Goal: Task Accomplishment & Management: Manage account settings

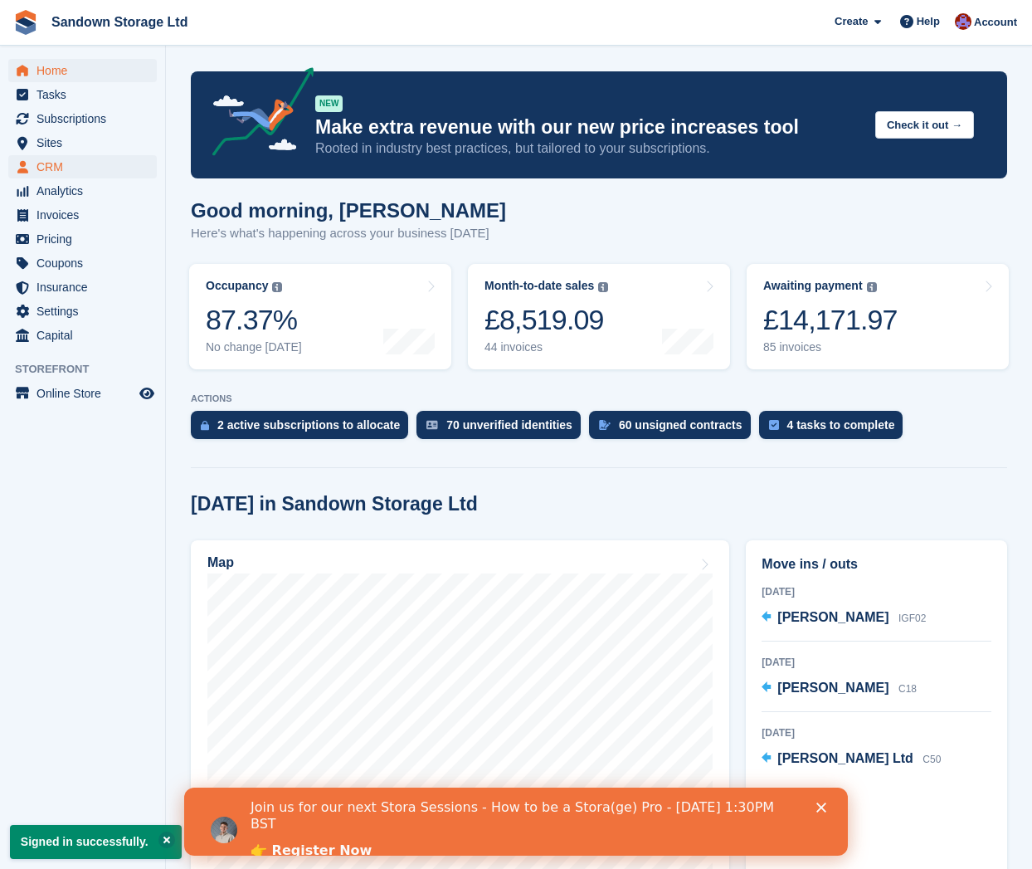
click at [74, 165] on span "CRM" at bounding box center [87, 166] width 100 height 23
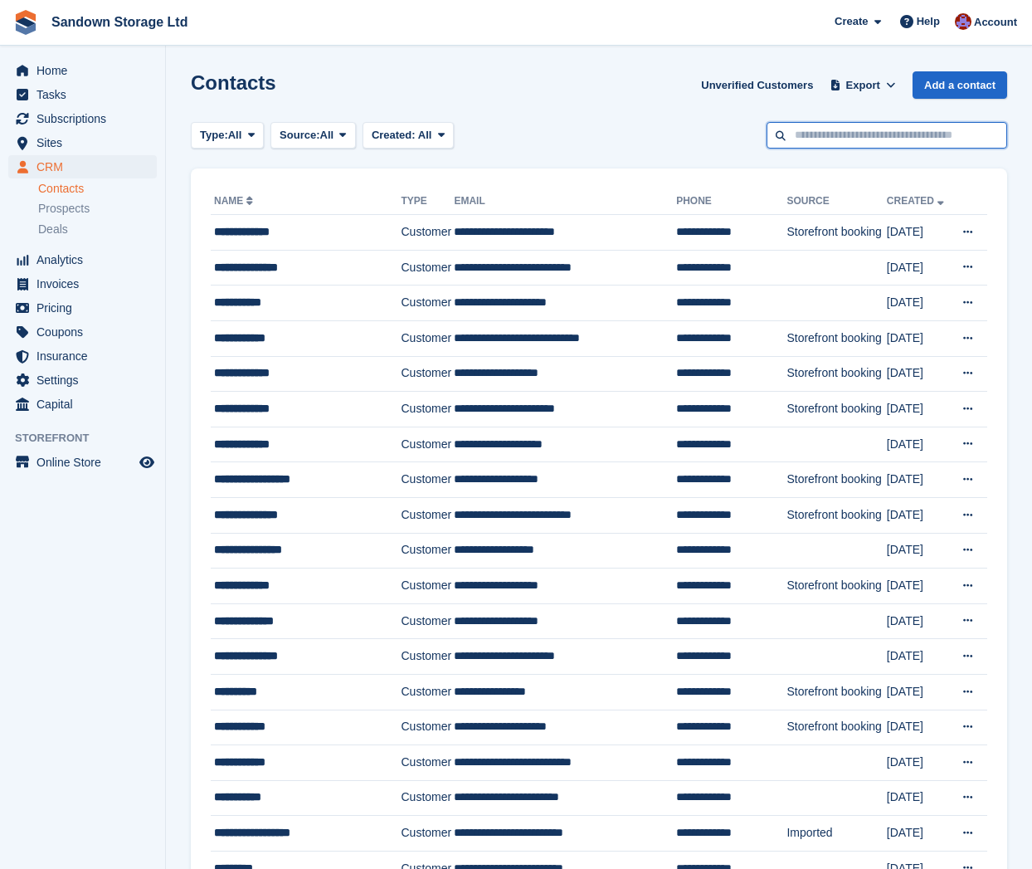
click at [859, 142] on input "text" at bounding box center [887, 135] width 241 height 27
type input "******"
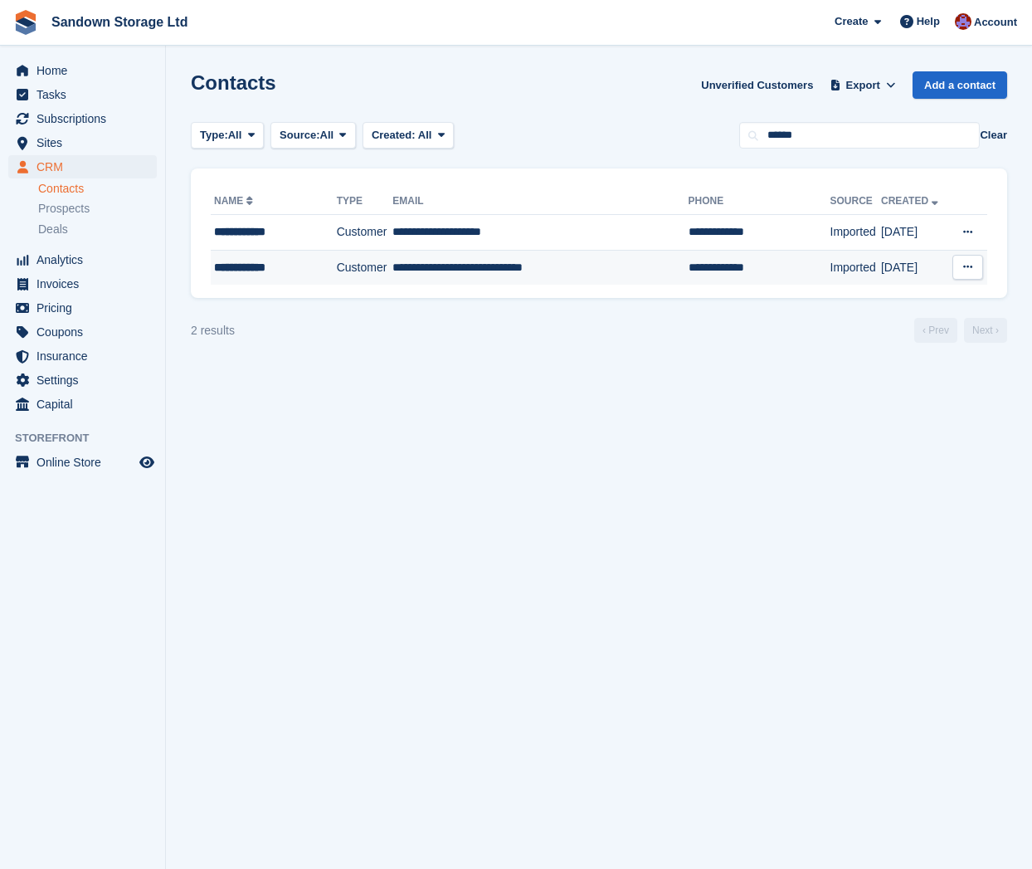
click at [615, 276] on td "**********" at bounding box center [539, 267] width 295 height 35
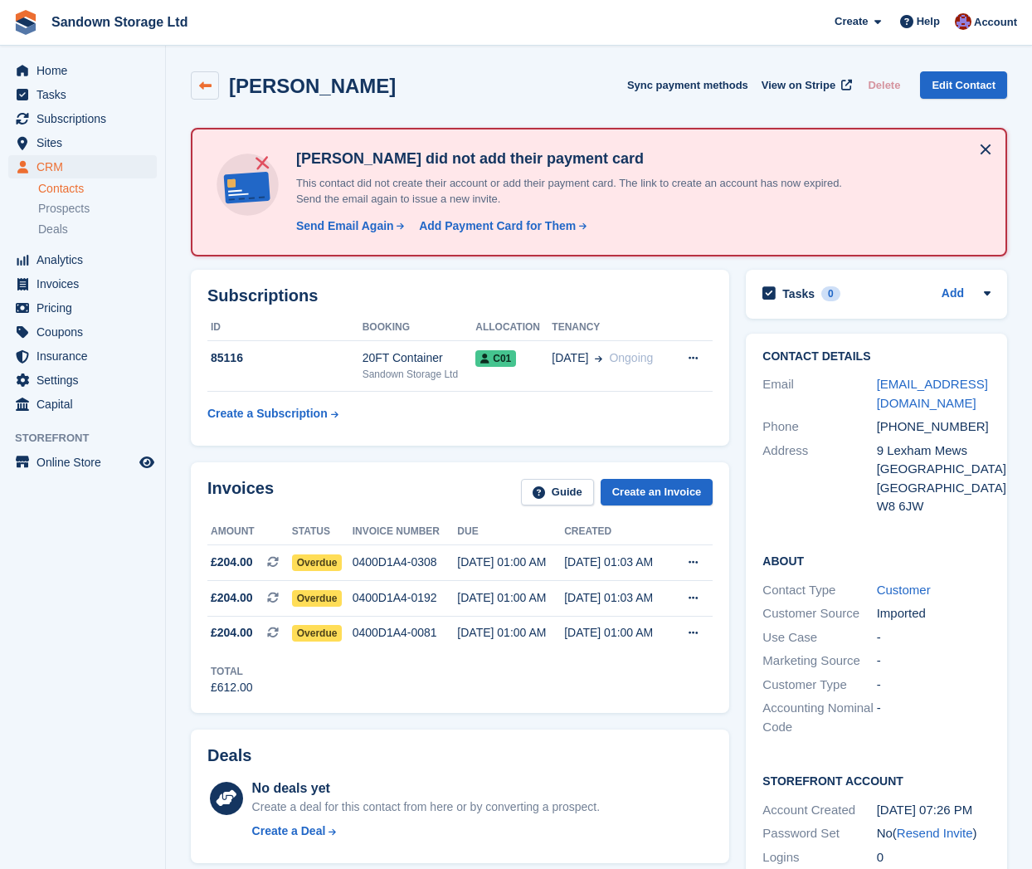
click at [205, 88] on icon at bounding box center [205, 86] width 12 height 12
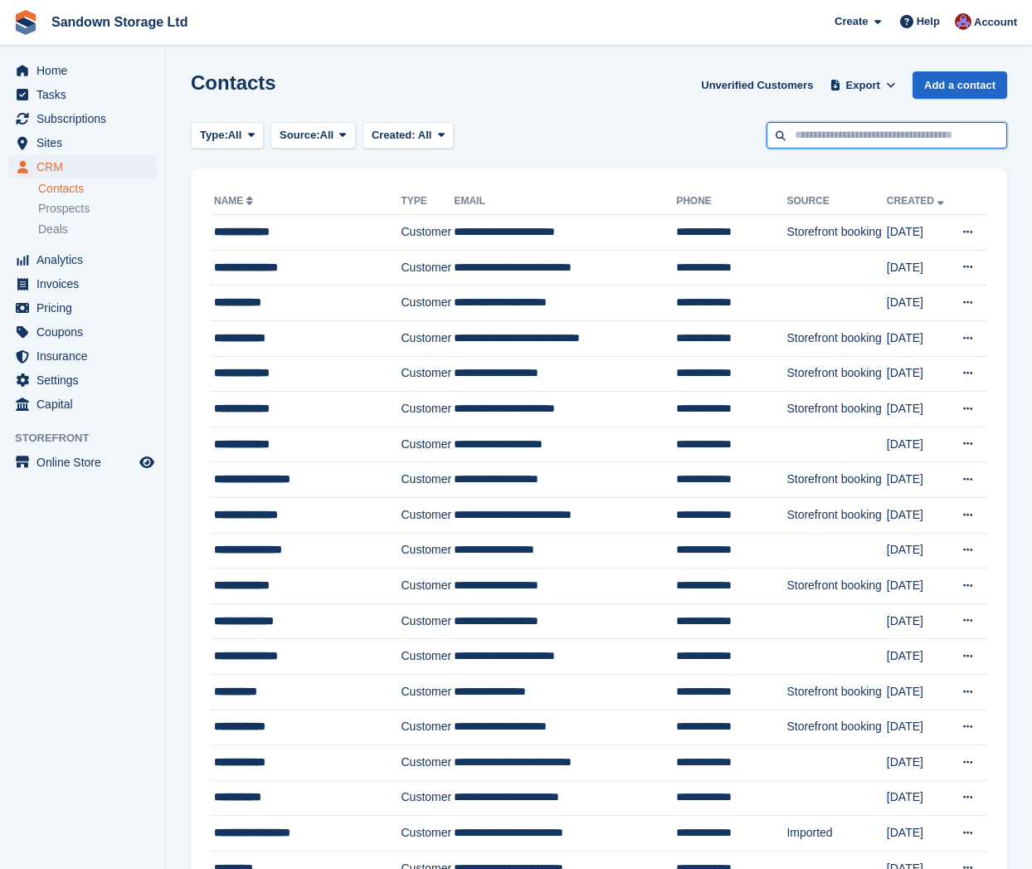
click at [821, 144] on input "text" at bounding box center [887, 135] width 241 height 27
type input "**********"
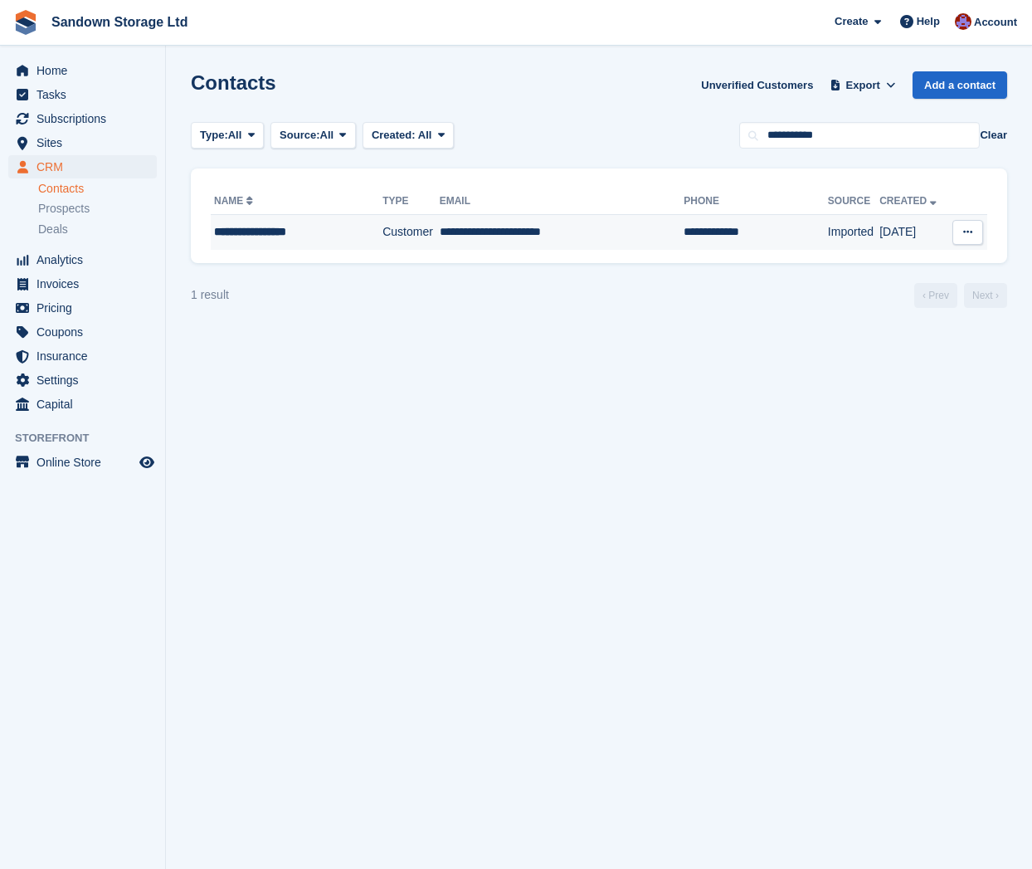
click at [624, 238] on td "**********" at bounding box center [562, 232] width 245 height 35
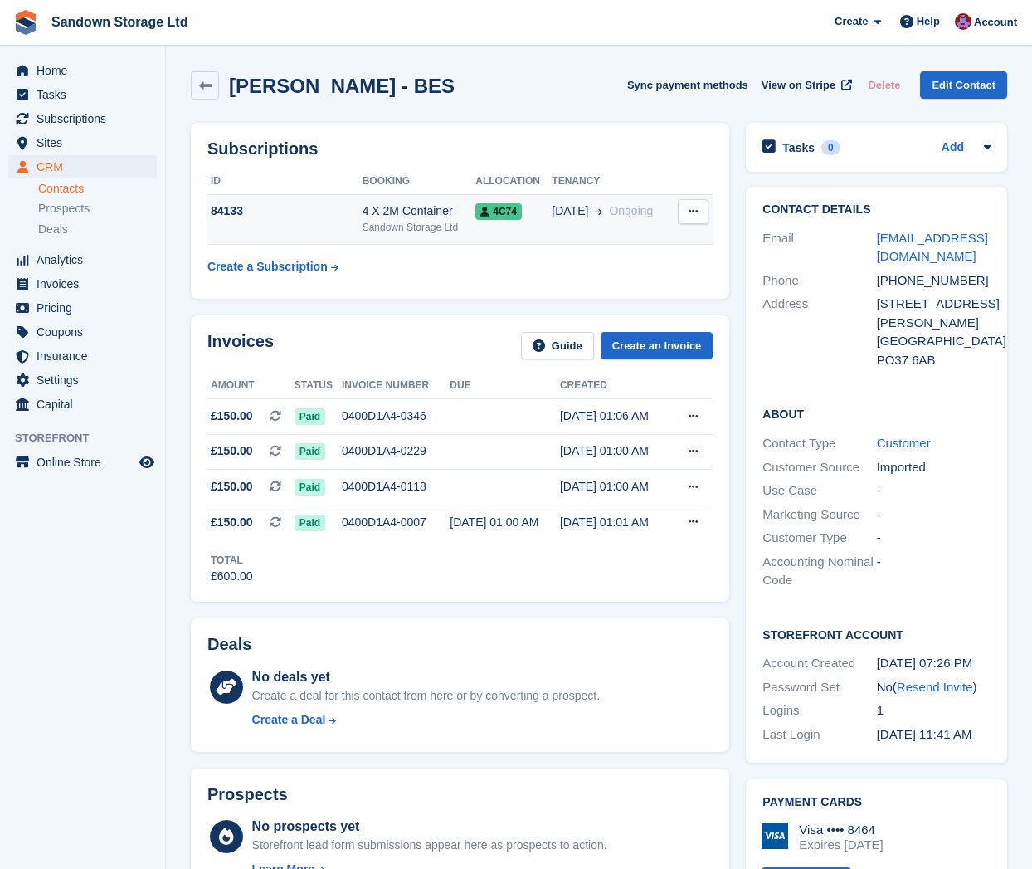
click at [694, 221] on button at bounding box center [693, 211] width 31 height 25
click at [685, 174] on th at bounding box center [692, 181] width 41 height 27
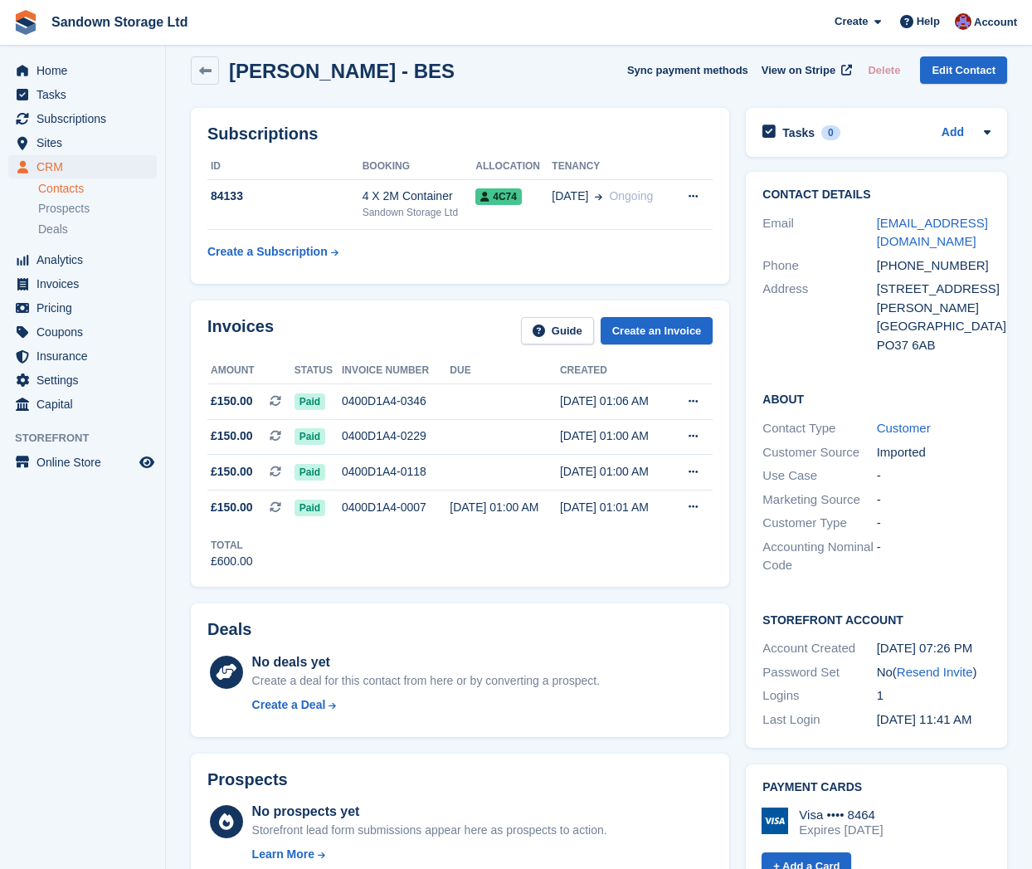
scroll to position [16, 0]
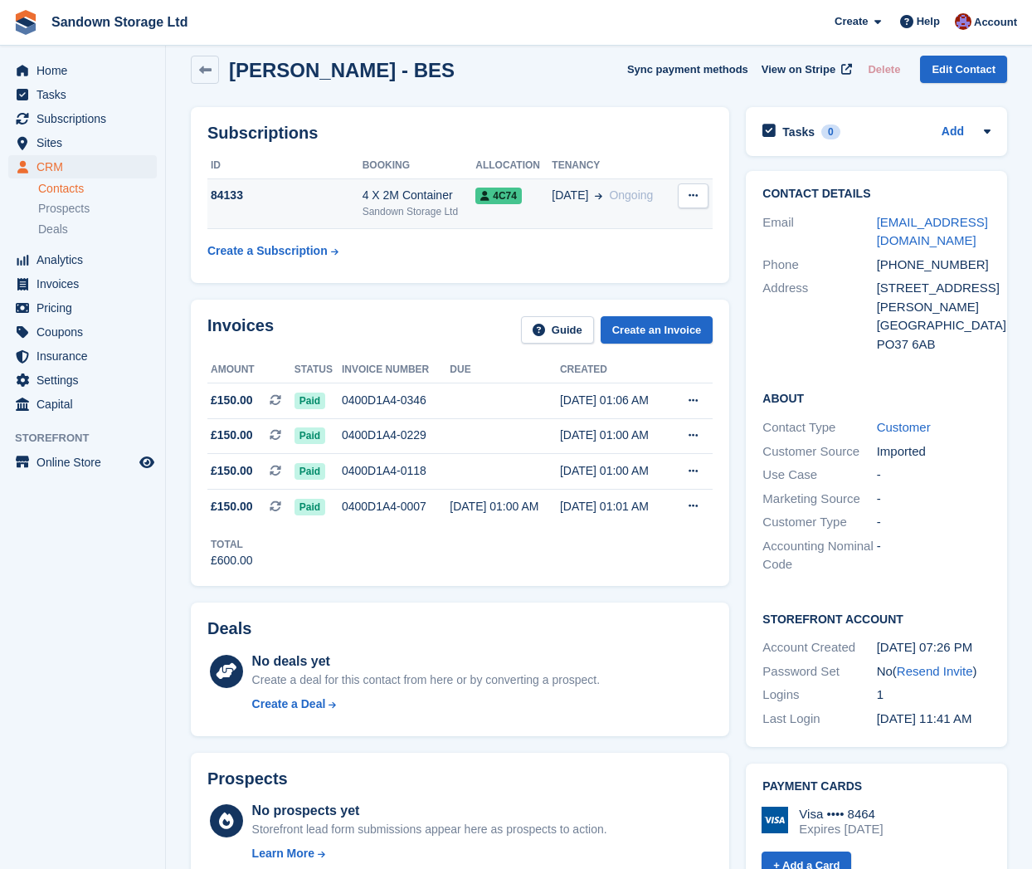
click at [382, 210] on div "Sandown Storage Ltd" at bounding box center [420, 211] width 114 height 15
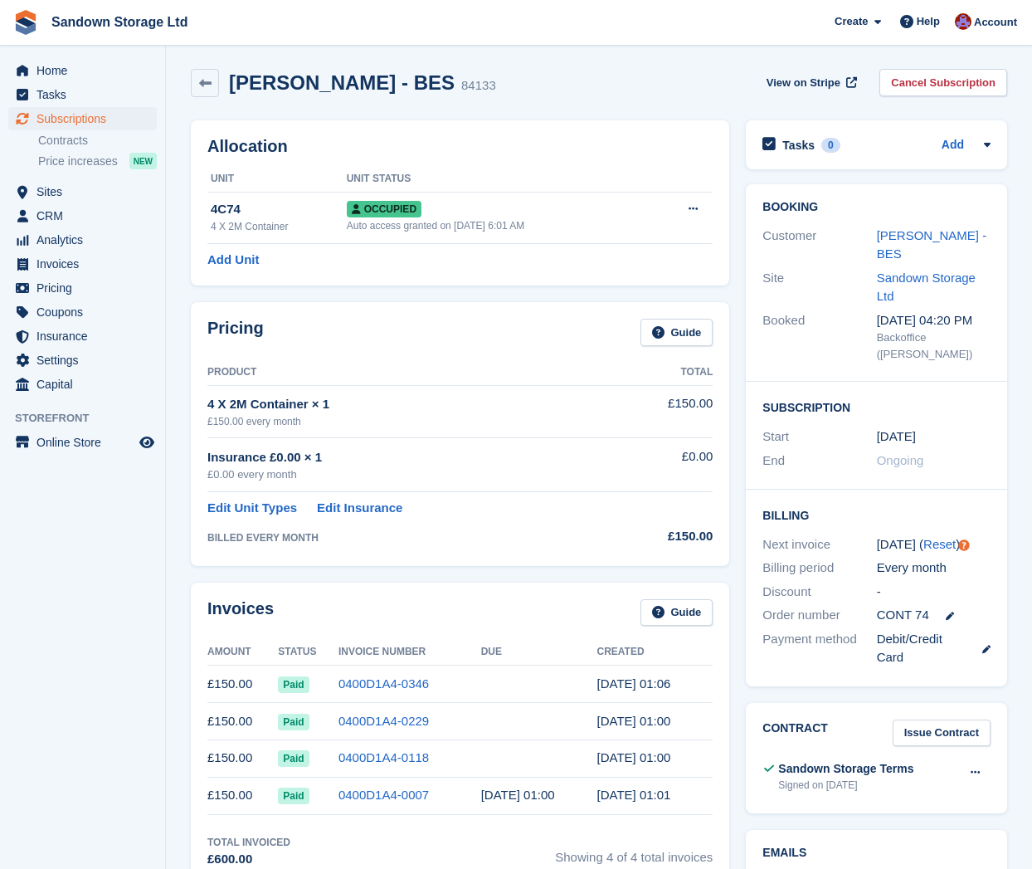
scroll to position [2, 0]
click at [697, 212] on icon at bounding box center [693, 209] width 9 height 11
click at [418, 310] on div "Pricing Guide Product Total 4 X 2M Container × 1 £150.00 every month £150.00 In…" at bounding box center [460, 434] width 538 height 263
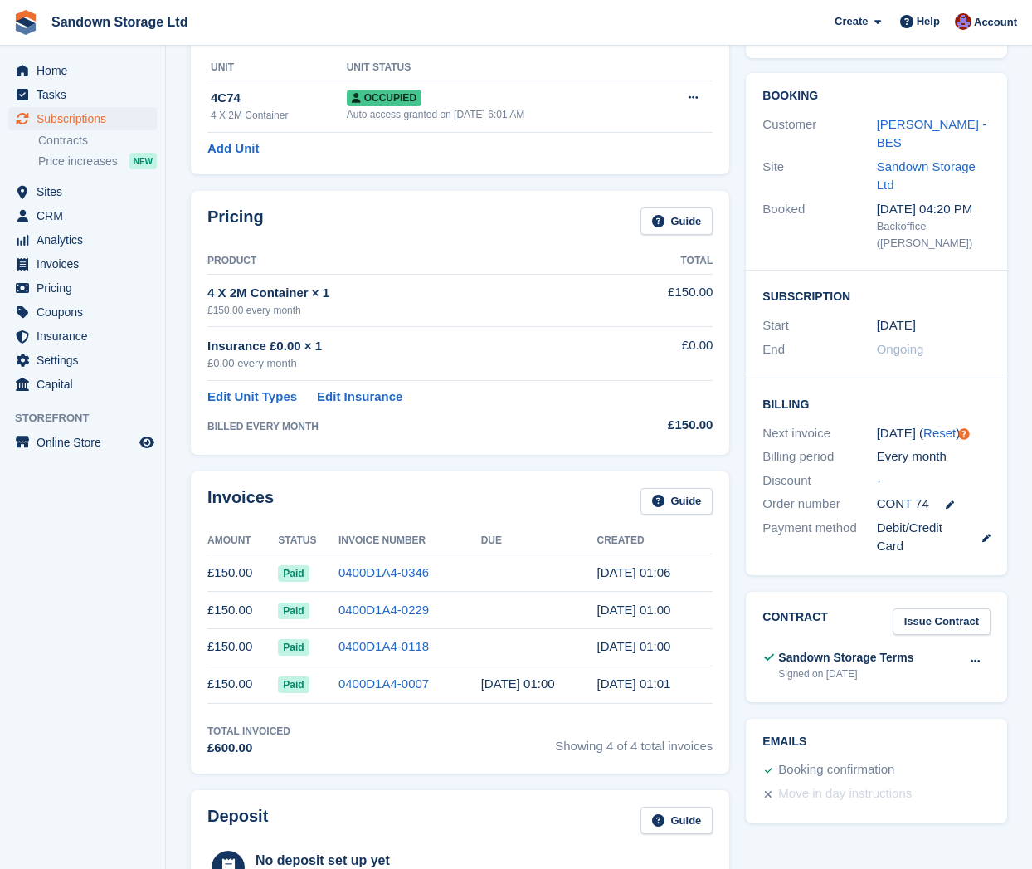
scroll to position [115, 0]
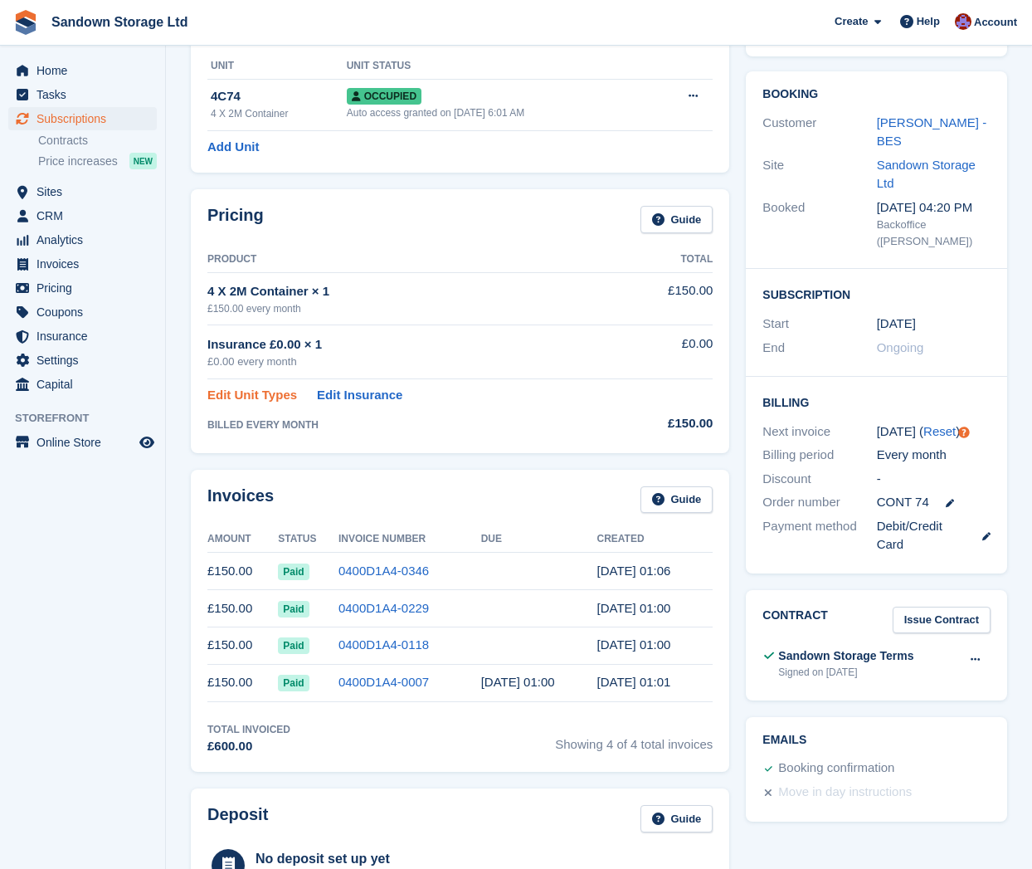
click at [290, 394] on link "Edit Unit Types" at bounding box center [252, 395] width 90 height 19
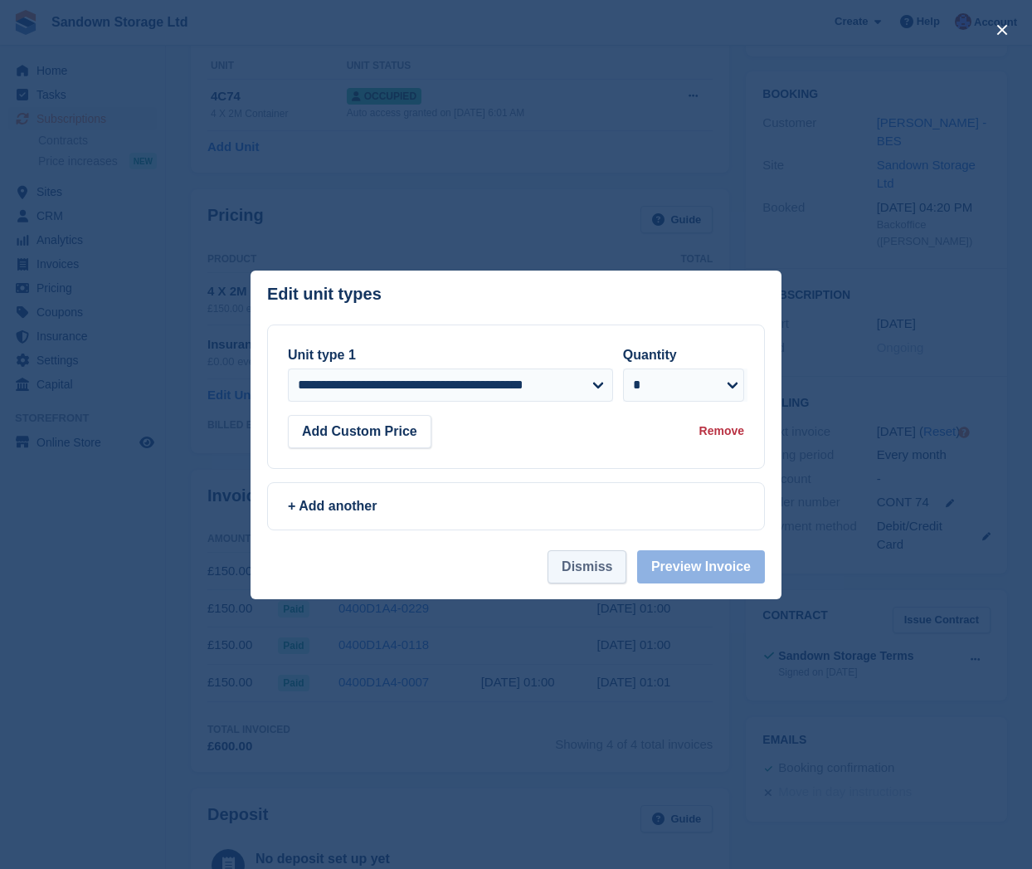
click at [597, 574] on button "Dismiss" at bounding box center [587, 566] width 79 height 33
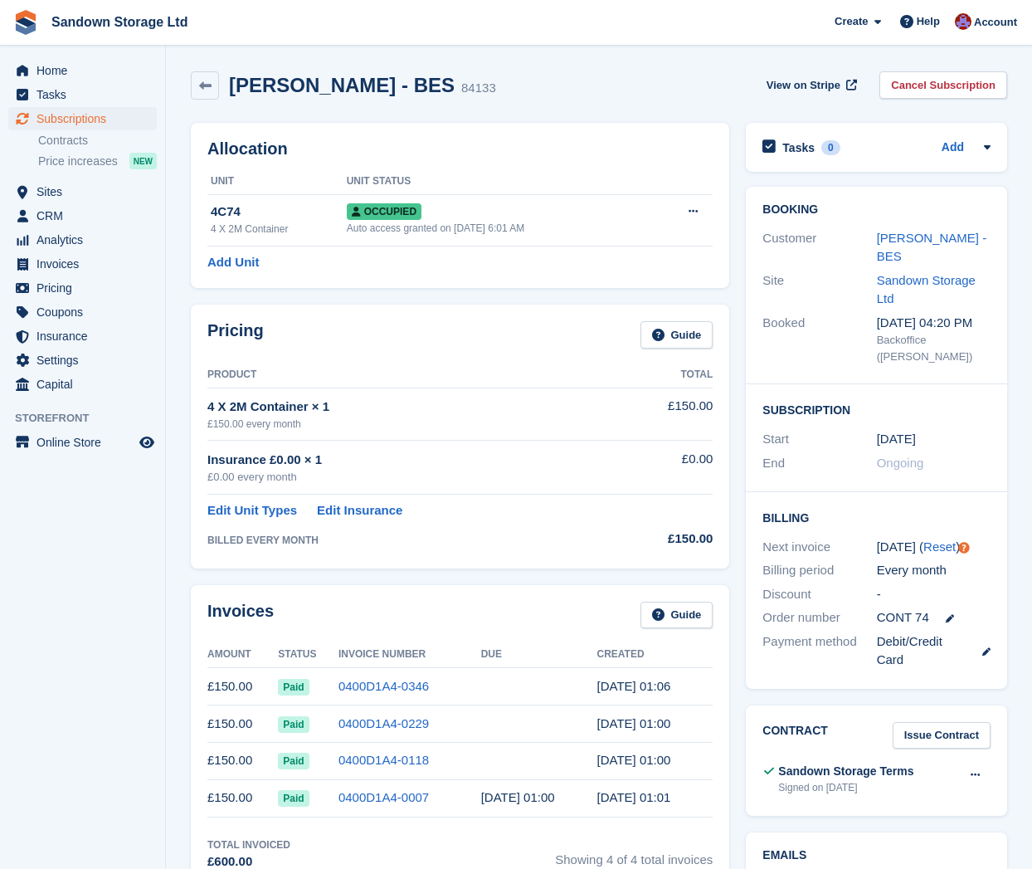
scroll to position [0, 0]
click at [205, 91] on icon at bounding box center [205, 86] width 12 height 12
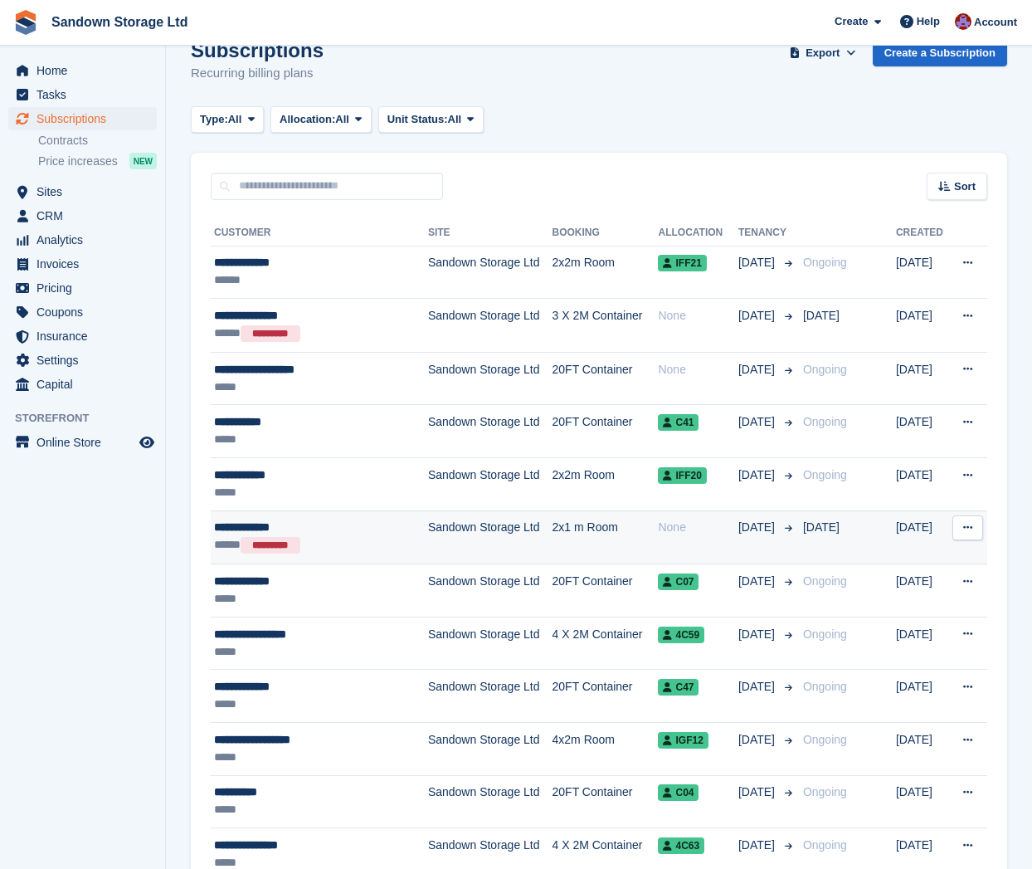
scroll to position [28, 0]
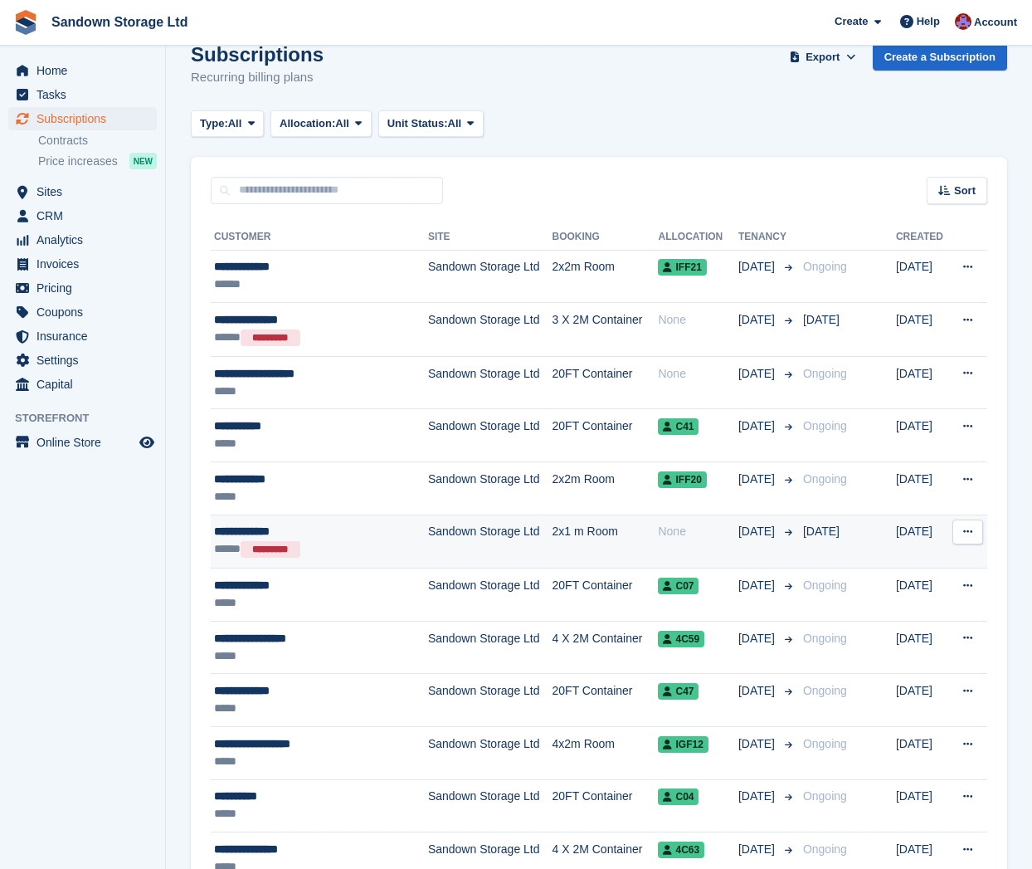
click at [664, 517] on td "None" at bounding box center [698, 541] width 80 height 54
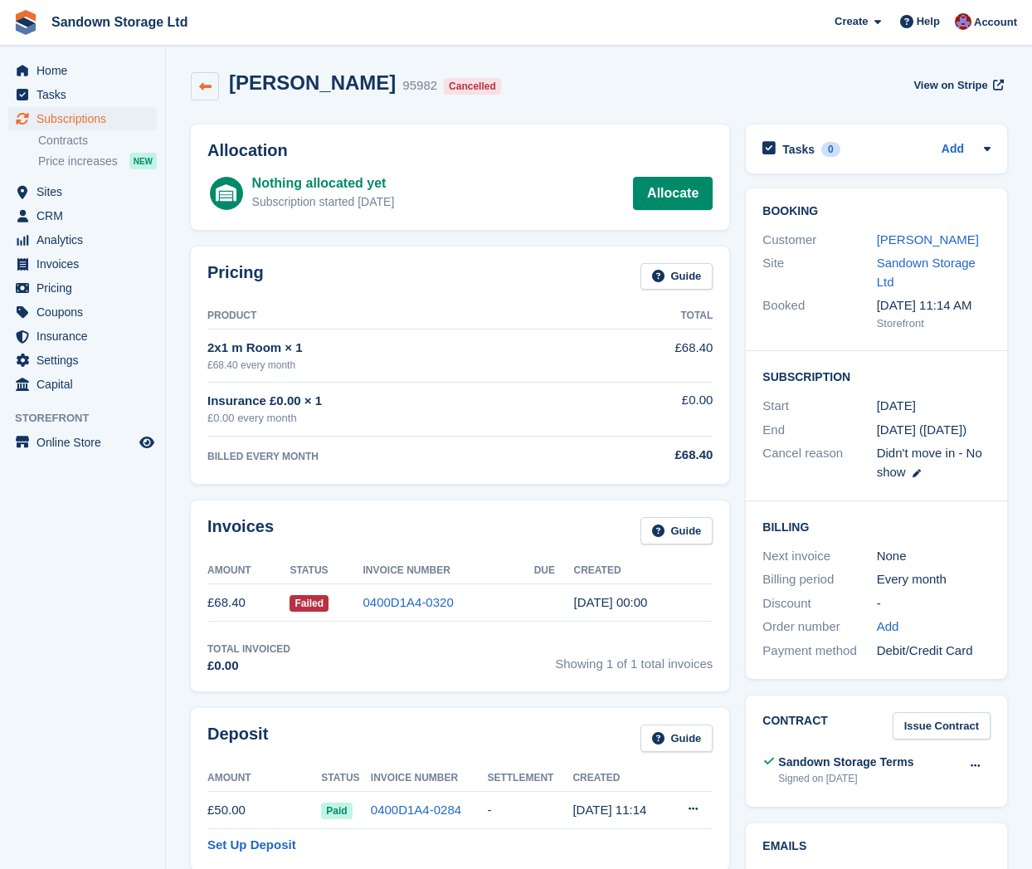
click at [202, 91] on icon at bounding box center [205, 86] width 12 height 12
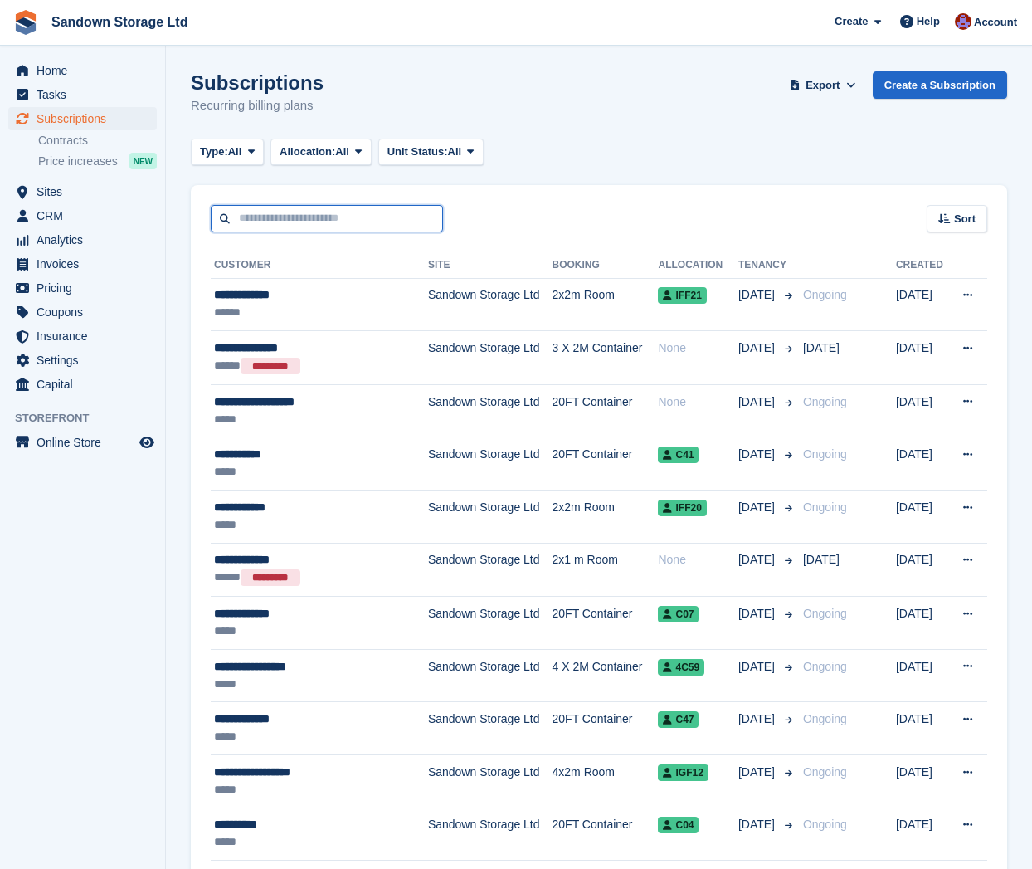
click at [281, 221] on input "text" at bounding box center [327, 218] width 232 height 27
type input "***"
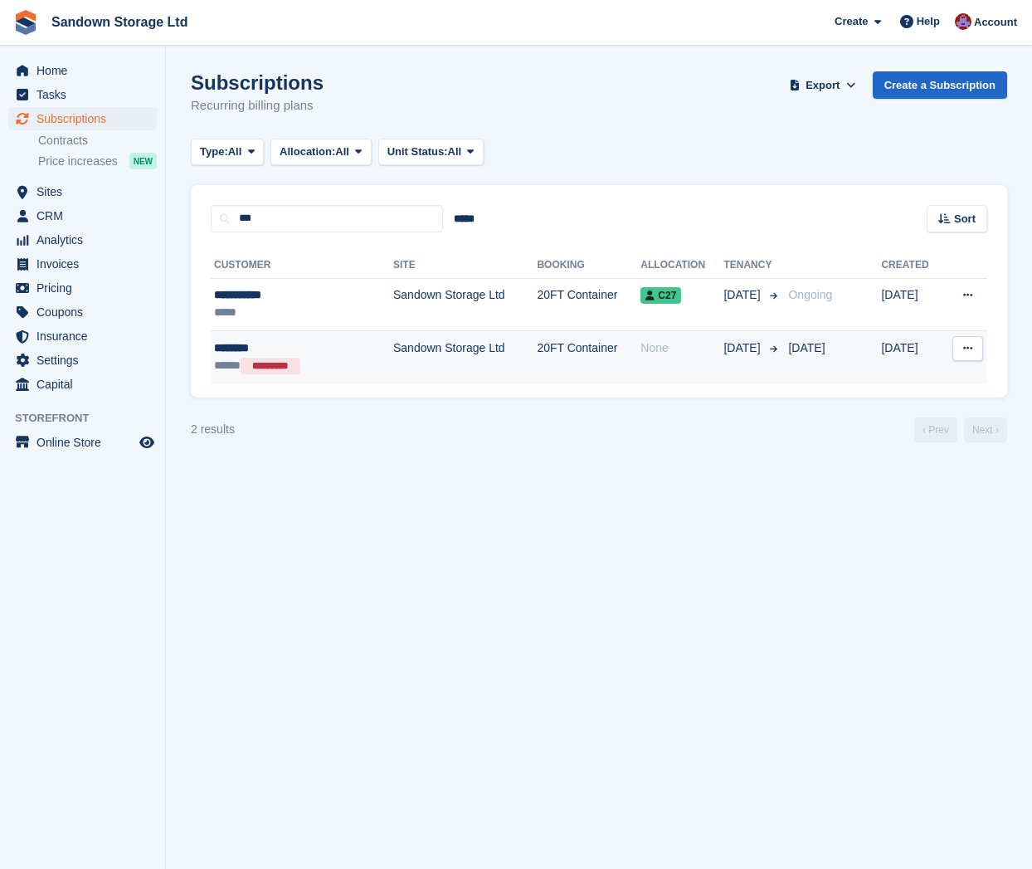
click at [340, 346] on div "********" at bounding box center [283, 347] width 139 height 17
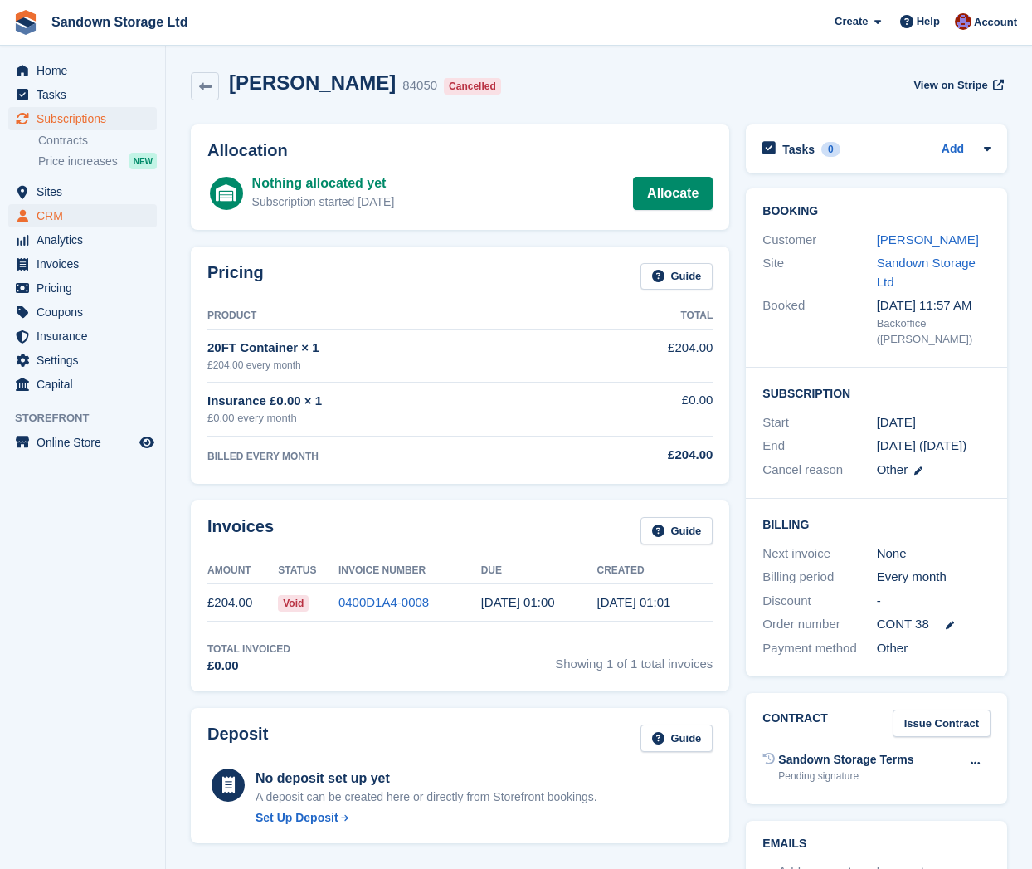
click at [67, 222] on span "CRM" at bounding box center [87, 215] width 100 height 23
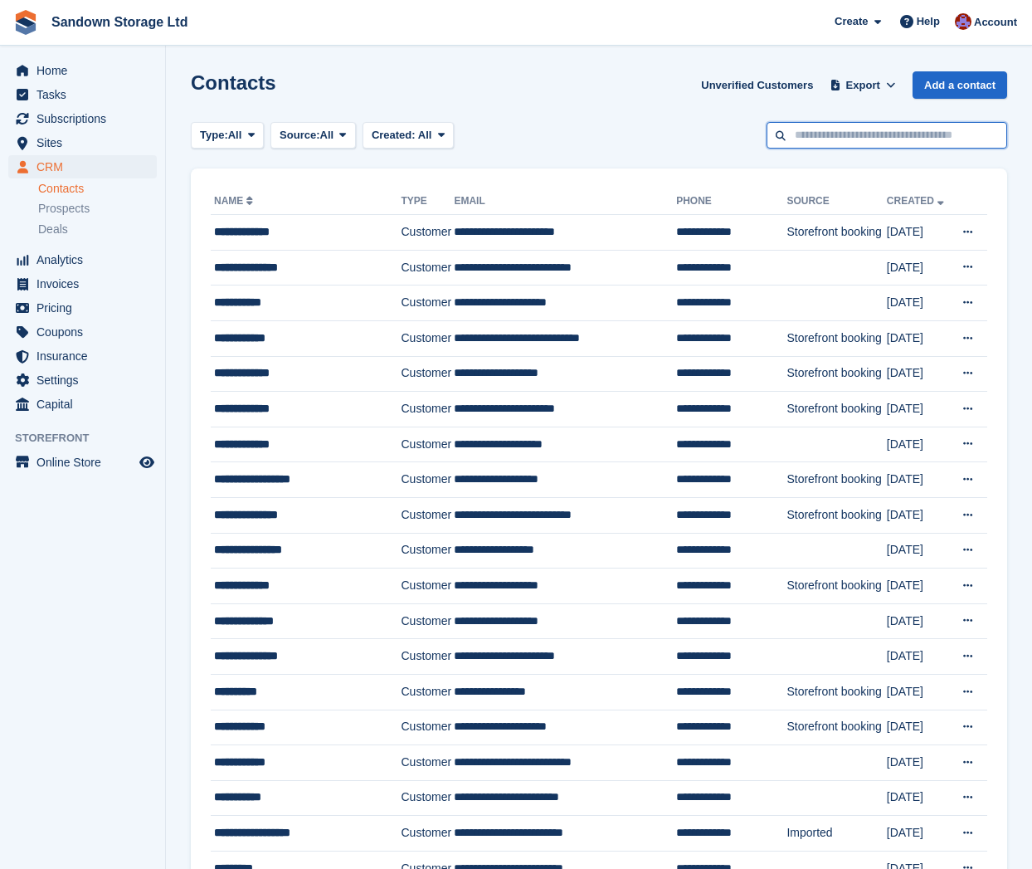
click at [874, 130] on input "text" at bounding box center [887, 135] width 241 height 27
type input "****"
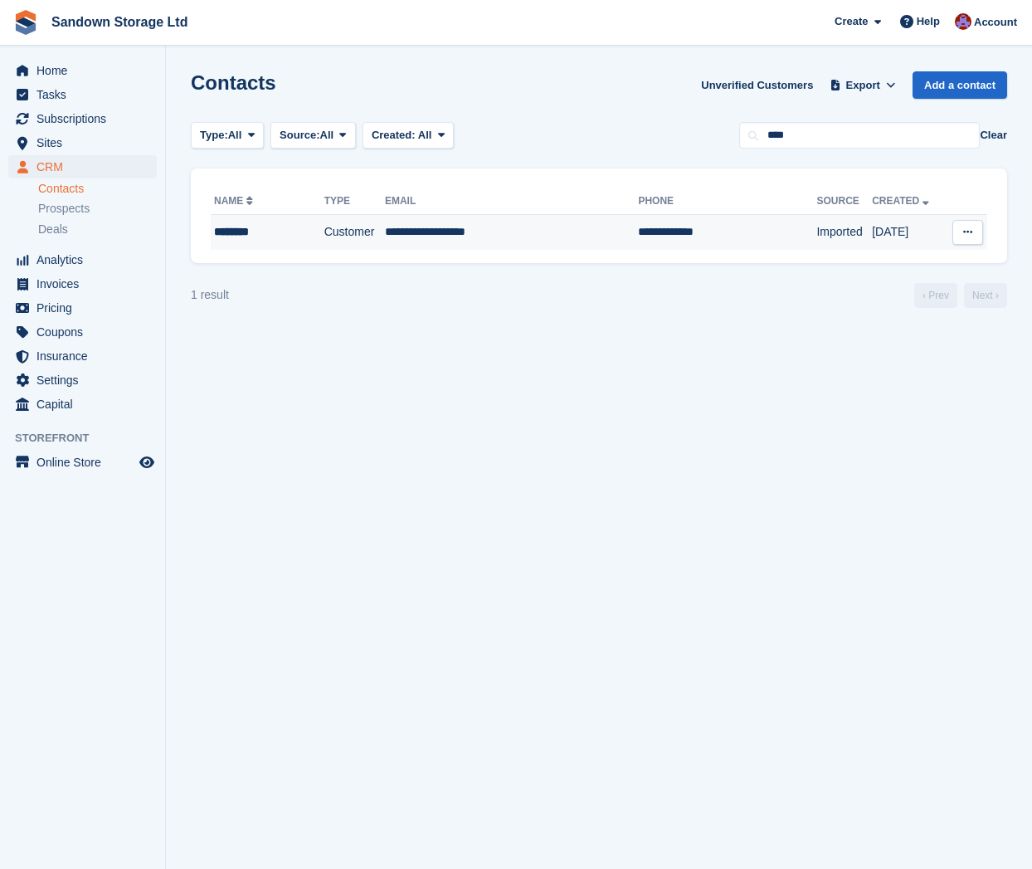
click at [372, 237] on td "Customer" at bounding box center [354, 232] width 61 height 35
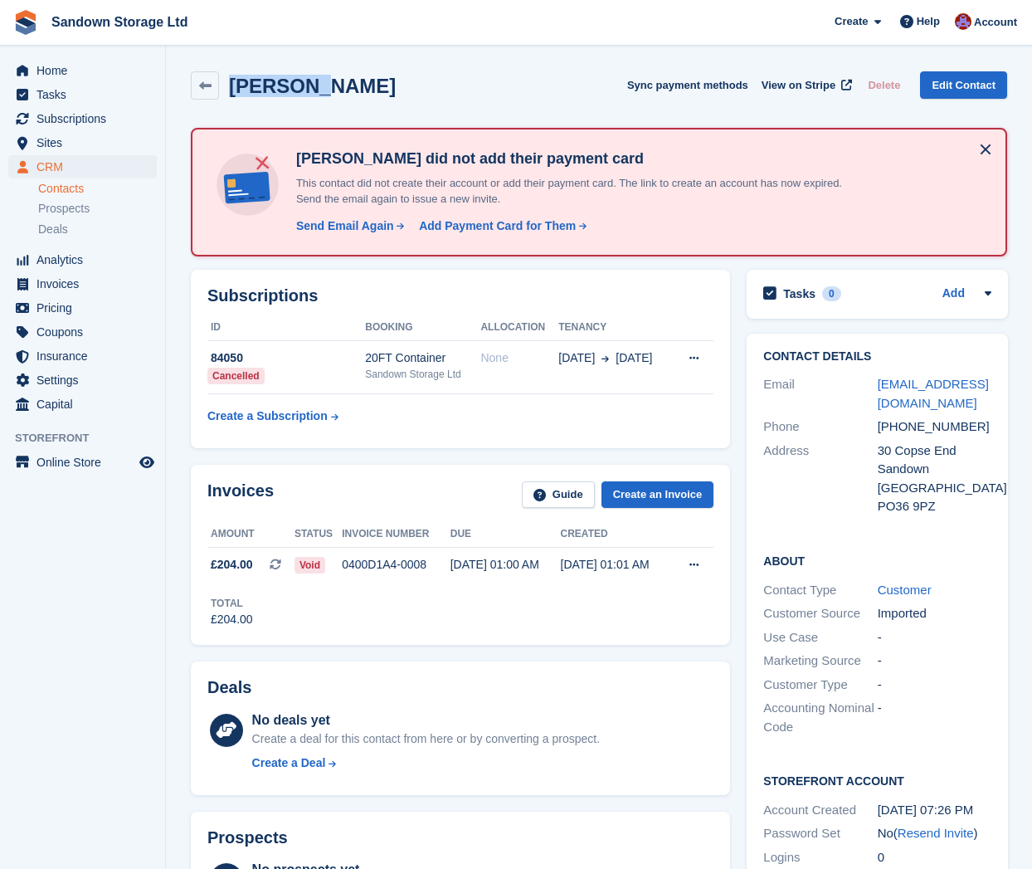
drag, startPoint x: 233, startPoint y: 86, endPoint x: 382, endPoint y: 105, distance: 149.7
click at [382, 105] on div "[PERSON_NAME] Sync payment methods View on Stripe Delete Edit Contact" at bounding box center [599, 88] width 833 height 51
click at [634, 289] on h2 "Subscriptions" at bounding box center [460, 295] width 506 height 19
drag, startPoint x: 651, startPoint y: 364, endPoint x: 557, endPoint y: 348, distance: 95.2
click at [558, 362] on tr "84050 Cancelled 20FT Container Sandown Storage Ltd None 03 May 5 May Cancel sub…" at bounding box center [460, 367] width 506 height 53
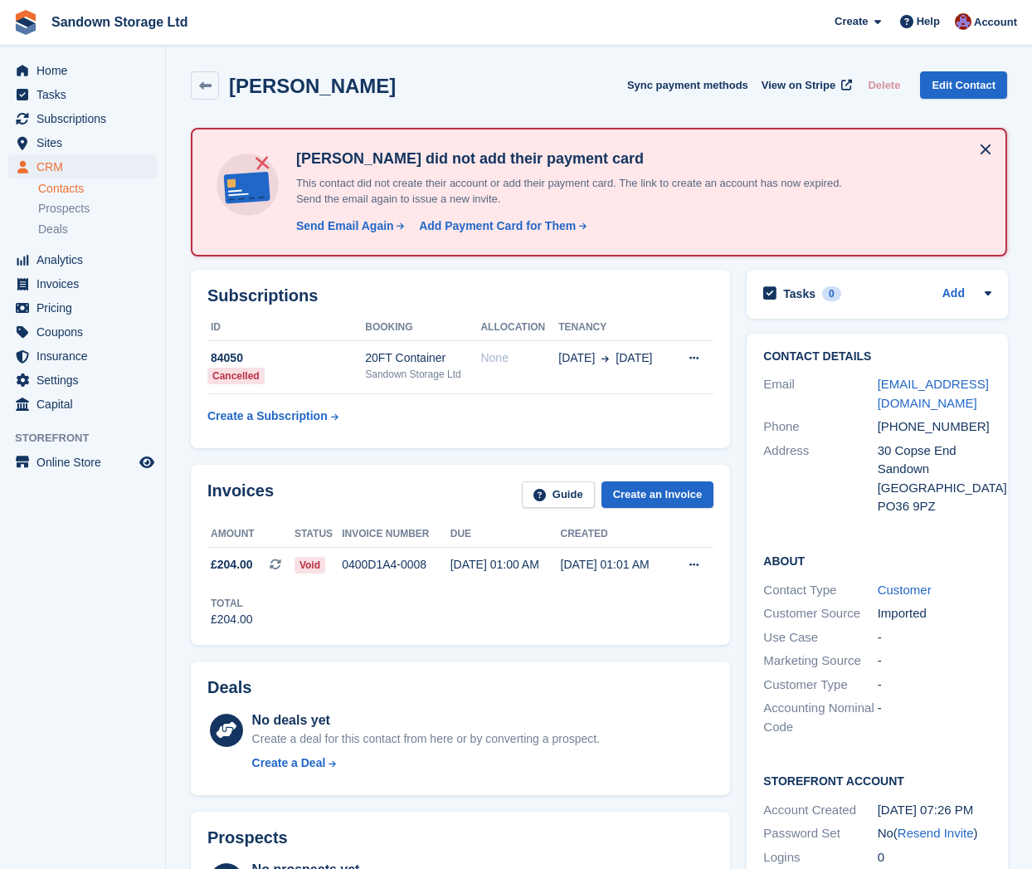
click at [571, 280] on div "Subscriptions ID Booking Allocation Tenancy 84050 Cancelled 20FT Container Sand…" at bounding box center [460, 359] width 539 height 178
click at [196, 79] on link at bounding box center [205, 85] width 28 height 28
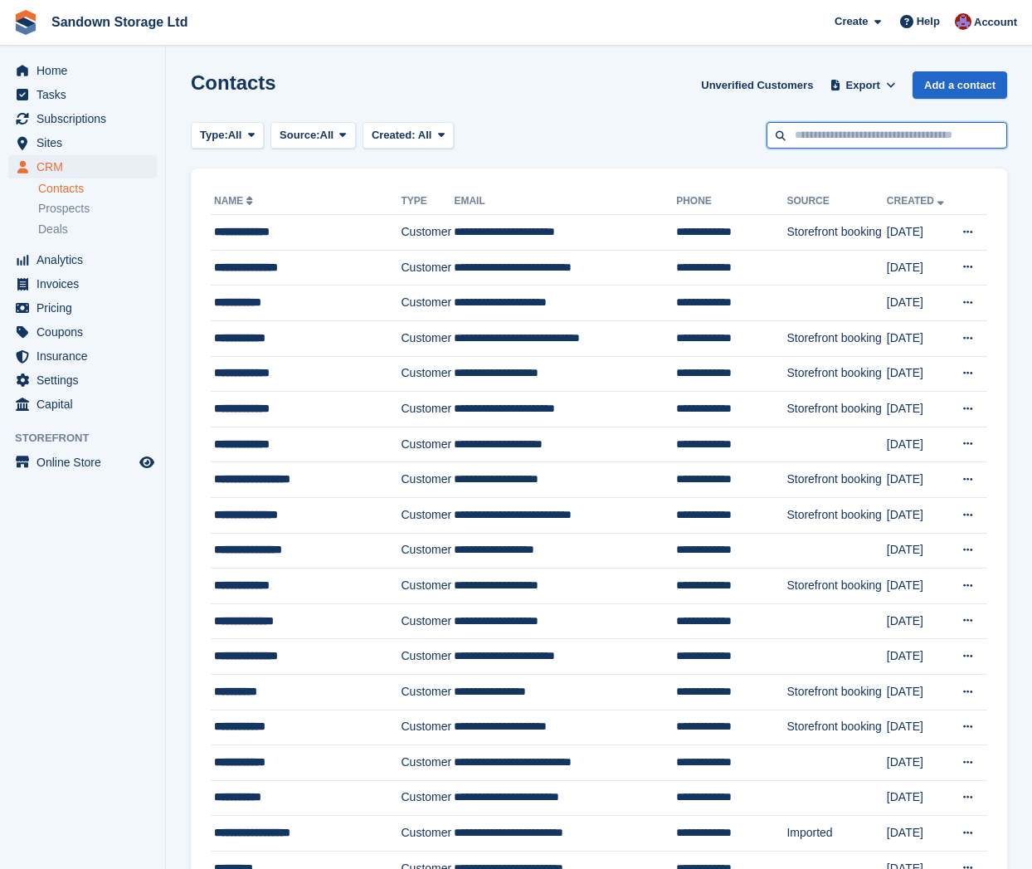
click at [875, 141] on input "text" at bounding box center [887, 135] width 241 height 27
type input "****"
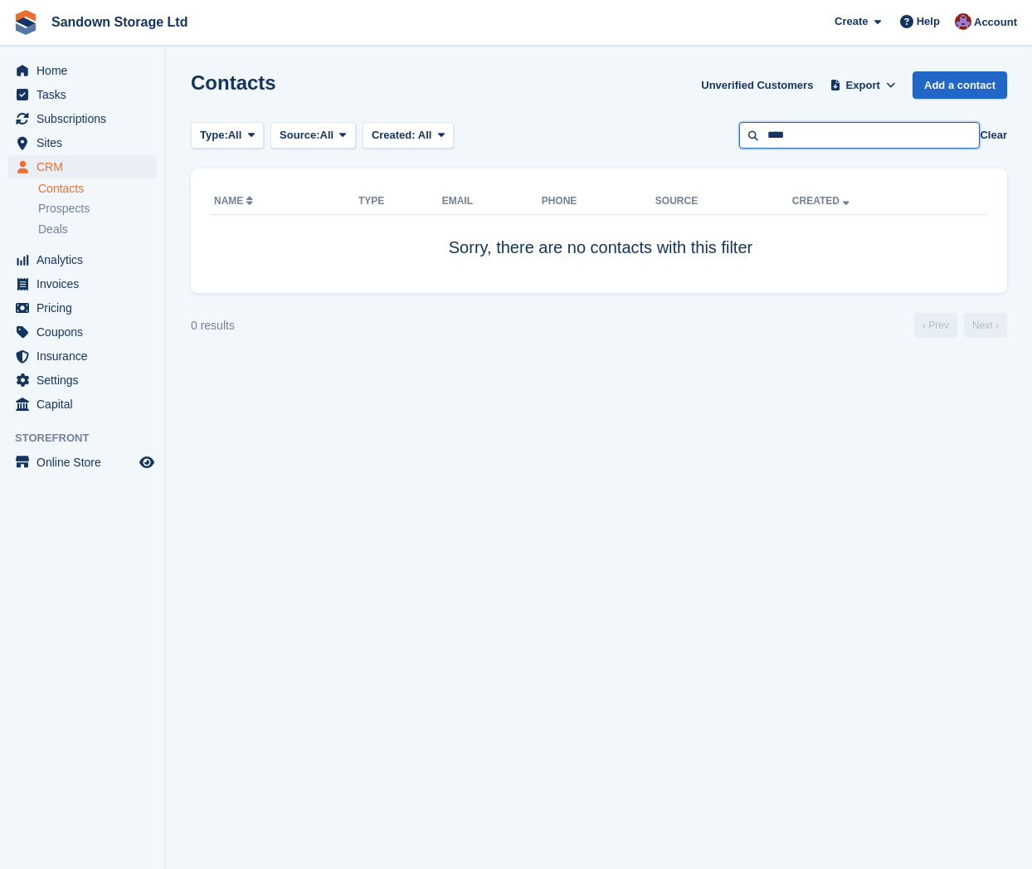
drag, startPoint x: 845, startPoint y: 138, endPoint x: 664, endPoint y: 80, distance: 189.7
click at [669, 85] on section "Contacts Unverified Customers Export Export Contacts Export a CSV of all Contac…" at bounding box center [599, 434] width 866 height 869
type input "******"
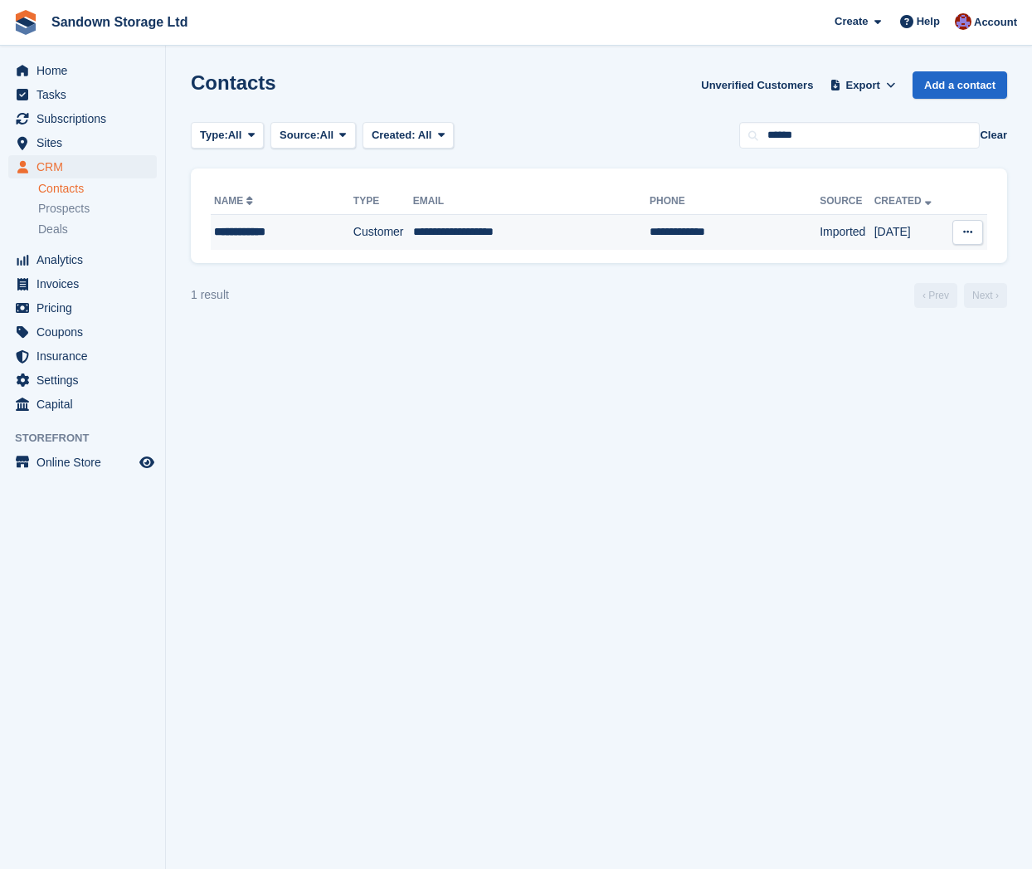
click at [353, 234] on td "Customer" at bounding box center [383, 232] width 60 height 35
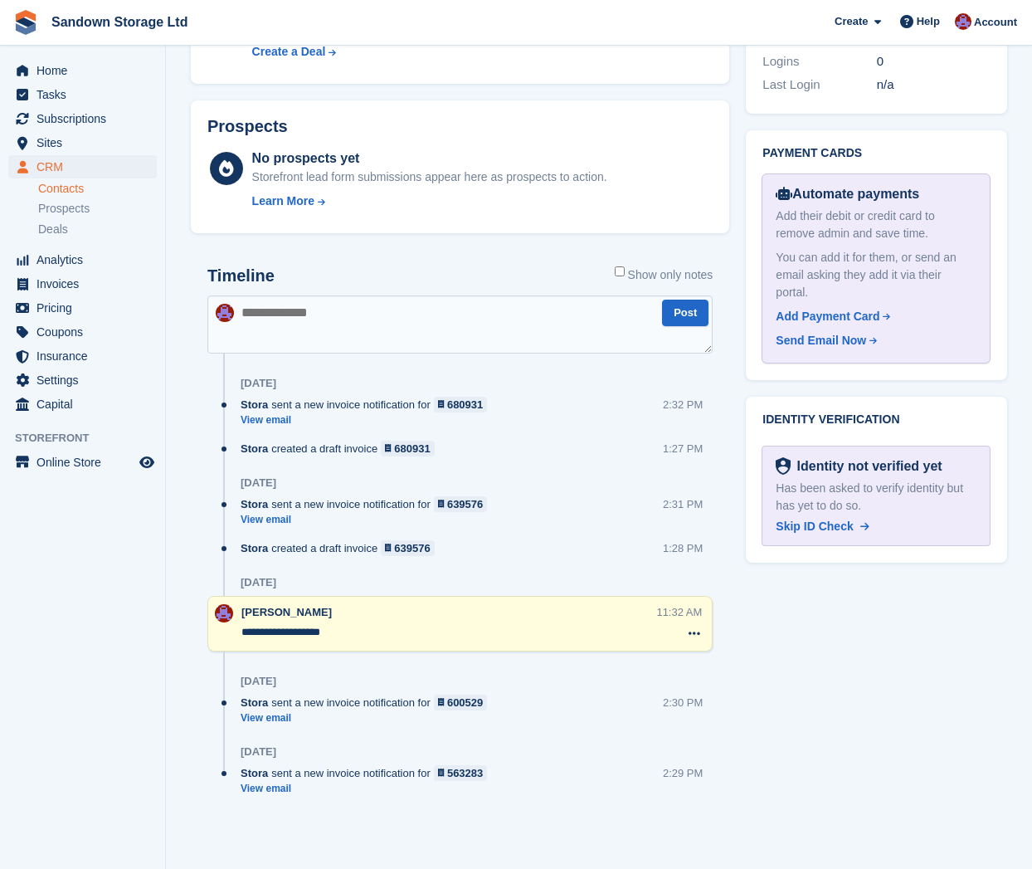
scroll to position [859, 0]
click at [345, 309] on textarea at bounding box center [459, 324] width 505 height 58
drag, startPoint x: 441, startPoint y: 312, endPoint x: 313, endPoint y: 310, distance: 127.8
click at [313, 310] on textarea "**********" at bounding box center [459, 324] width 505 height 58
paste textarea "**********"
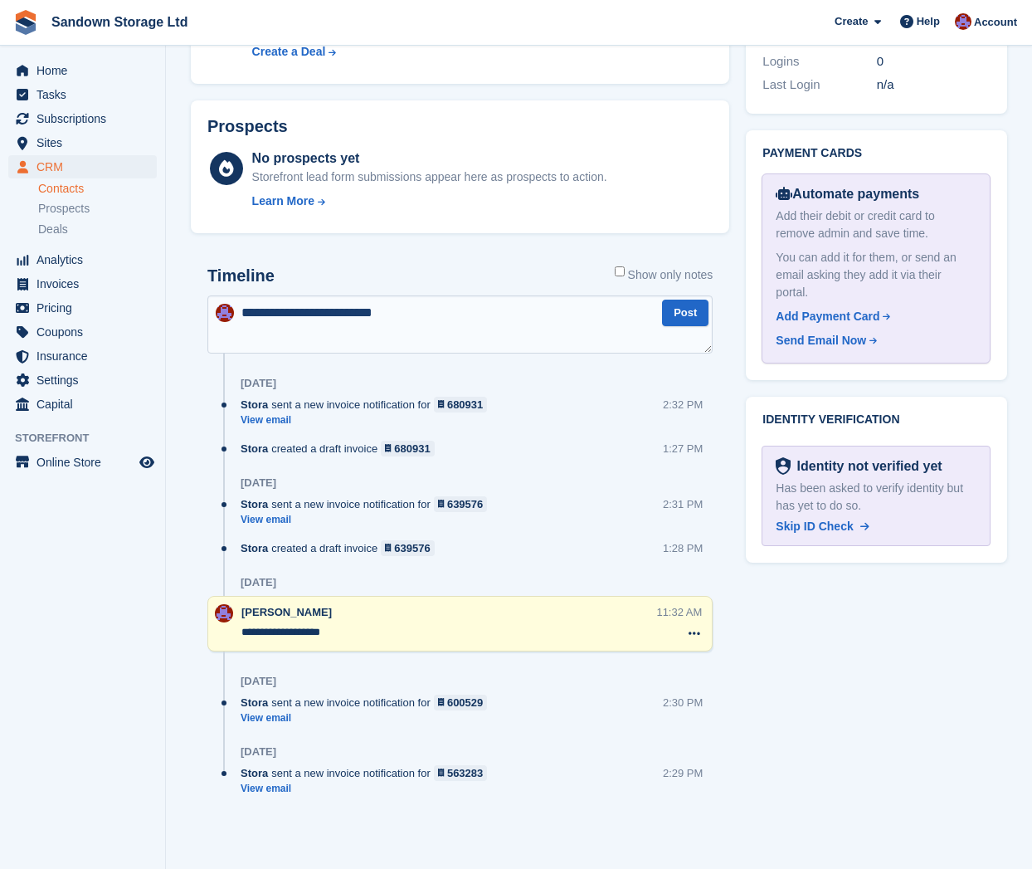
type textarea "**********"
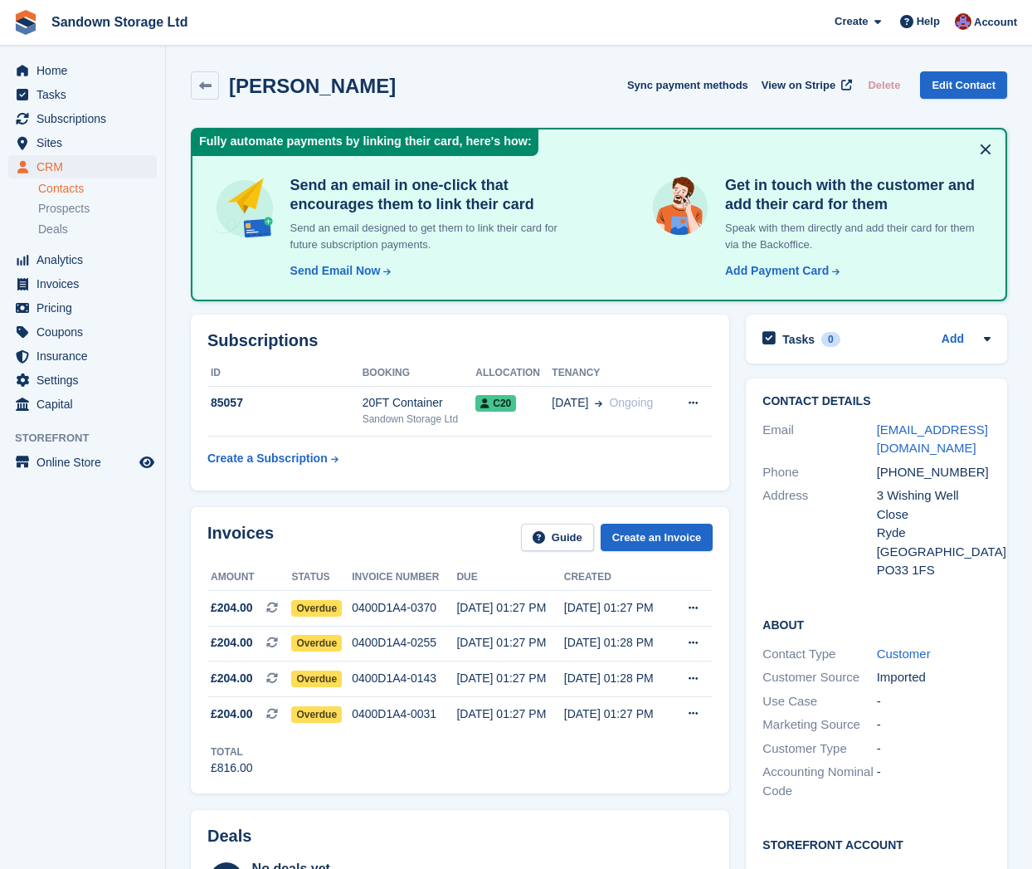
scroll to position [0, 0]
click at [430, 728] on td "0400D1A4-0031" at bounding box center [404, 713] width 105 height 35
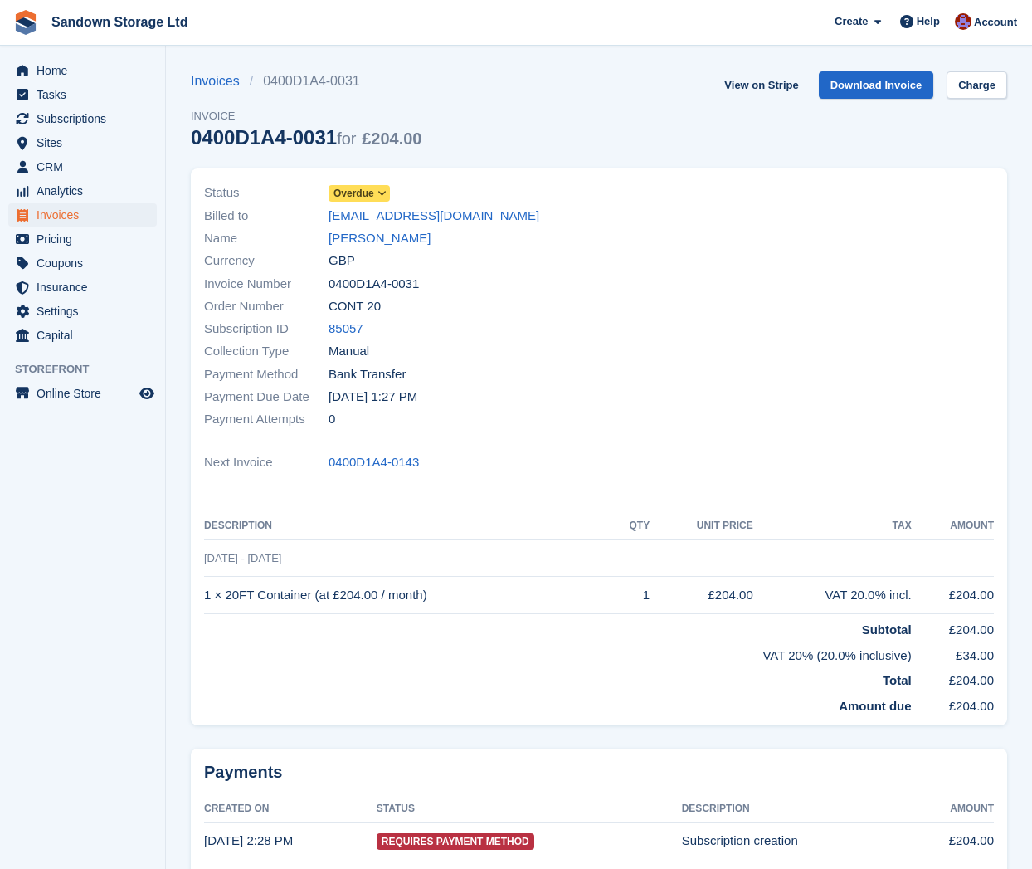
click at [379, 197] on span at bounding box center [382, 193] width 13 height 13
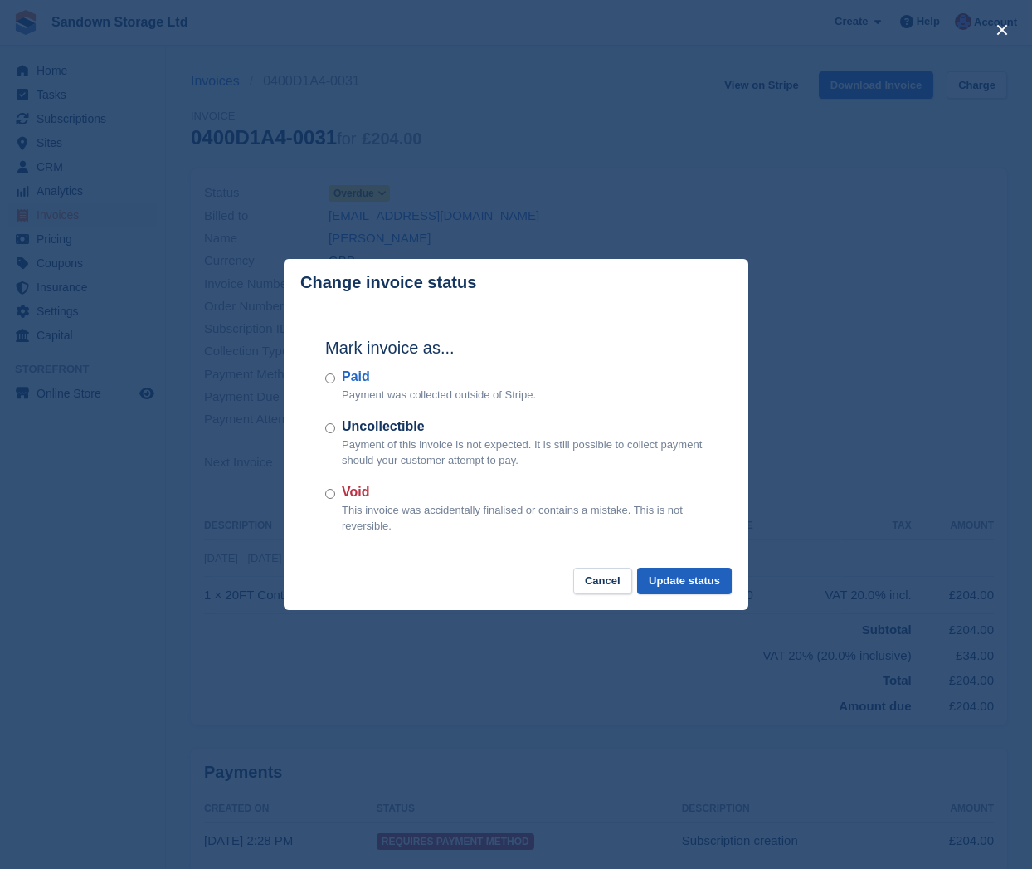
click at [663, 574] on button "Update status" at bounding box center [684, 580] width 95 height 27
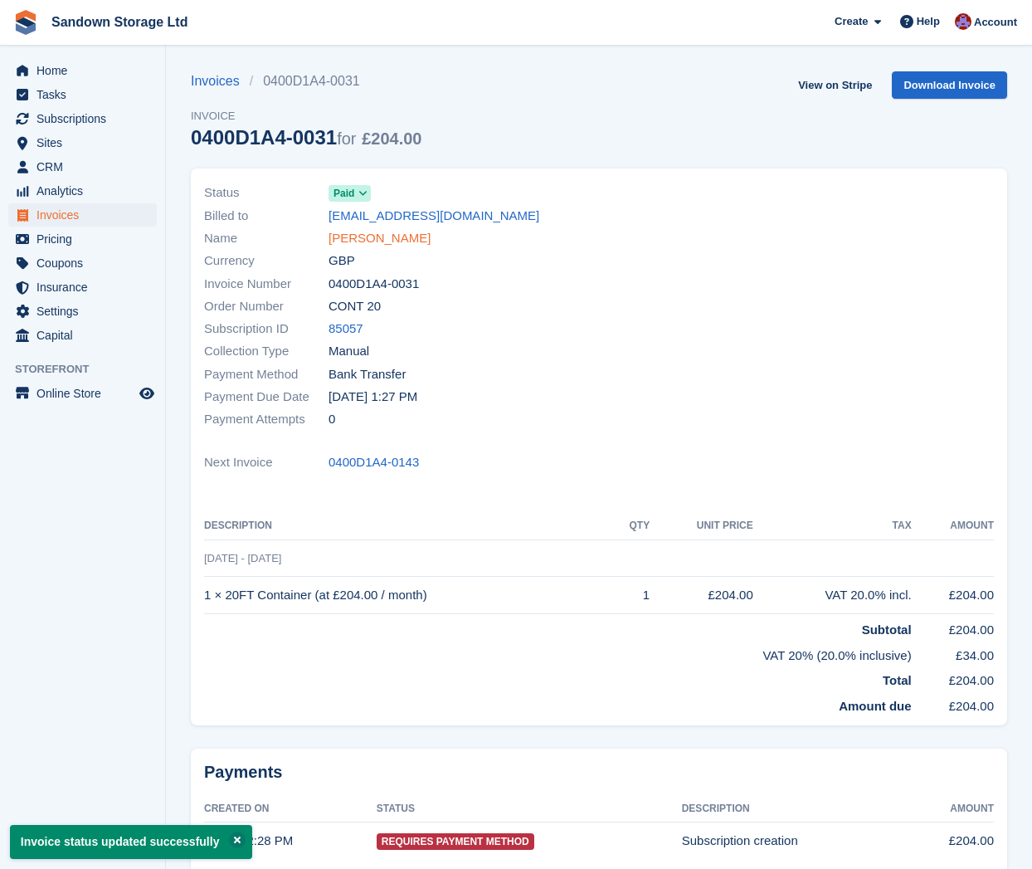
click at [368, 232] on link "[PERSON_NAME]" at bounding box center [380, 238] width 102 height 19
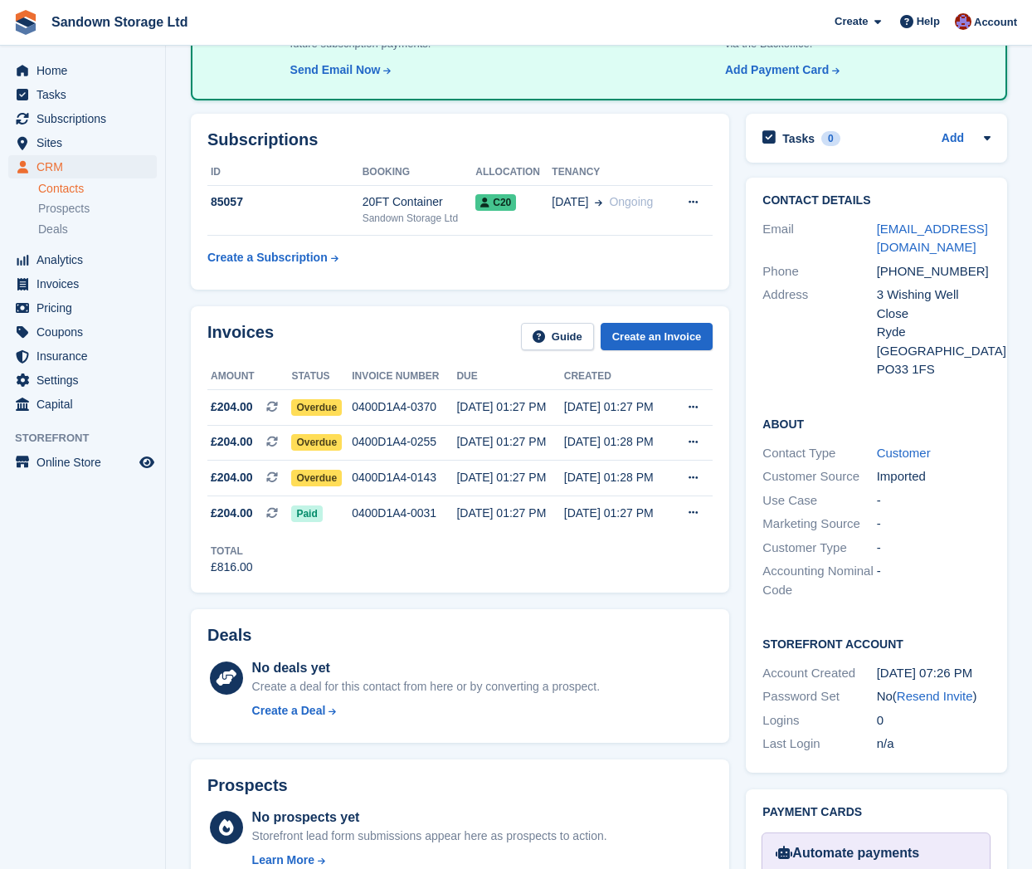
scroll to position [274, 0]
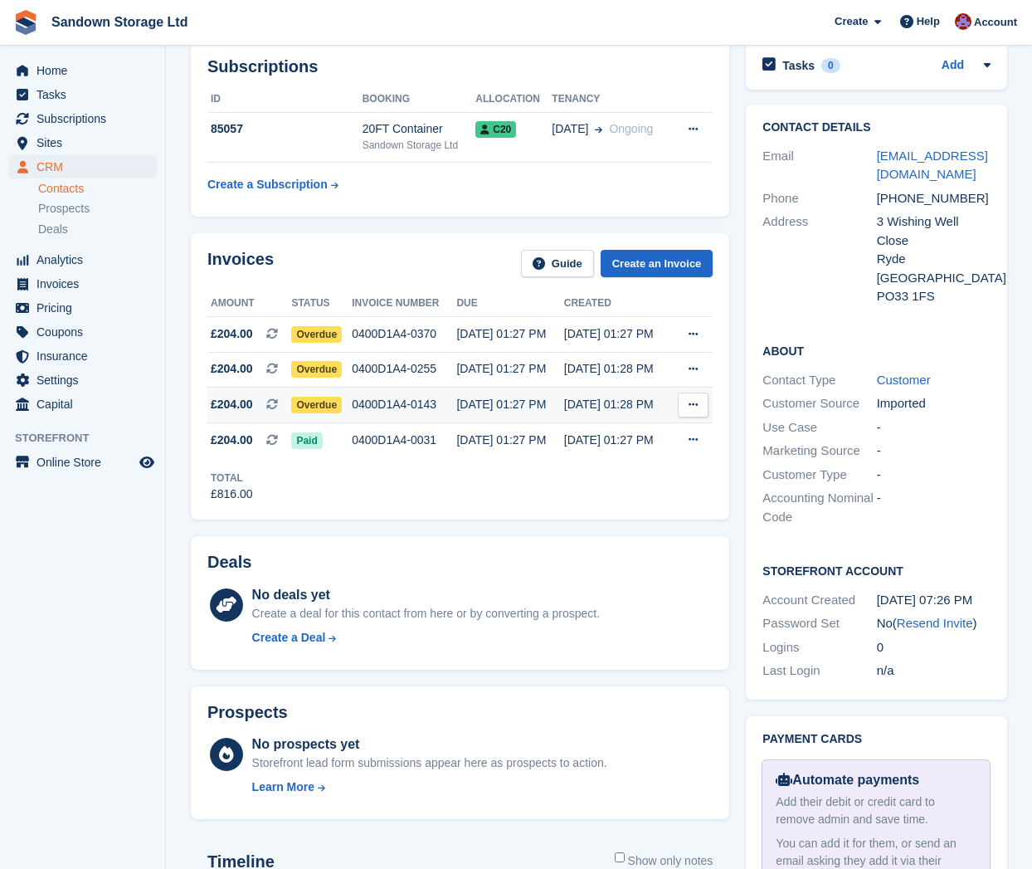
click at [348, 401] on div "Overdue" at bounding box center [321, 404] width 61 height 17
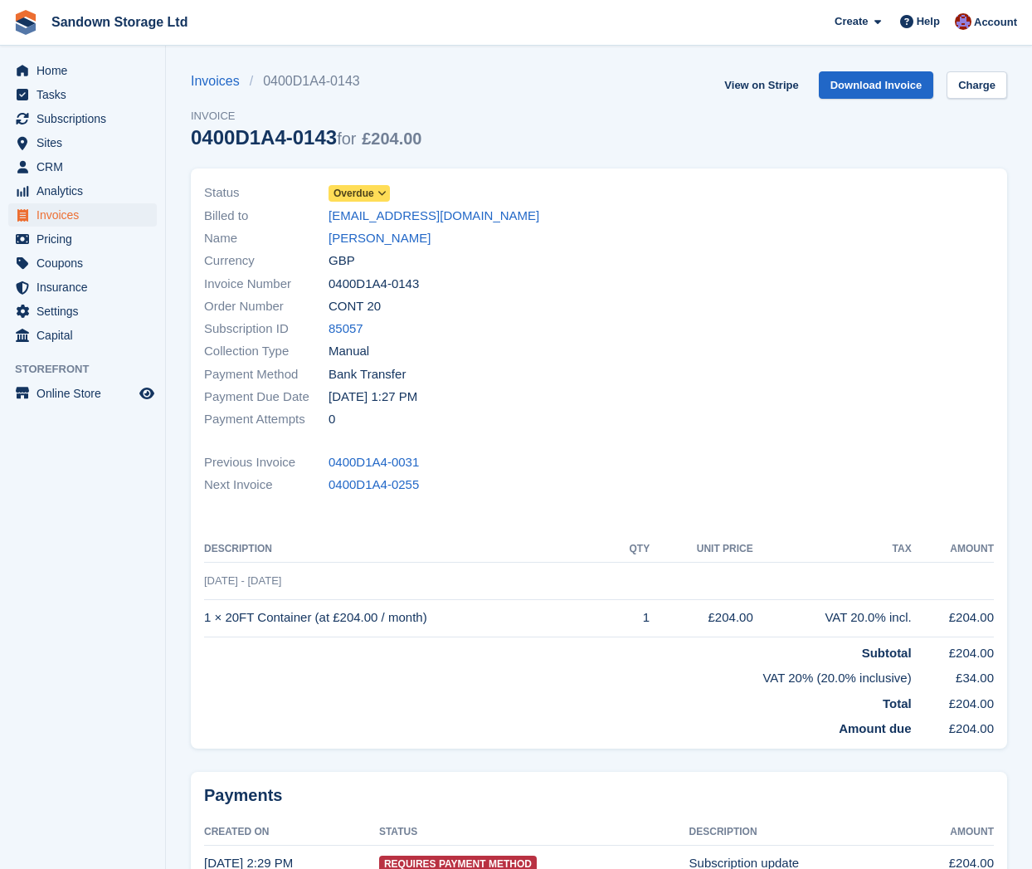
click at [372, 197] on span "Overdue" at bounding box center [353, 193] width 41 height 15
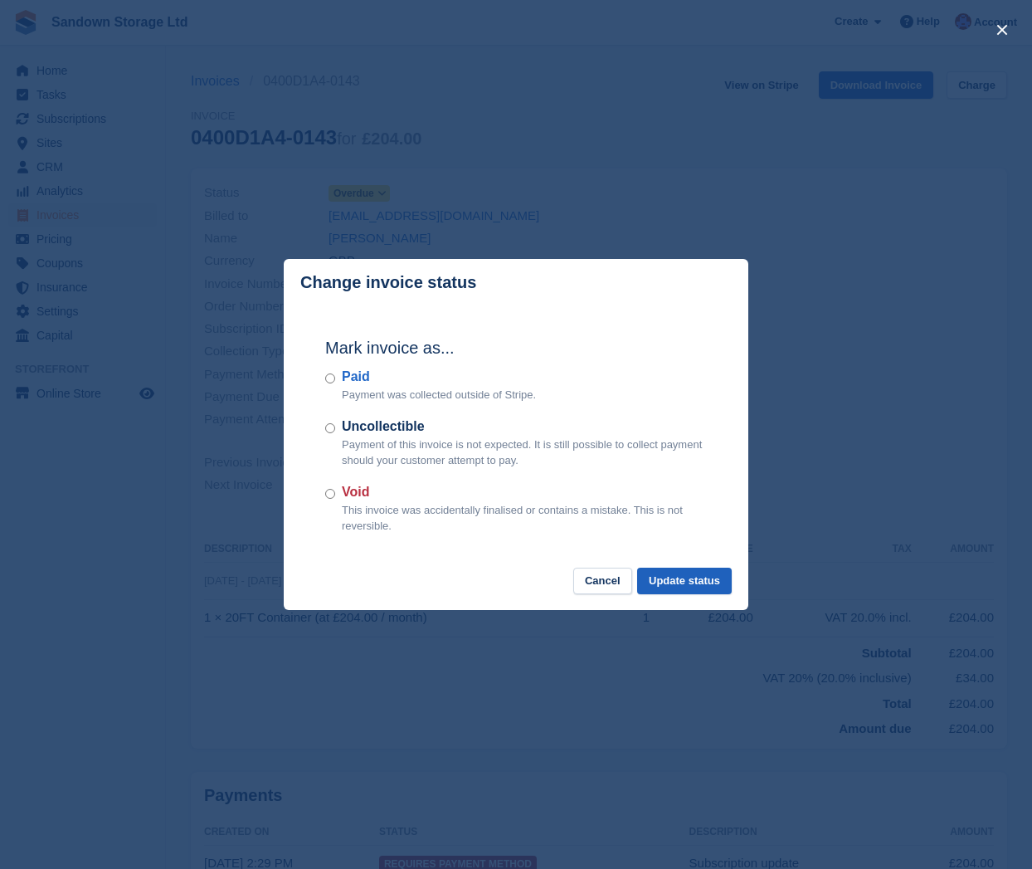
click at [700, 570] on button "Update status" at bounding box center [684, 580] width 95 height 27
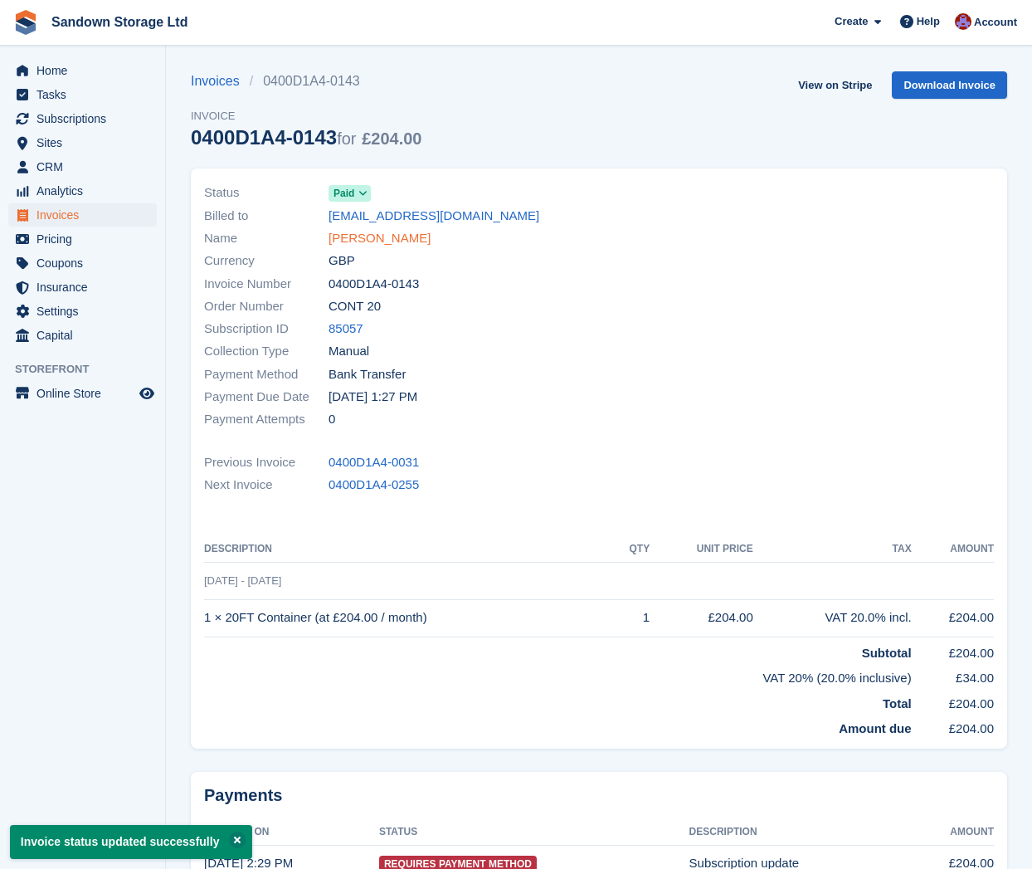
click at [382, 241] on link "[PERSON_NAME]" at bounding box center [380, 238] width 102 height 19
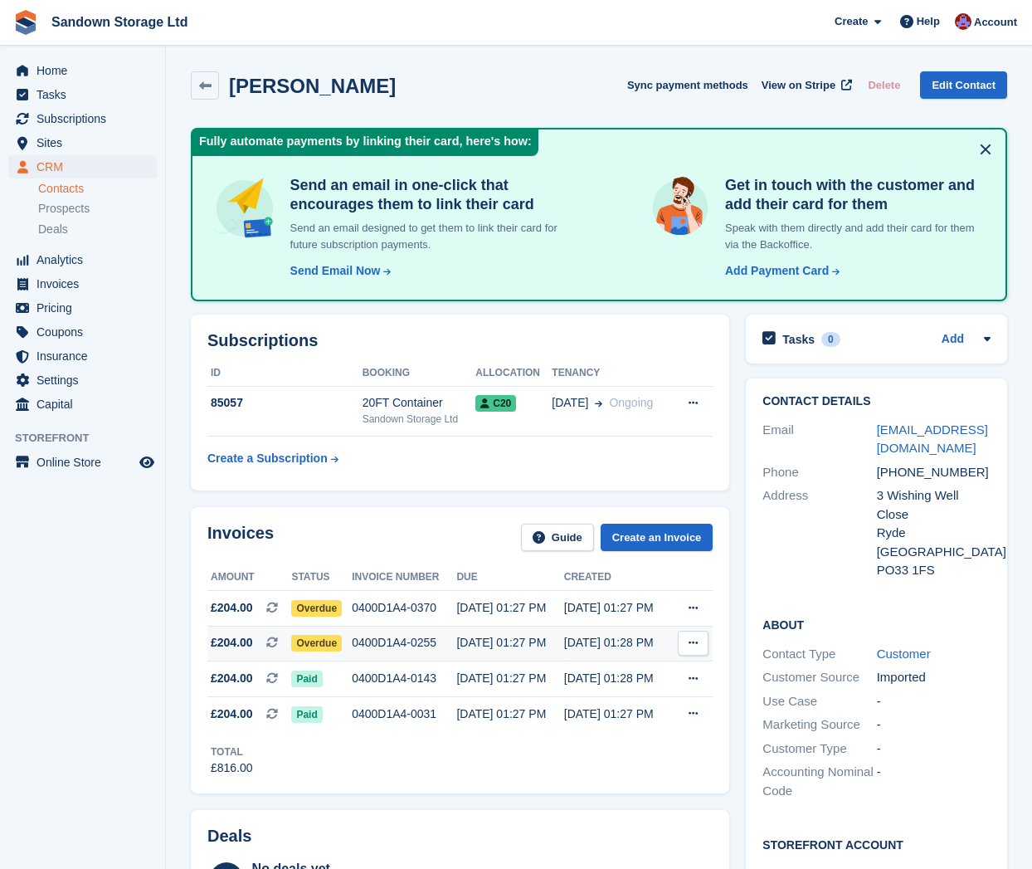
click at [449, 644] on div "0400D1A4-0255" at bounding box center [404, 642] width 105 height 17
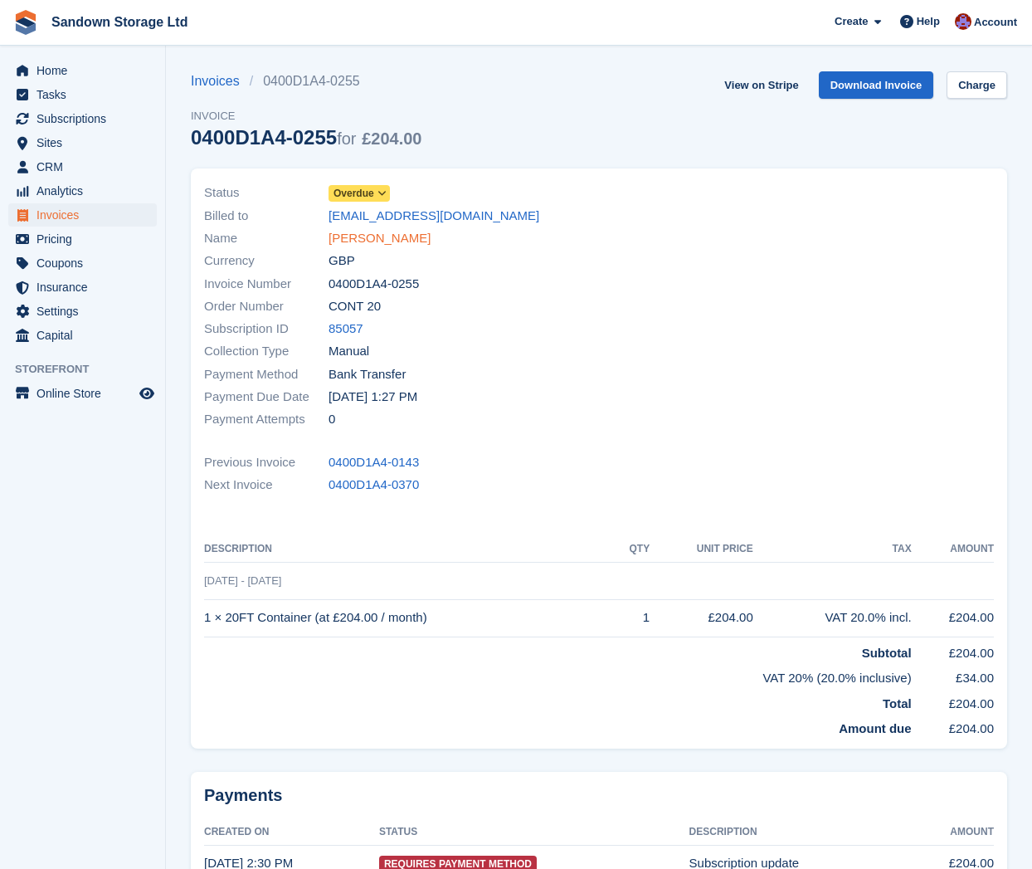
click at [377, 232] on link "[PERSON_NAME]" at bounding box center [380, 238] width 102 height 19
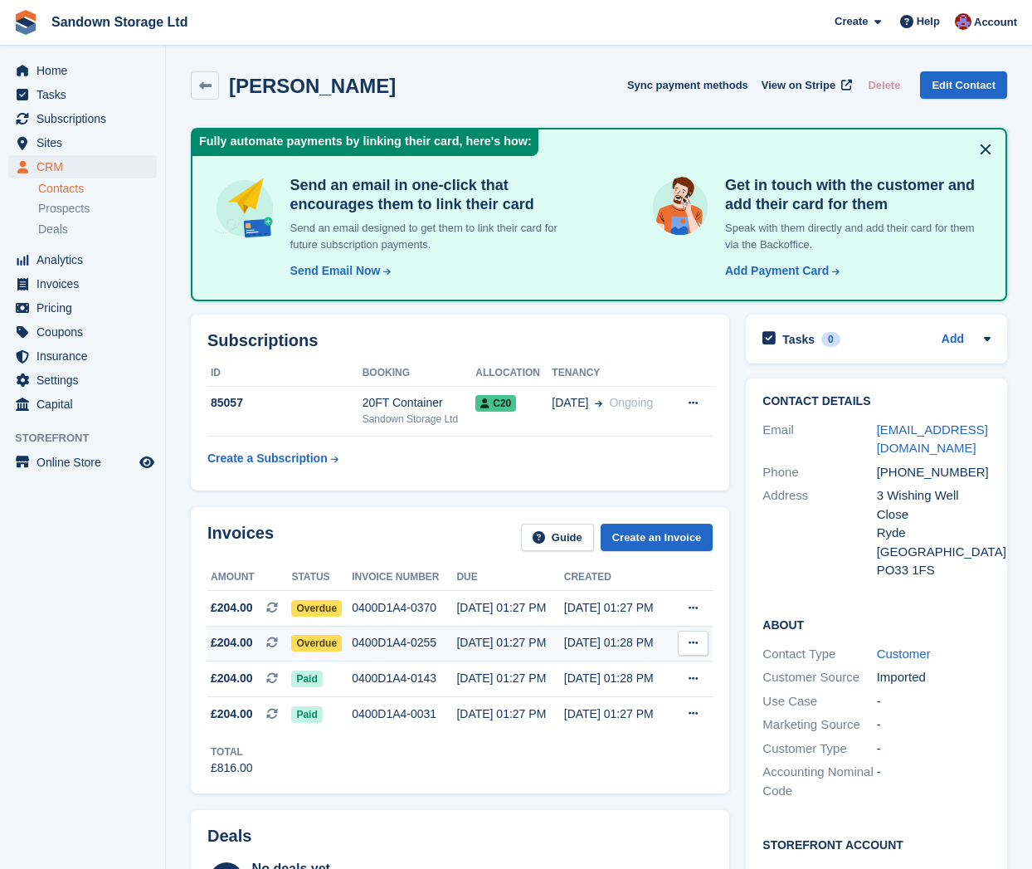
click at [406, 640] on div "0400D1A4-0255" at bounding box center [404, 642] width 105 height 17
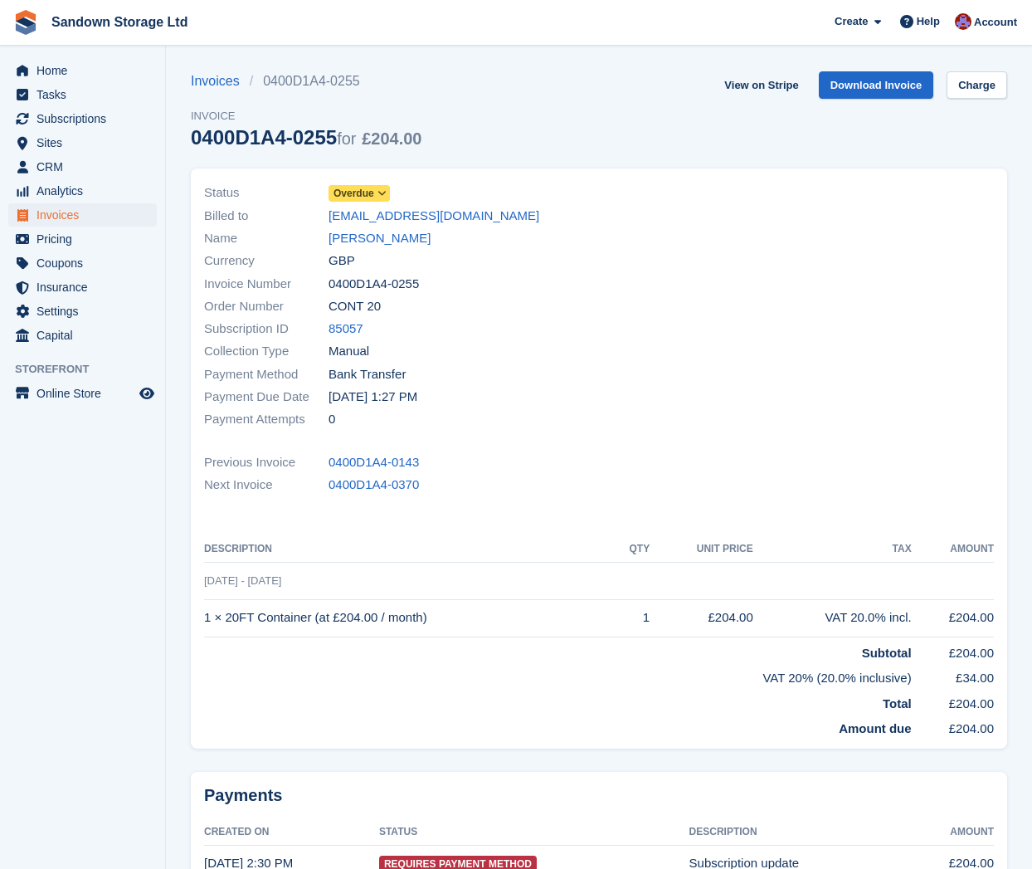
click at [372, 193] on span "Overdue" at bounding box center [353, 193] width 41 height 15
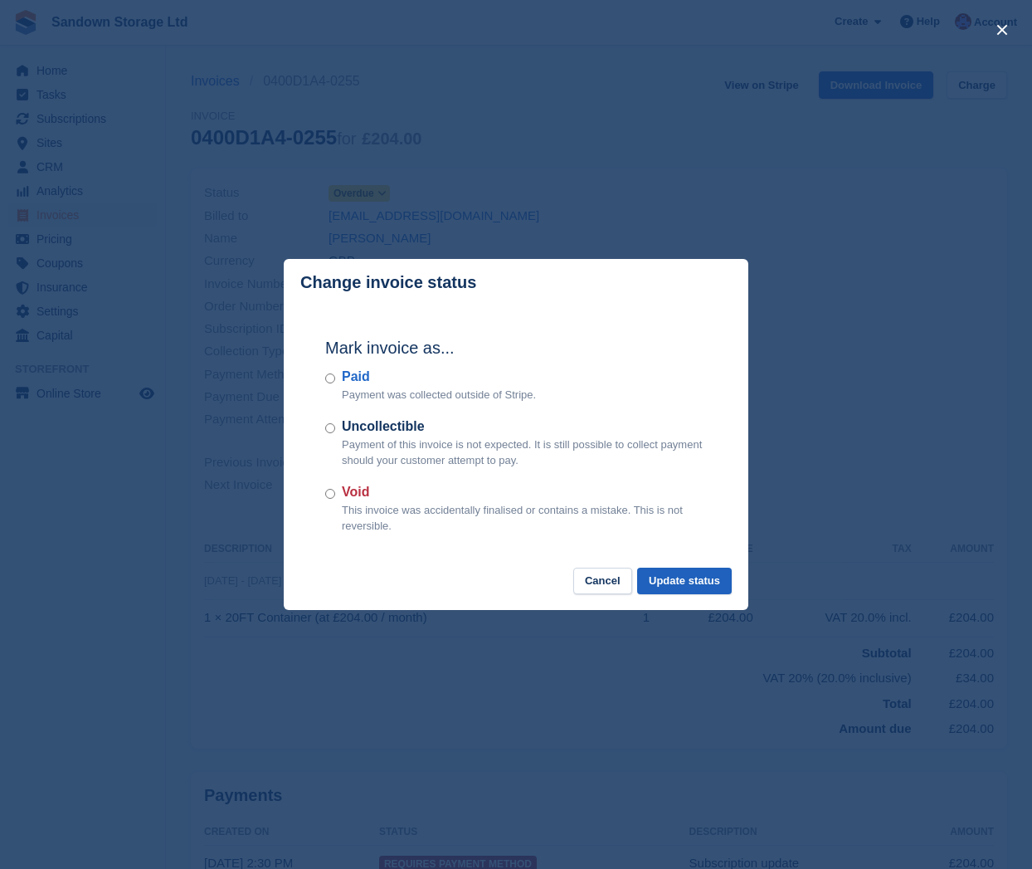
click at [664, 567] on button "Update status" at bounding box center [684, 580] width 95 height 27
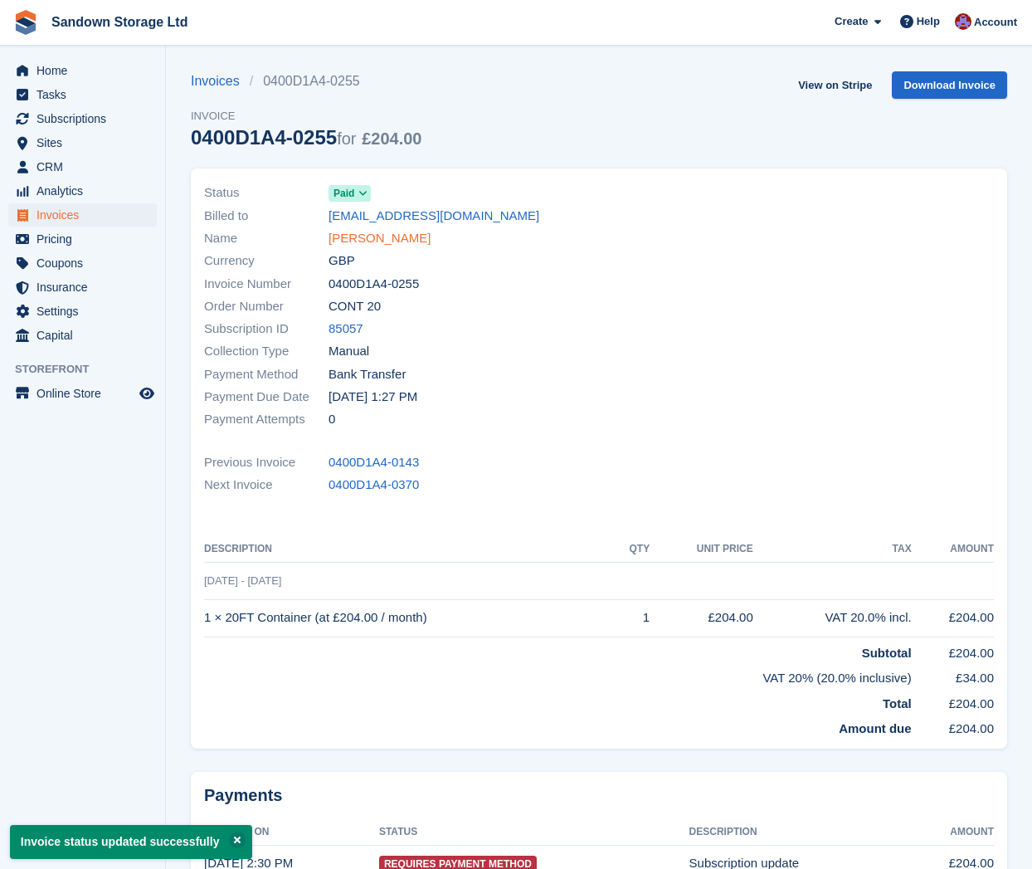
click at [392, 238] on link "Simon Butler" at bounding box center [380, 238] width 102 height 19
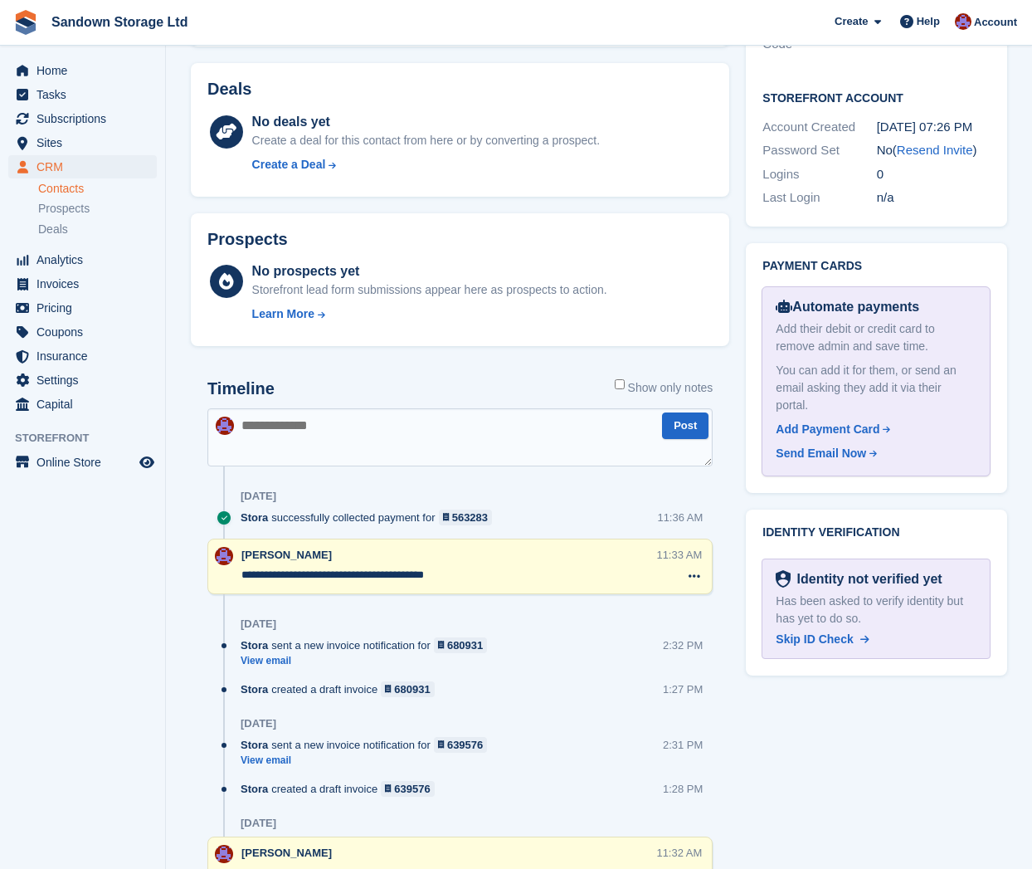
scroll to position [761, 0]
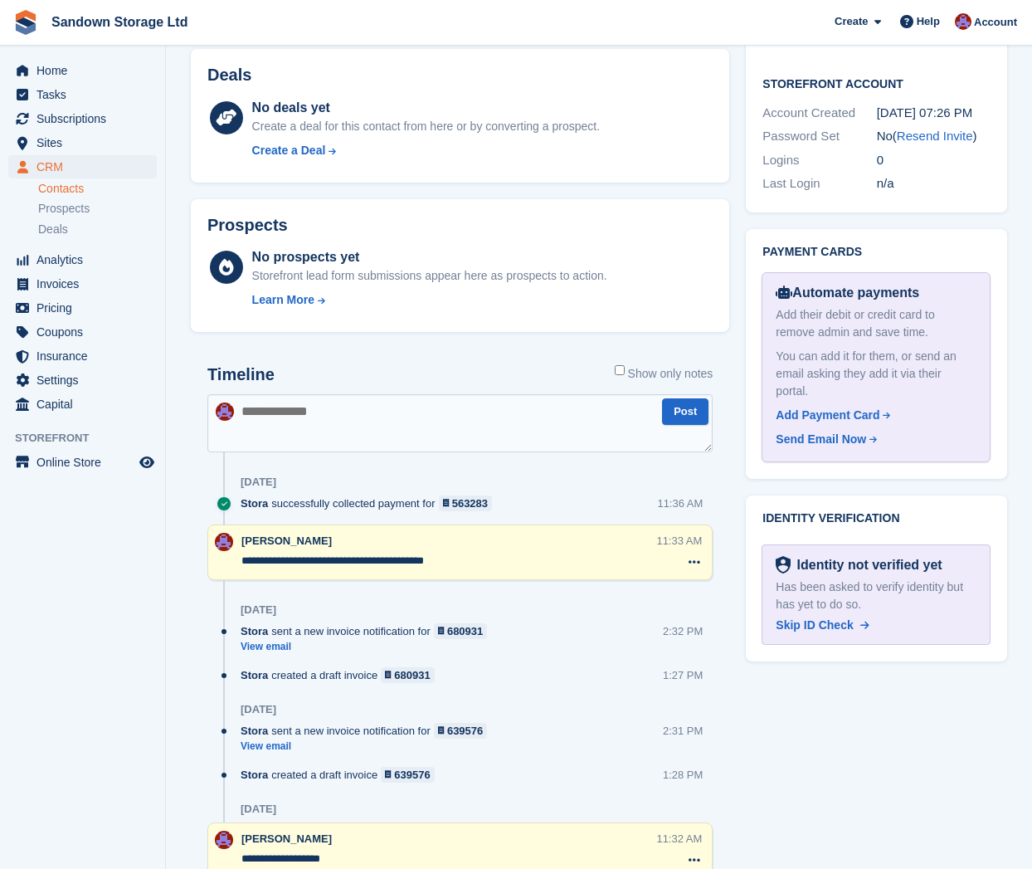
click at [363, 406] on textarea at bounding box center [459, 423] width 505 height 58
type textarea "**********"
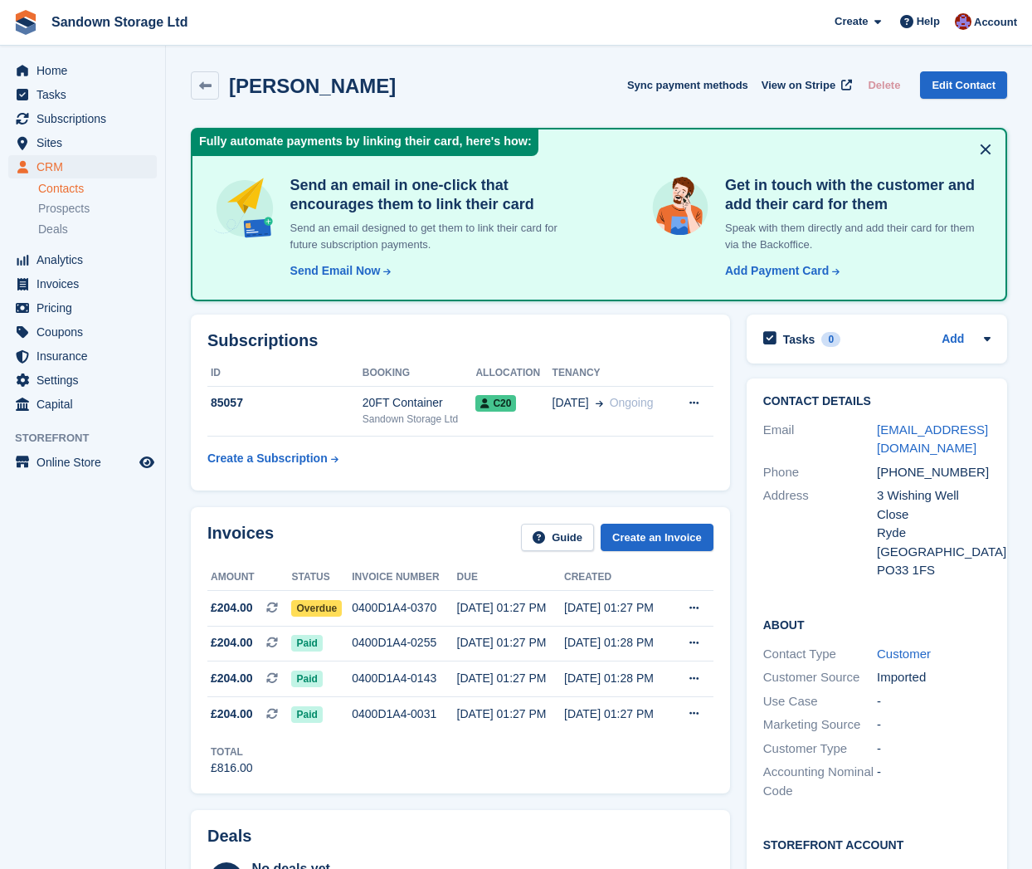
scroll to position [0, 0]
click at [202, 91] on icon at bounding box center [205, 86] width 12 height 12
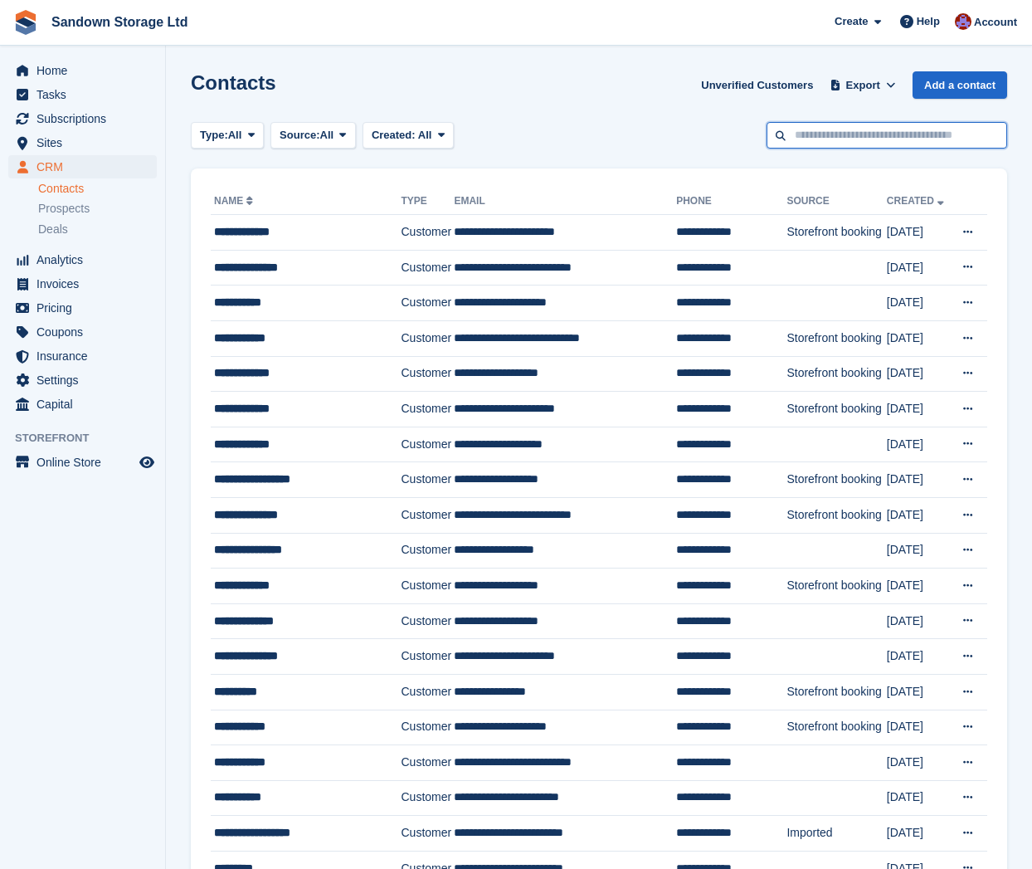
click at [826, 139] on input "text" at bounding box center [887, 135] width 241 height 27
type input "******"
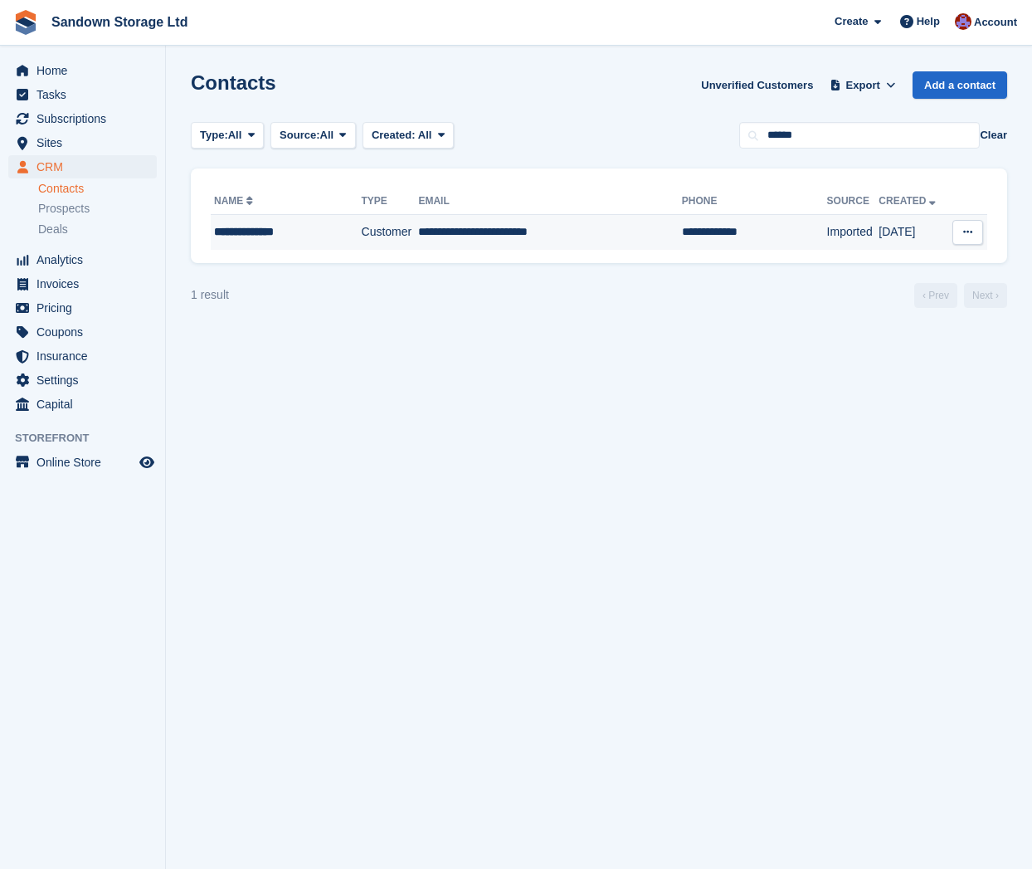
click at [616, 230] on td "**********" at bounding box center [549, 232] width 263 height 35
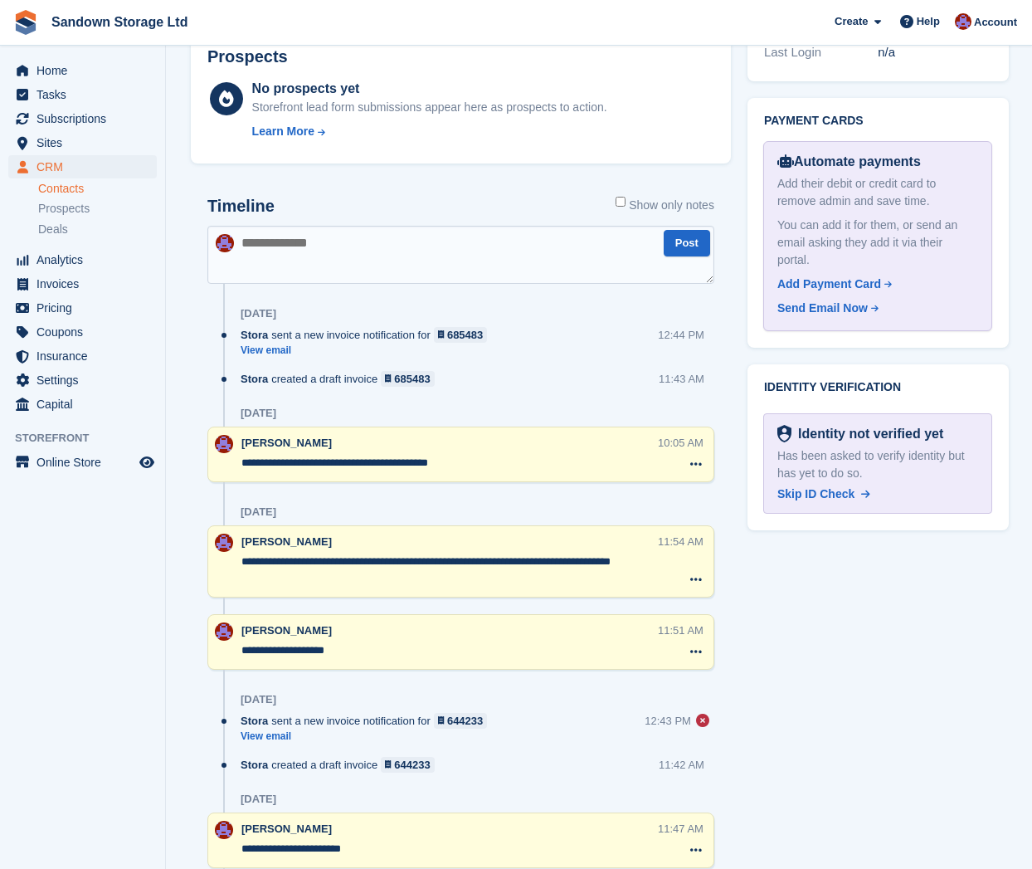
scroll to position [944, 0]
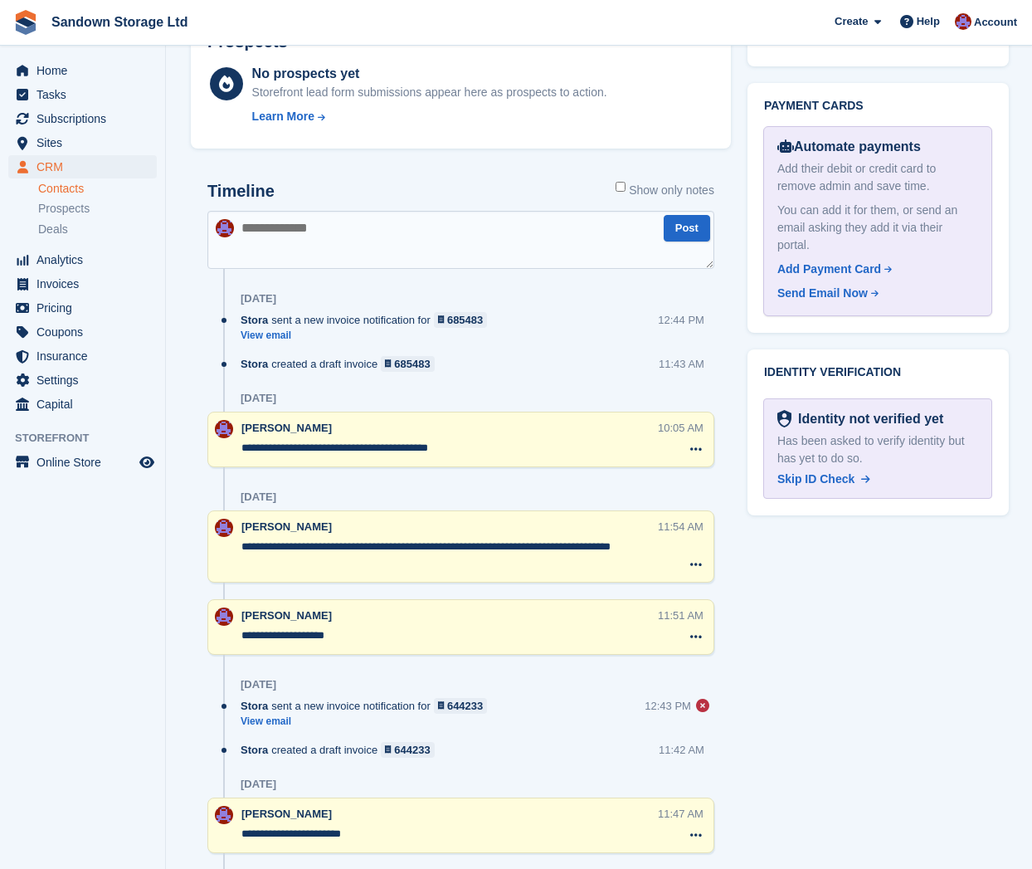
drag, startPoint x: 339, startPoint y: 450, endPoint x: 497, endPoint y: 455, distance: 157.7
click at [497, 455] on textarea "**********" at bounding box center [447, 448] width 413 height 17
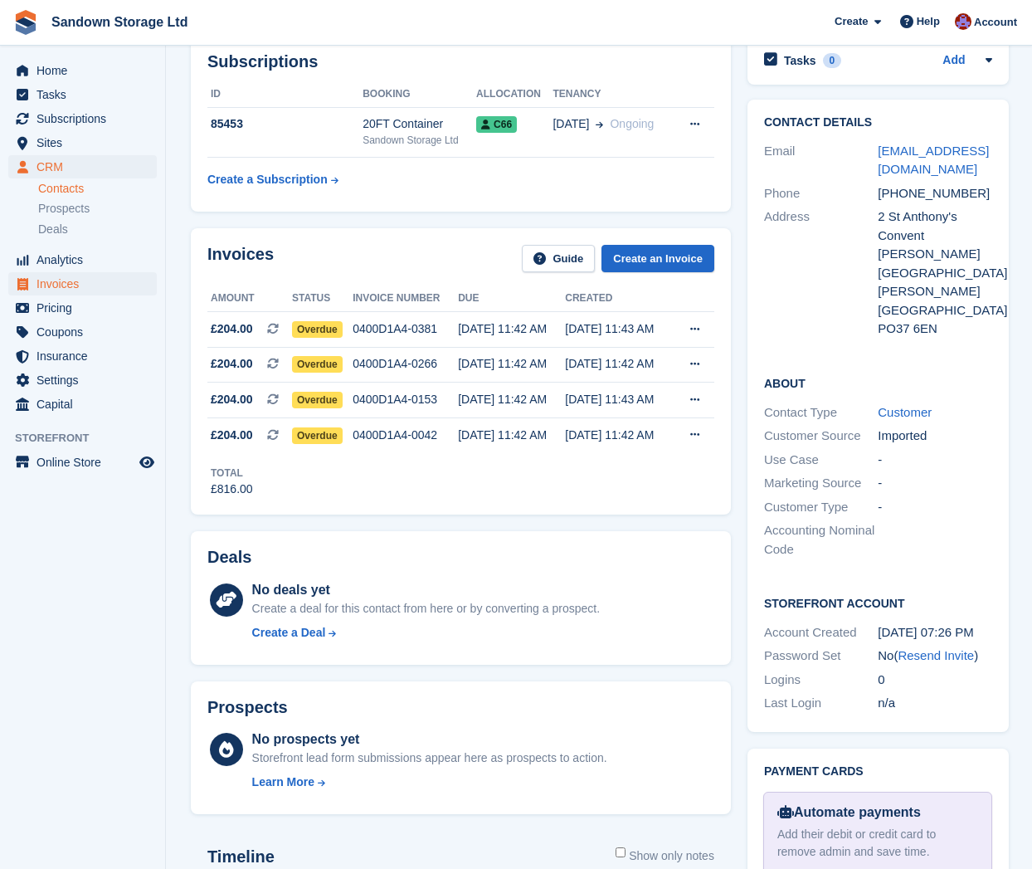
scroll to position [280, 0]
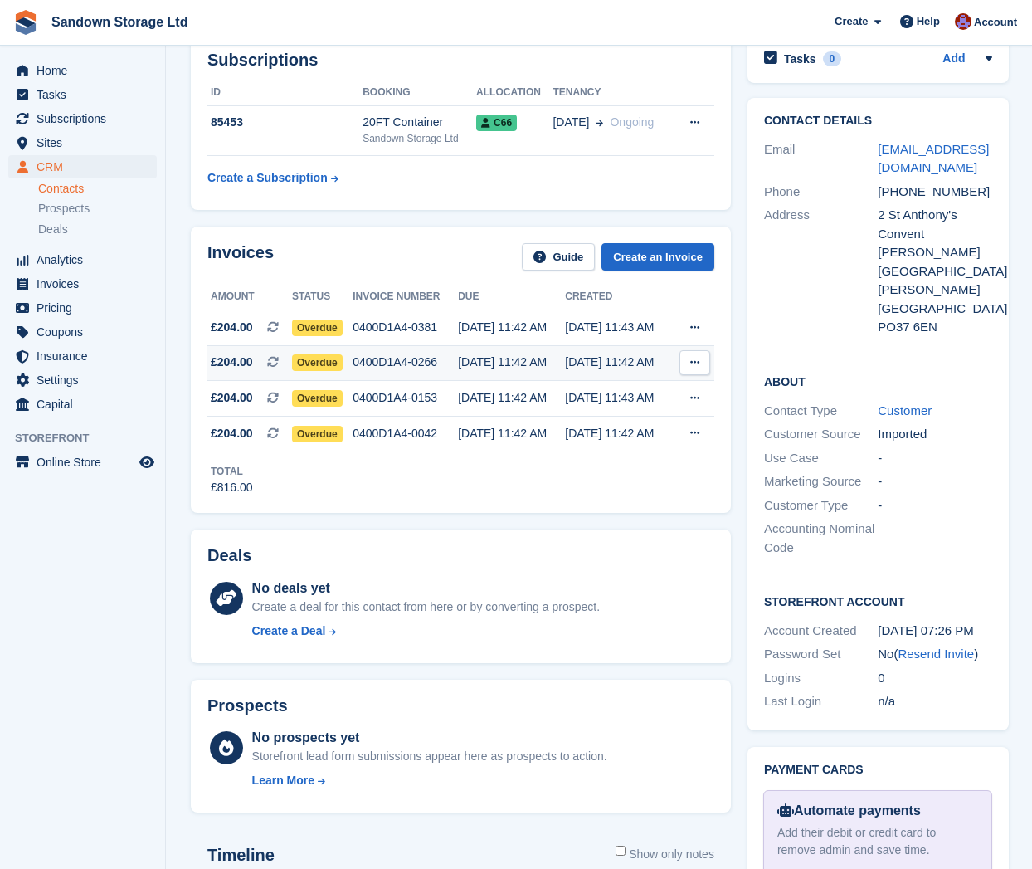
click at [410, 368] on div "0400D1A4-0266" at bounding box center [405, 361] width 105 height 17
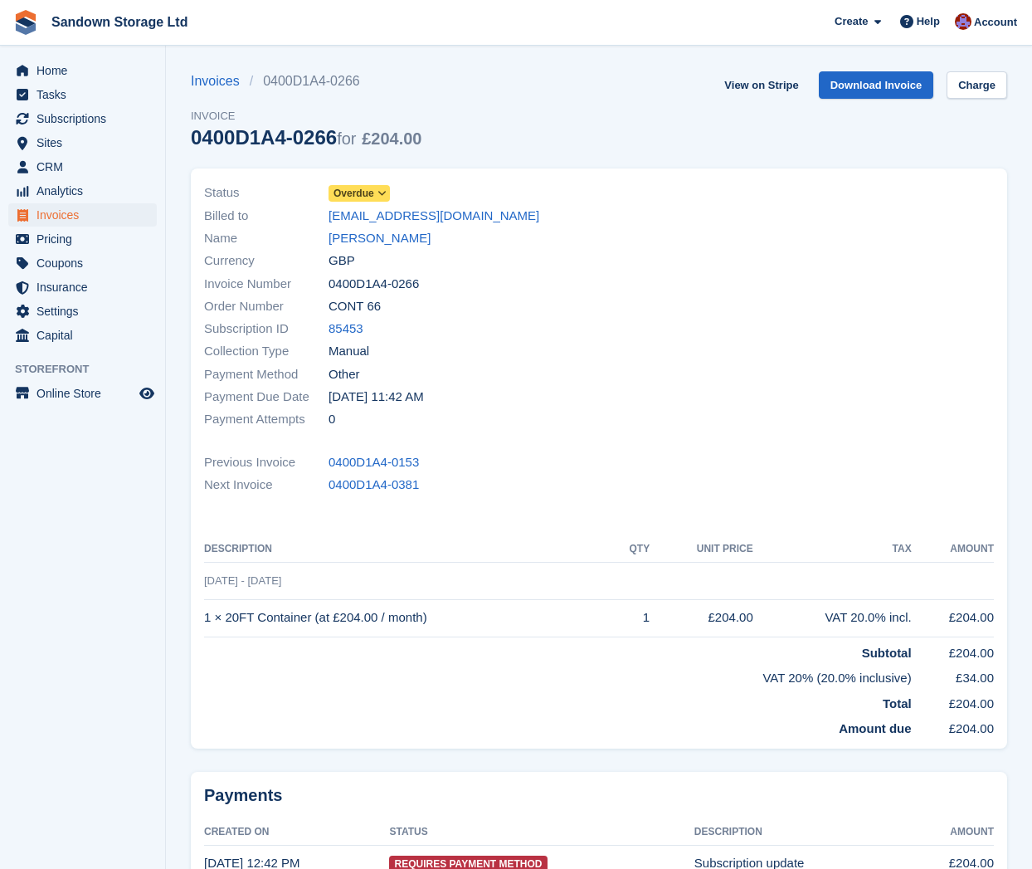
click at [387, 198] on icon at bounding box center [381, 193] width 9 height 10
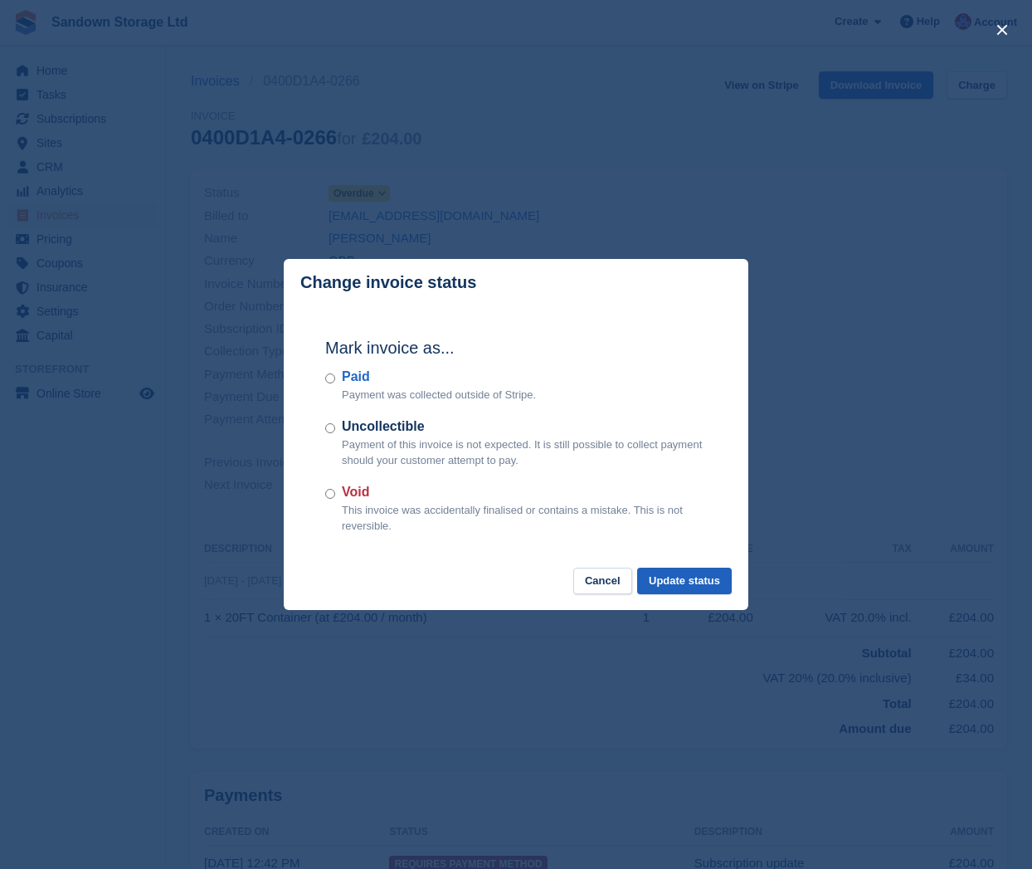
click at [695, 577] on button "Update status" at bounding box center [684, 580] width 95 height 27
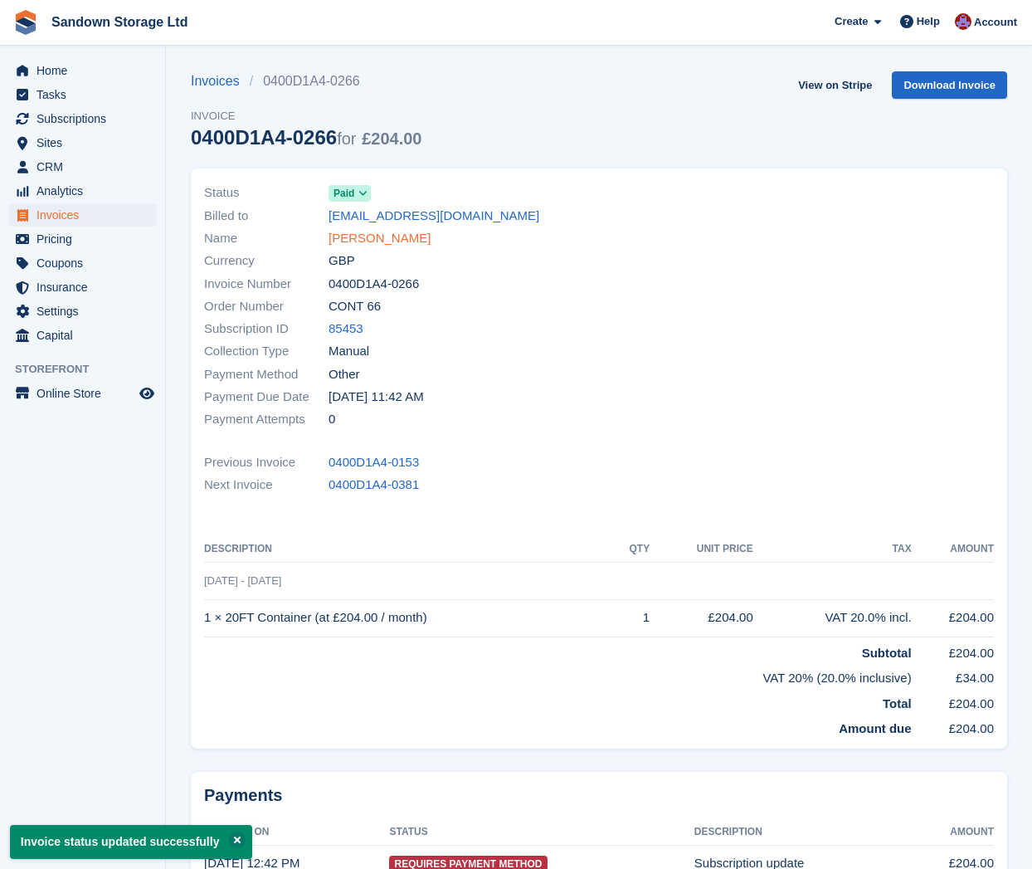
click at [377, 240] on link "[PERSON_NAME]" at bounding box center [380, 238] width 102 height 19
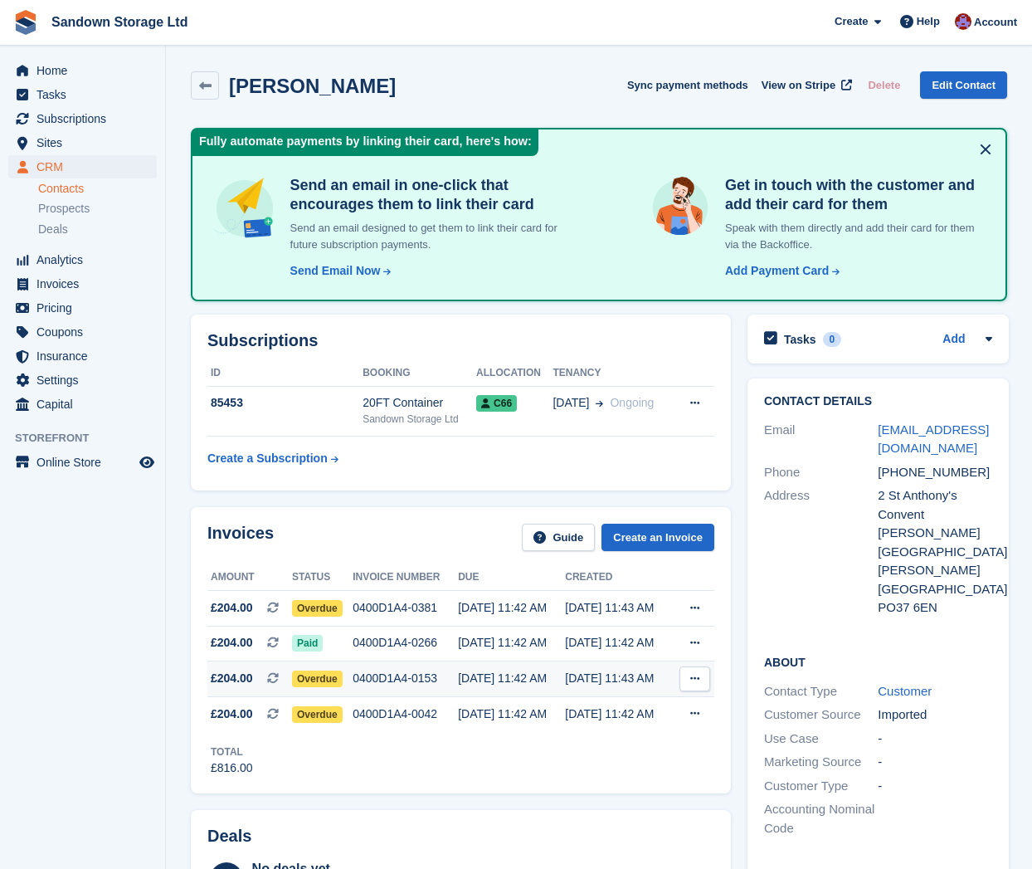
click at [452, 684] on div "0400D1A4-0153" at bounding box center [405, 677] width 105 height 17
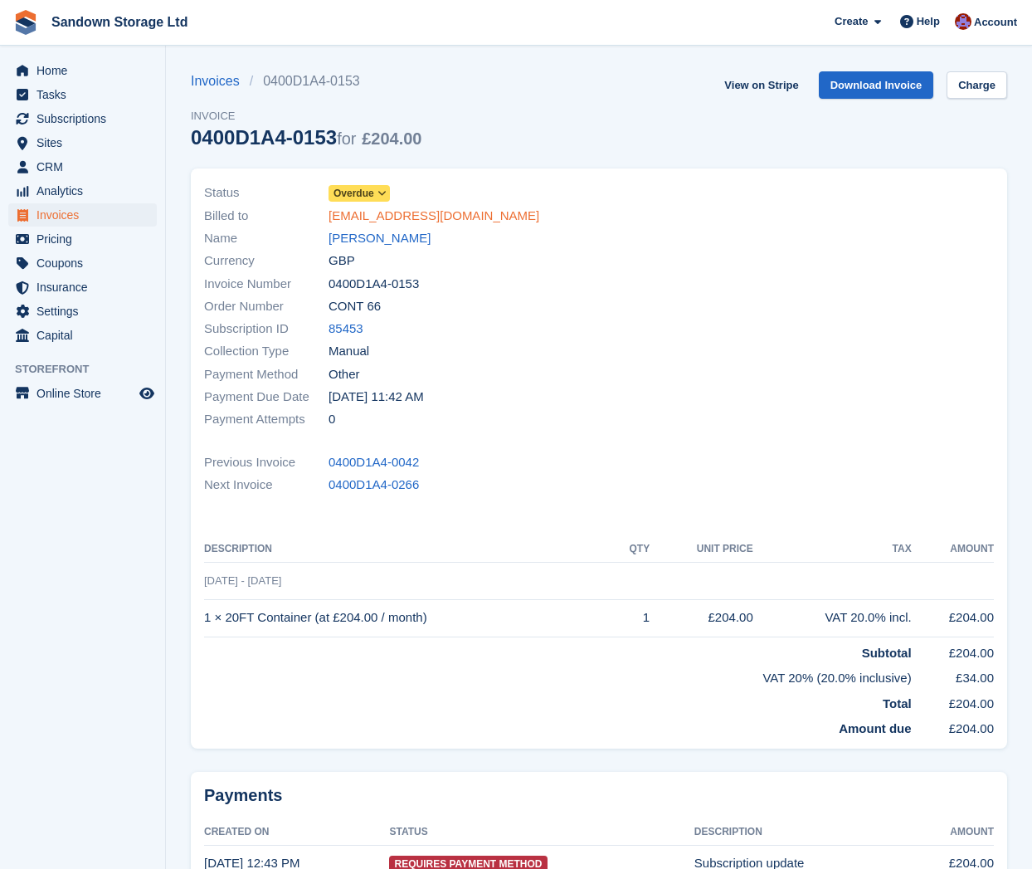
scroll to position [2, 0]
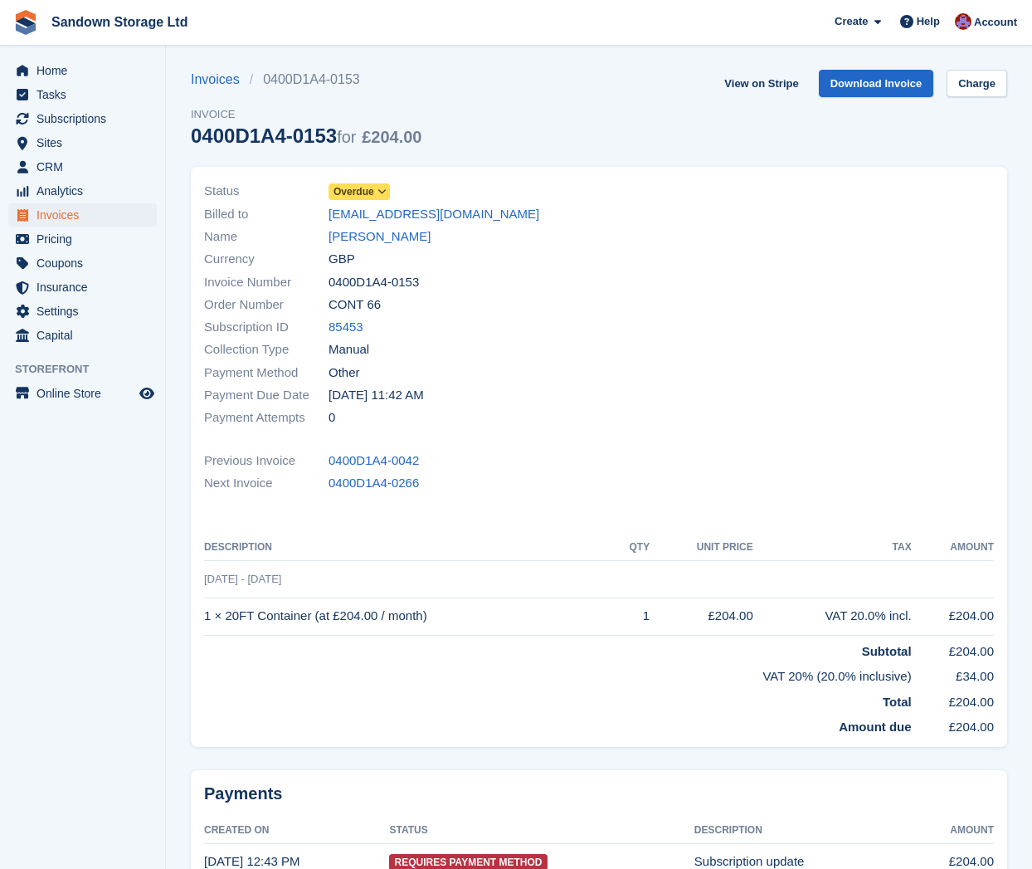
click at [372, 187] on span "Overdue" at bounding box center [353, 191] width 41 height 15
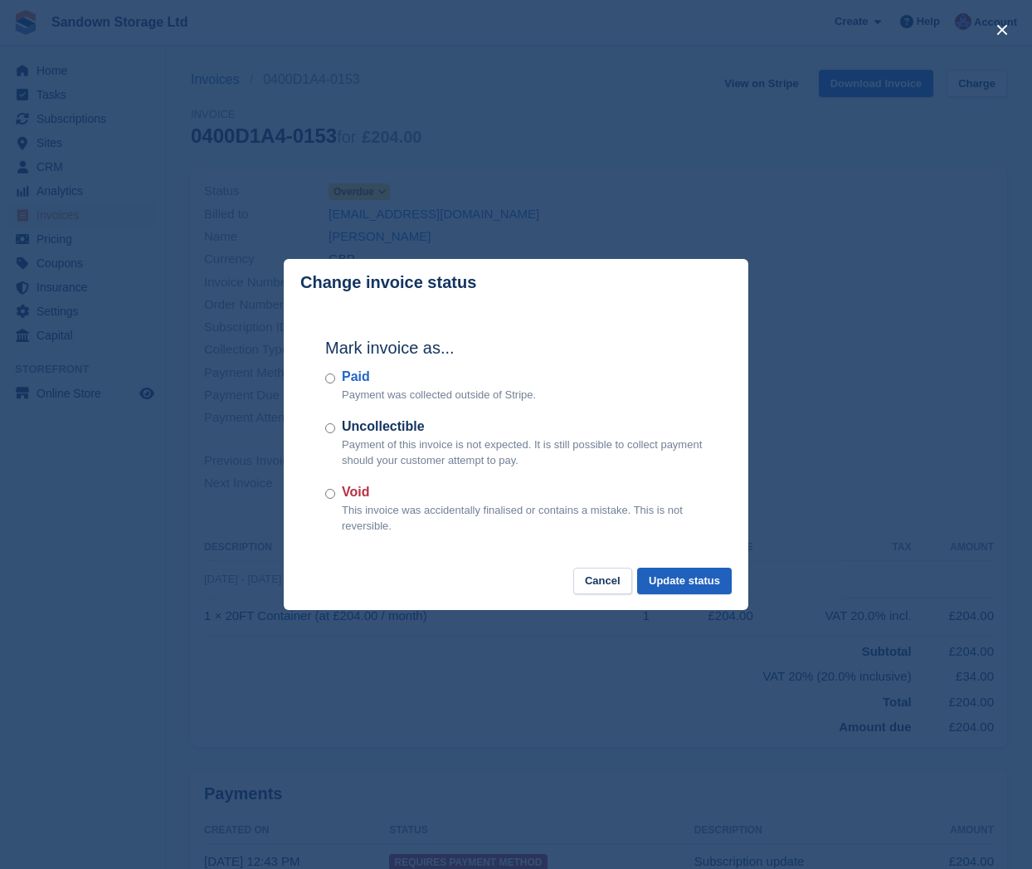
click at [724, 579] on button "Update status" at bounding box center [684, 580] width 95 height 27
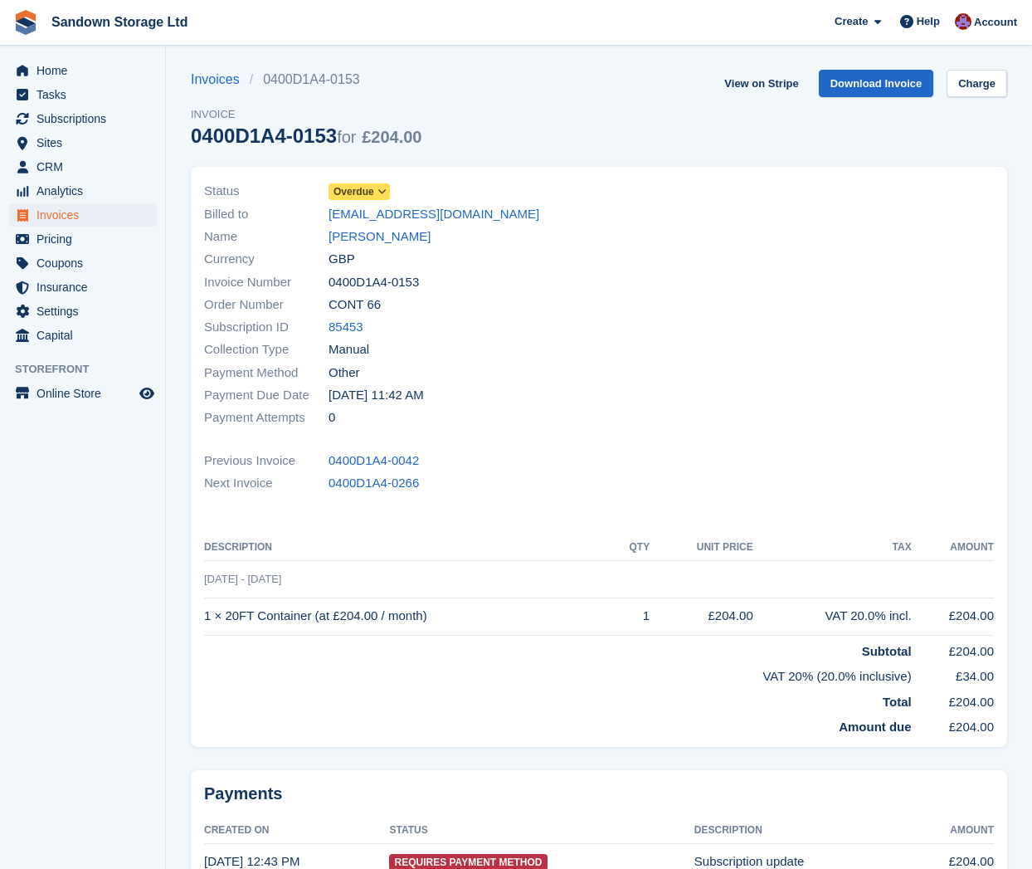
scroll to position [0, 0]
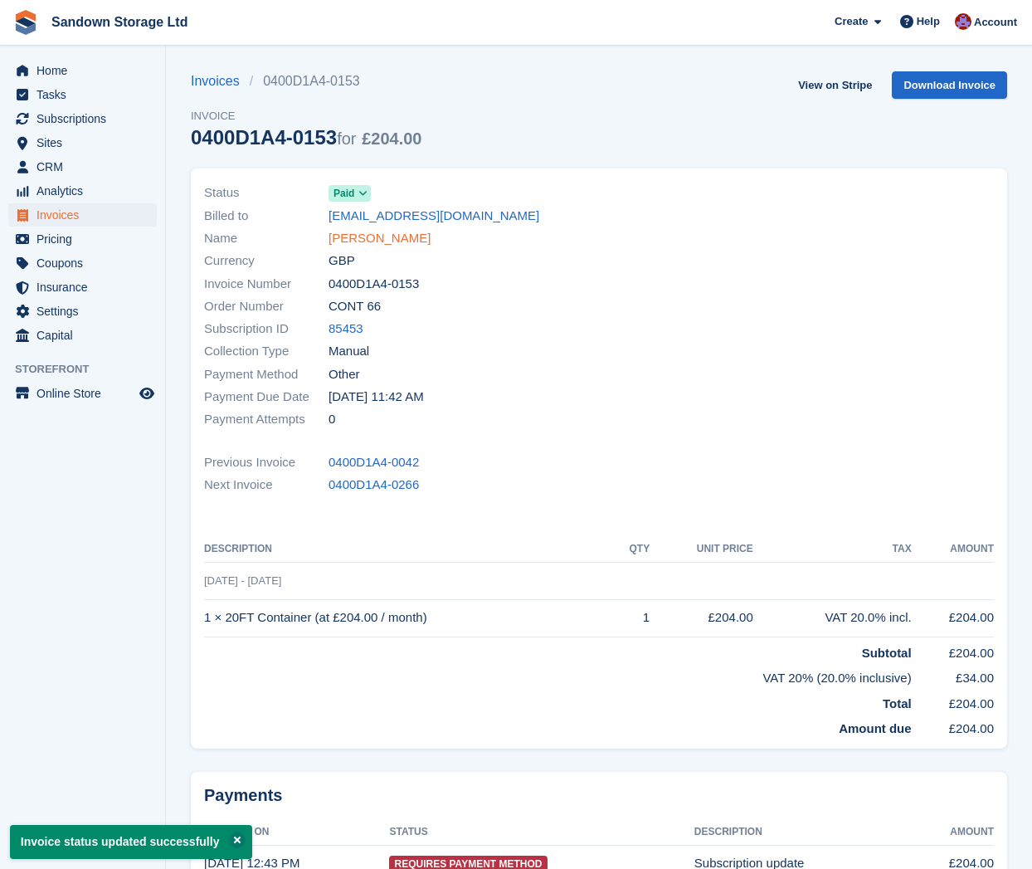
click at [397, 242] on link "[PERSON_NAME]" at bounding box center [380, 238] width 102 height 19
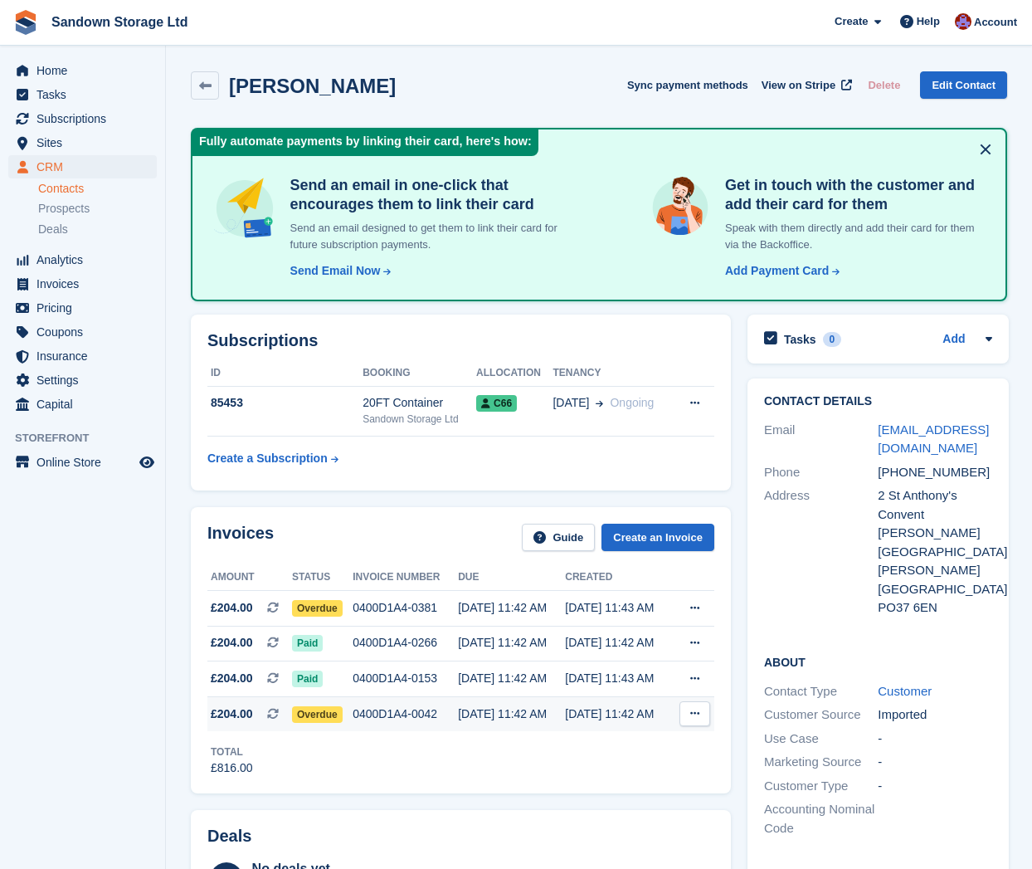
click at [456, 707] on div "0400D1A4-0042" at bounding box center [405, 713] width 105 height 17
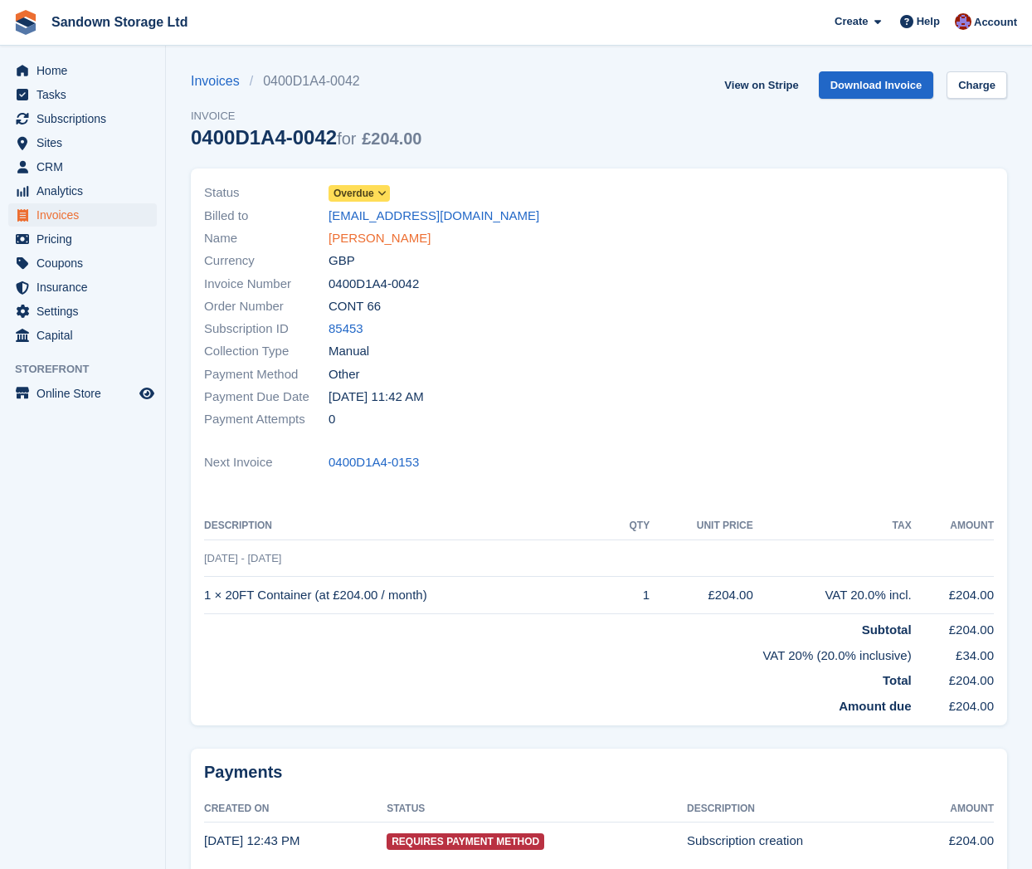
click at [404, 231] on link "[PERSON_NAME]" at bounding box center [380, 238] width 102 height 19
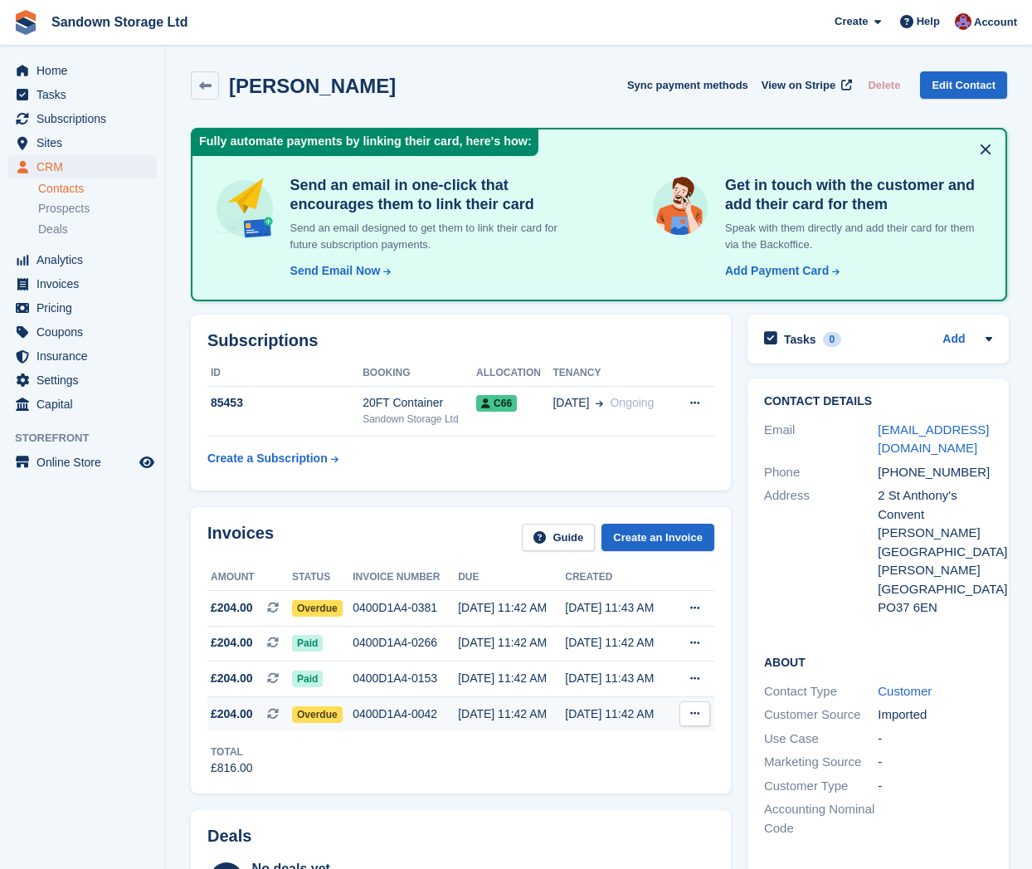
click at [399, 713] on div "0400D1A4-0042" at bounding box center [405, 713] width 105 height 17
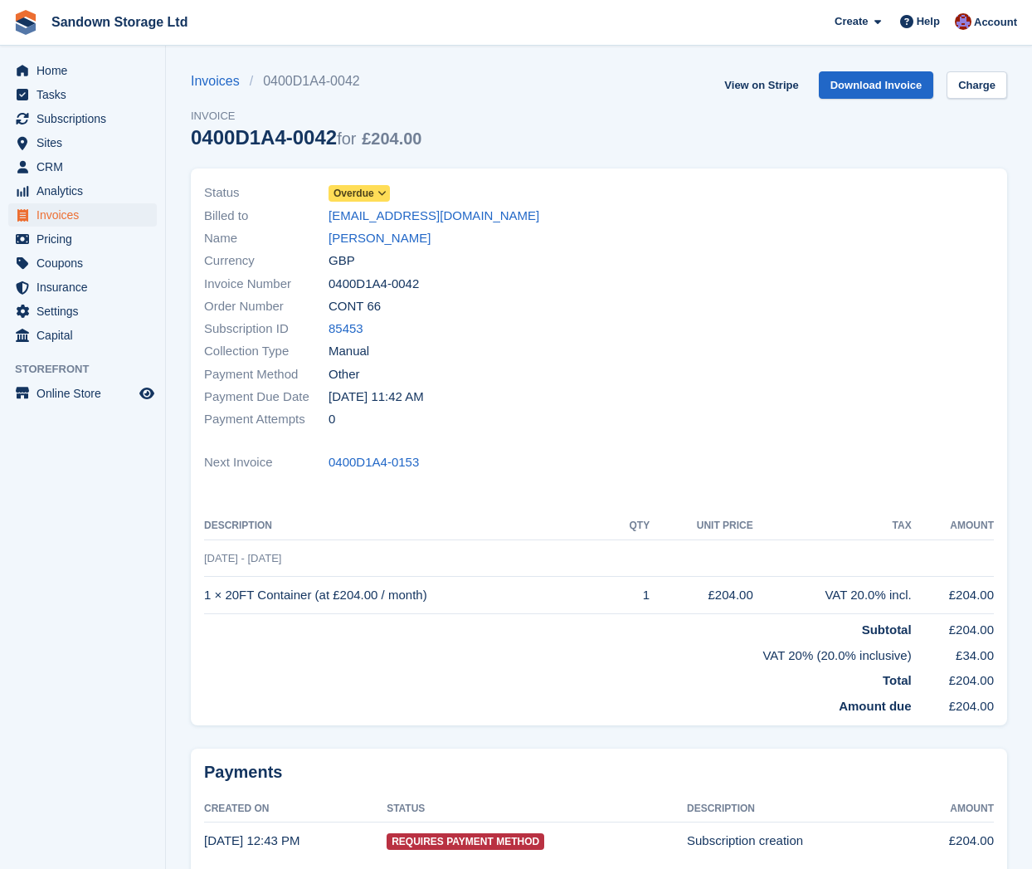
click at [374, 195] on span "Overdue" at bounding box center [353, 193] width 41 height 15
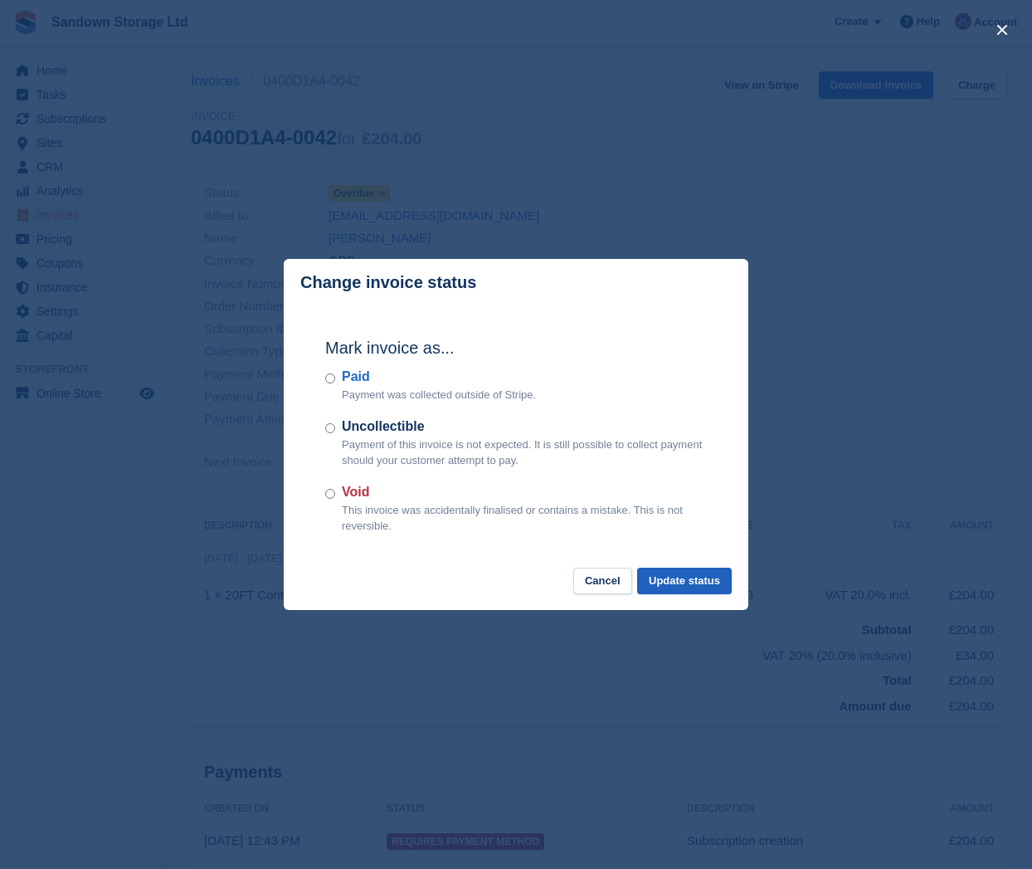
click at [680, 577] on button "Update status" at bounding box center [684, 580] width 95 height 27
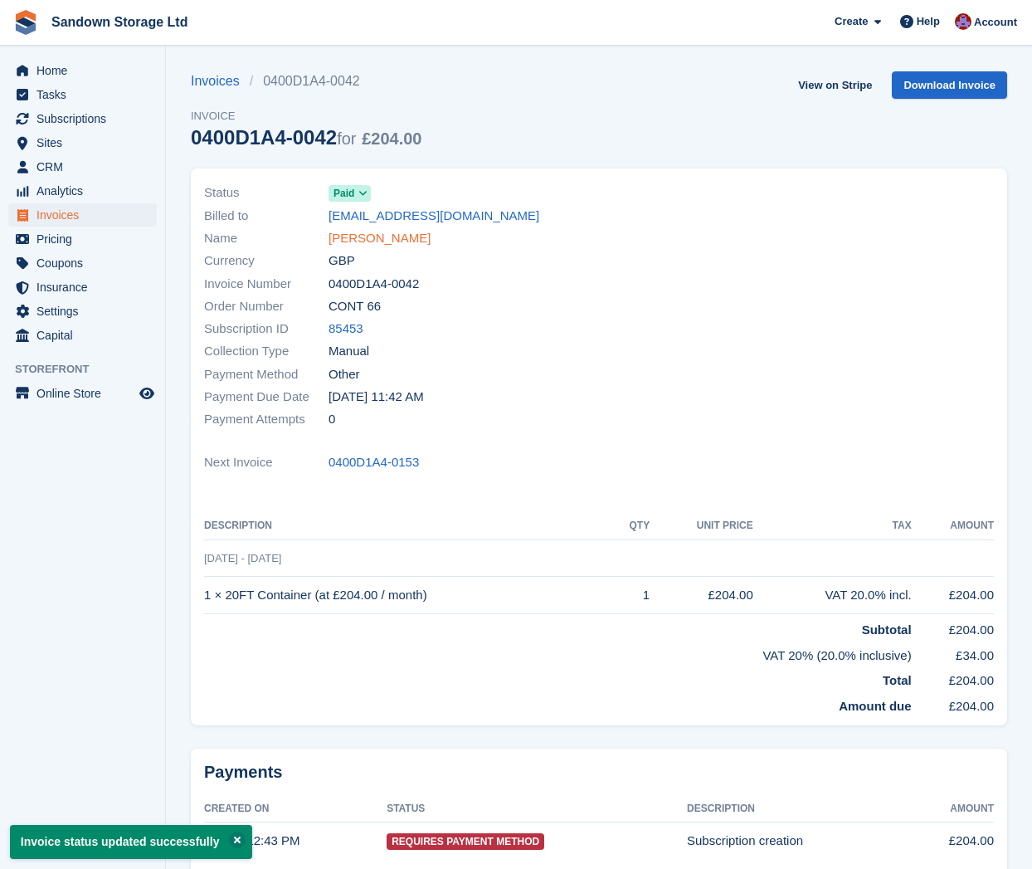
click at [387, 241] on link "Joanne Roberts" at bounding box center [380, 238] width 102 height 19
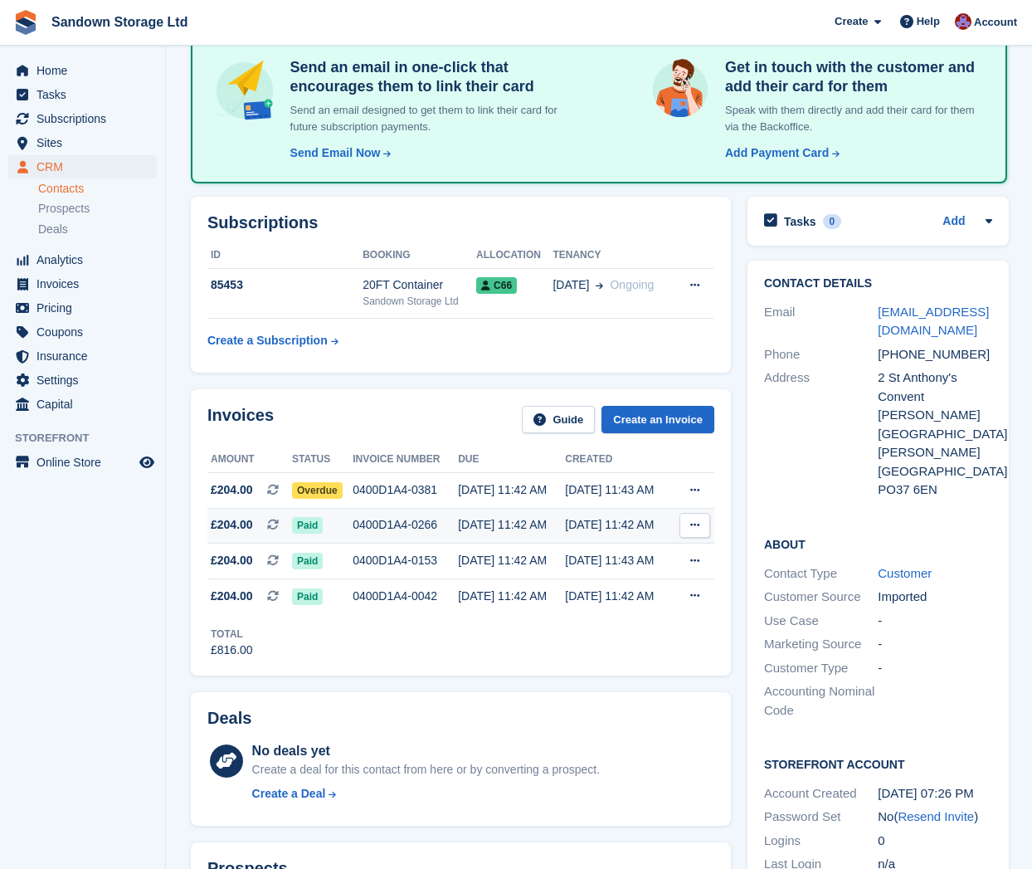
scroll to position [119, 0]
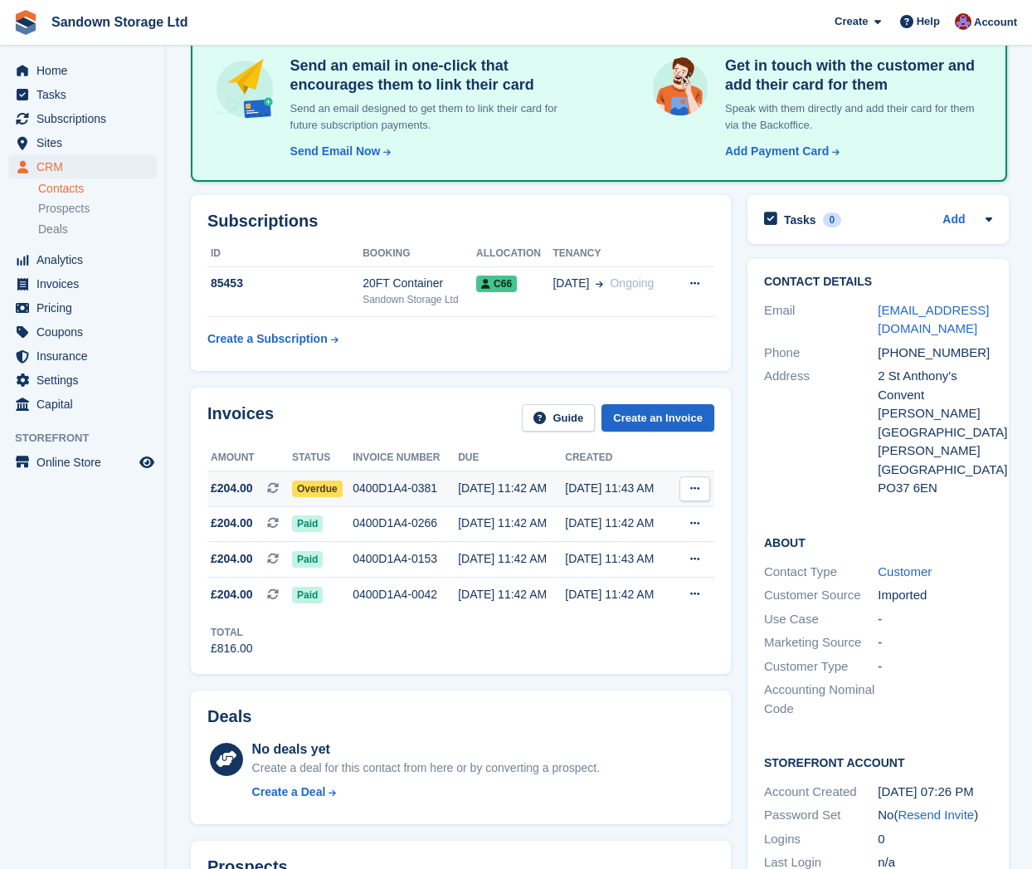
click at [437, 494] on div "0400D1A4-0381" at bounding box center [405, 487] width 105 height 17
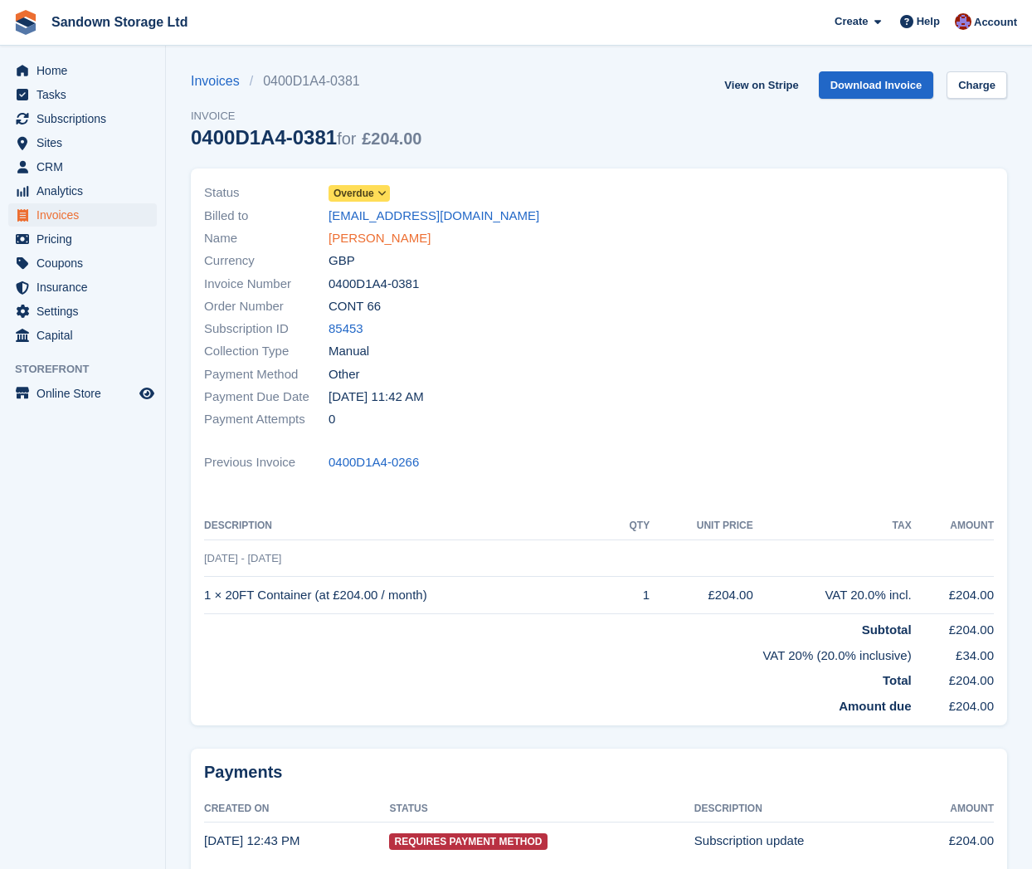
click at [399, 242] on link "Joanne Roberts" at bounding box center [380, 238] width 102 height 19
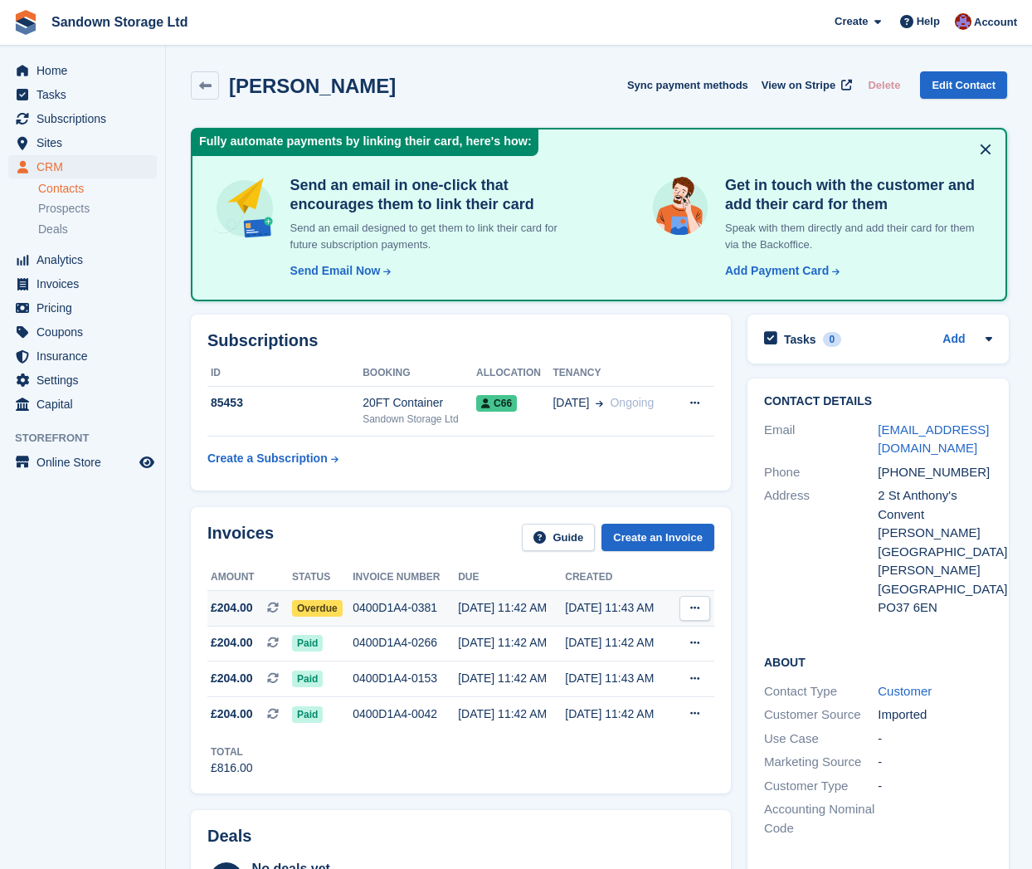
click at [377, 601] on div "0400D1A4-0381" at bounding box center [405, 607] width 105 height 17
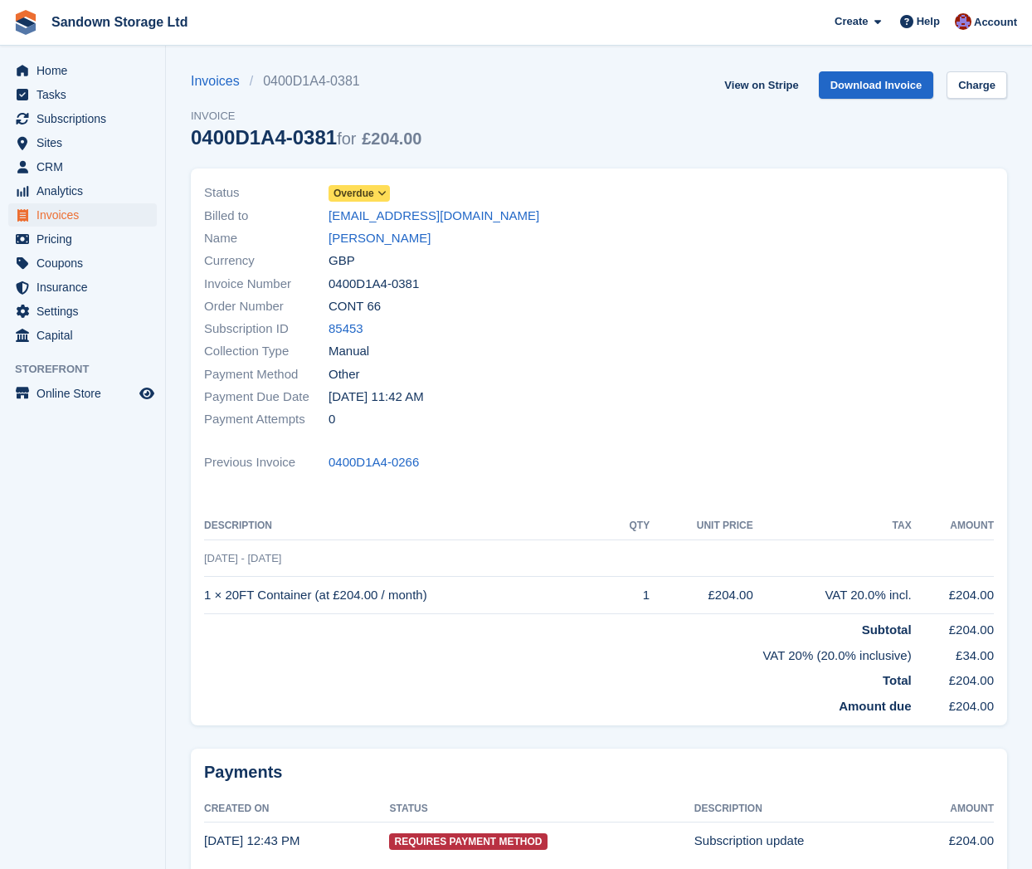
click at [372, 192] on span "Overdue" at bounding box center [353, 193] width 41 height 15
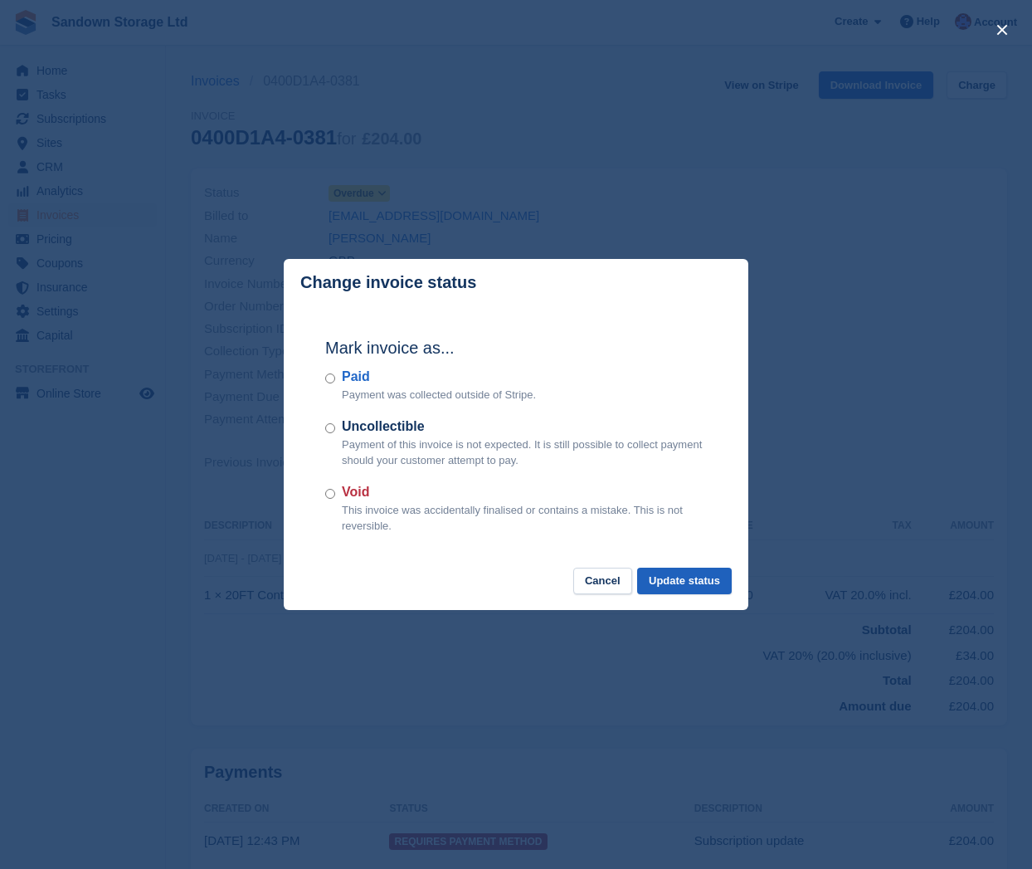
click at [716, 577] on button "Update status" at bounding box center [684, 580] width 95 height 27
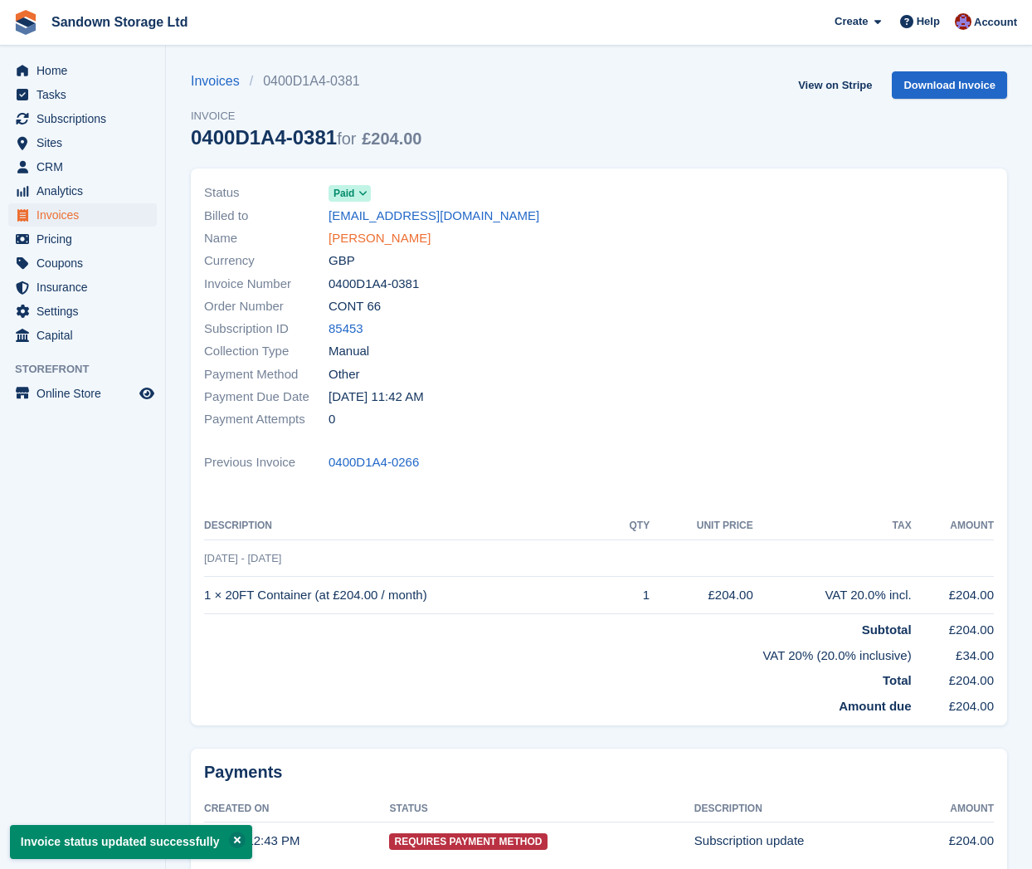
click at [384, 241] on link "[PERSON_NAME]" at bounding box center [380, 238] width 102 height 19
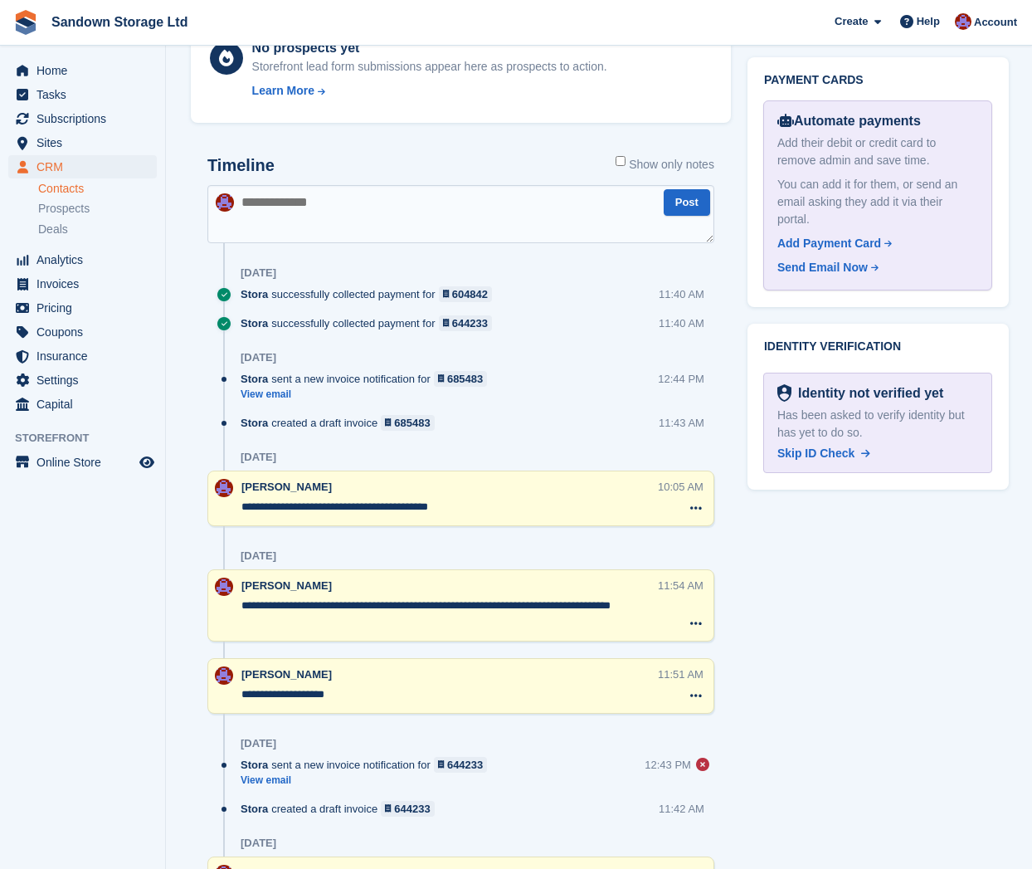
scroll to position [971, 0]
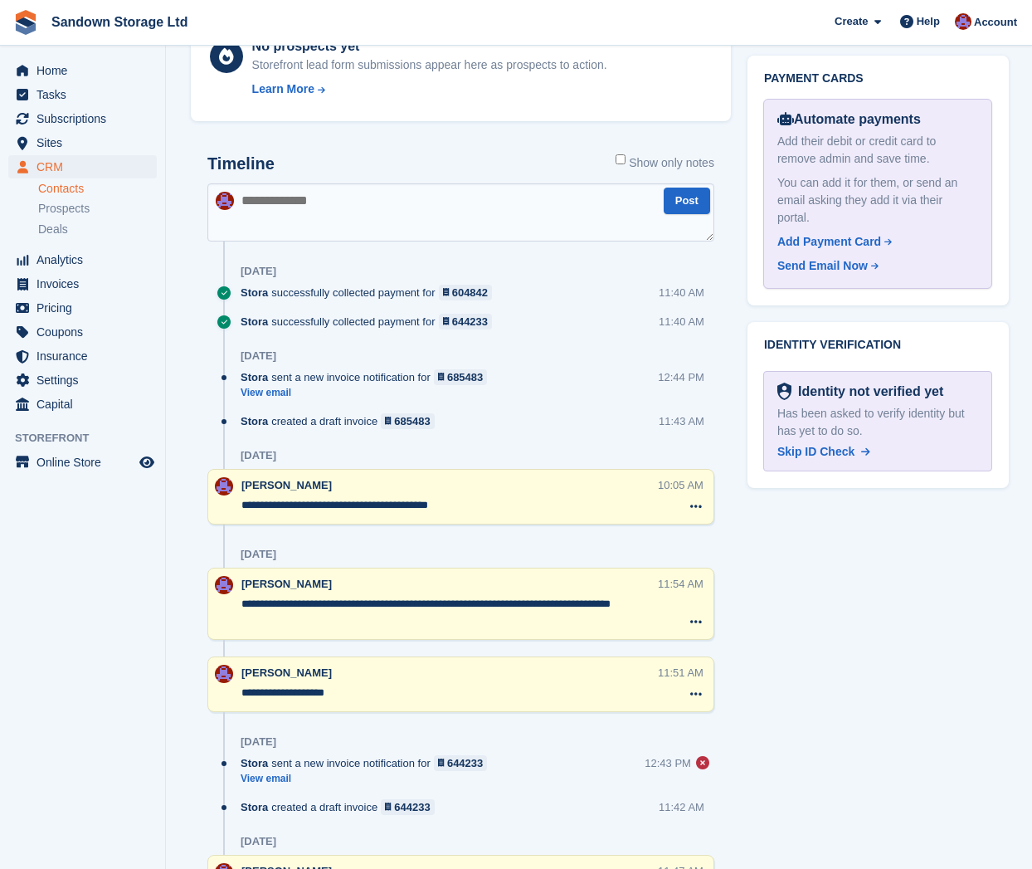
click at [405, 224] on textarea at bounding box center [460, 212] width 507 height 58
type textarea "**********"
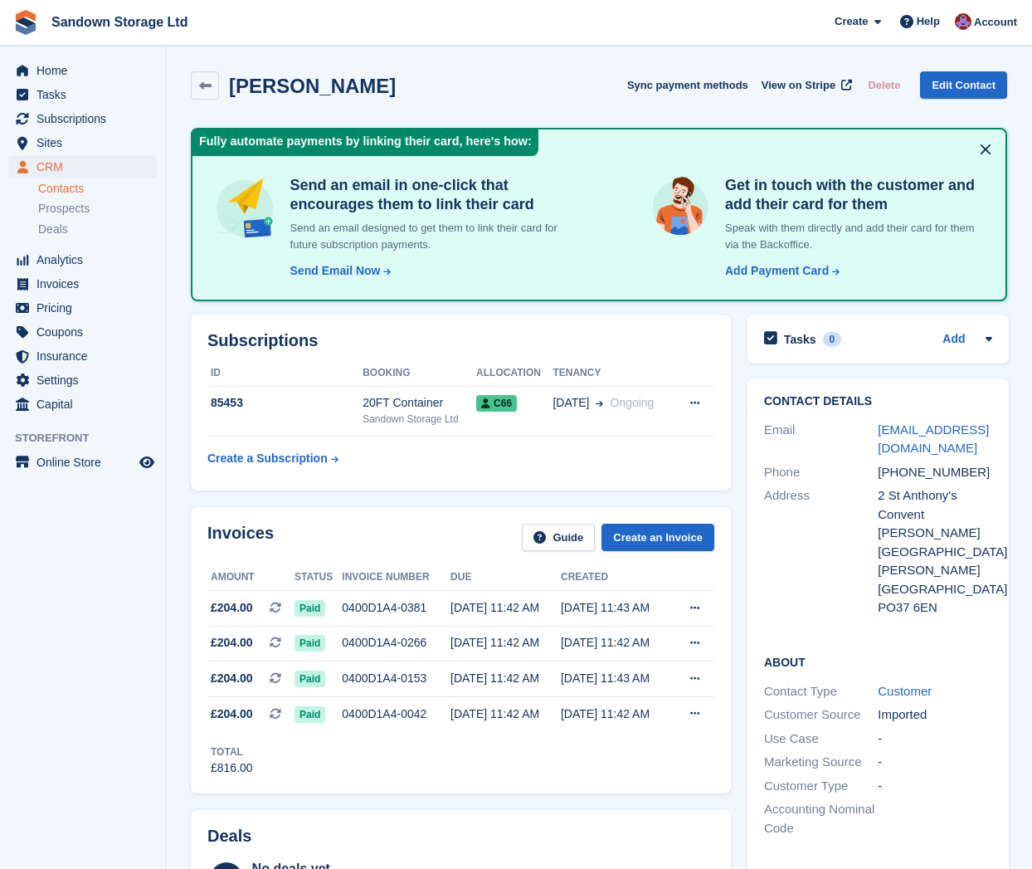
scroll to position [0, 0]
click at [192, 84] on link at bounding box center [205, 85] width 28 height 28
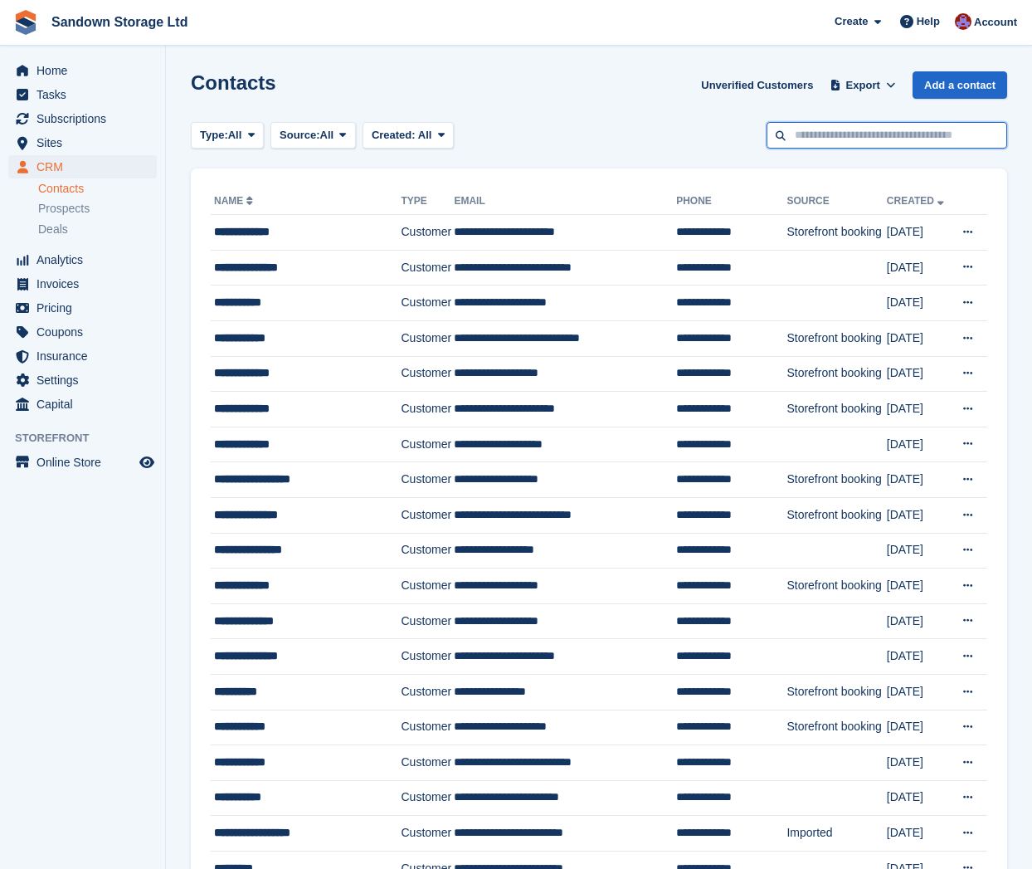
click at [895, 138] on input "text" at bounding box center [887, 135] width 241 height 27
type input "*****"
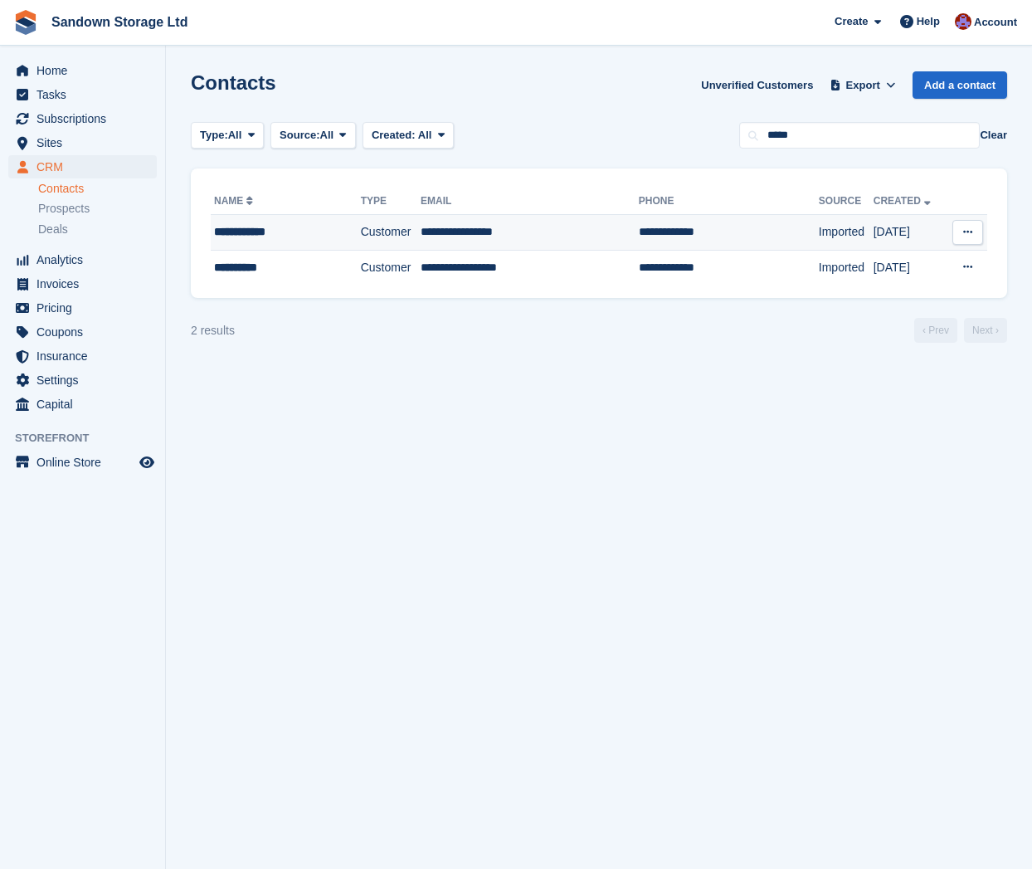
click at [562, 225] on td "**********" at bounding box center [530, 233] width 218 height 36
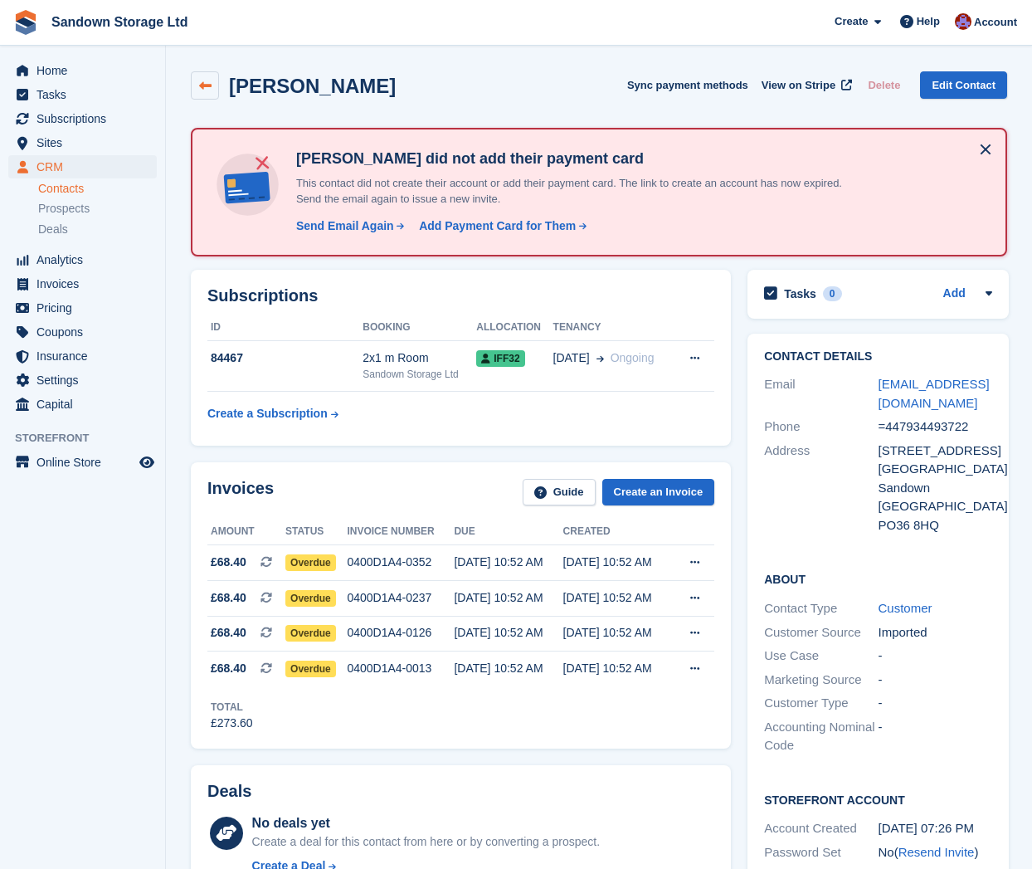
click at [213, 92] on link at bounding box center [205, 85] width 28 height 28
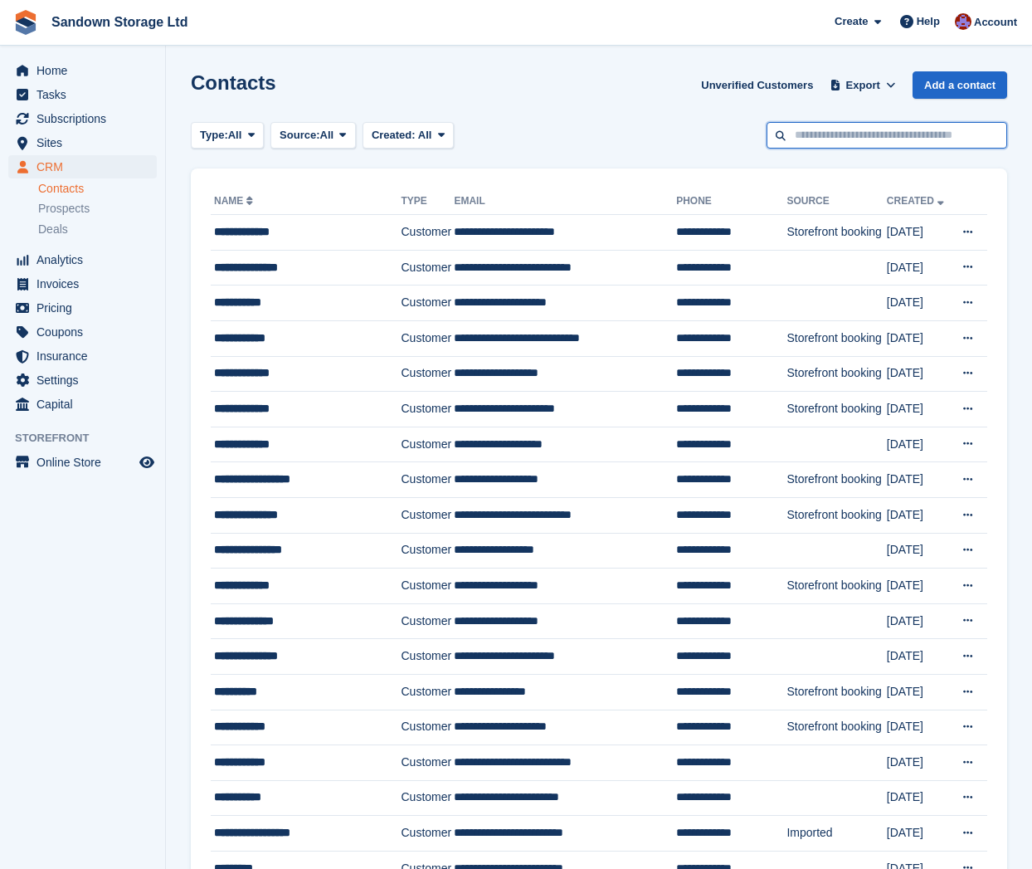
click at [846, 134] on input "text" at bounding box center [887, 135] width 241 height 27
type input "*"
type input "*****"
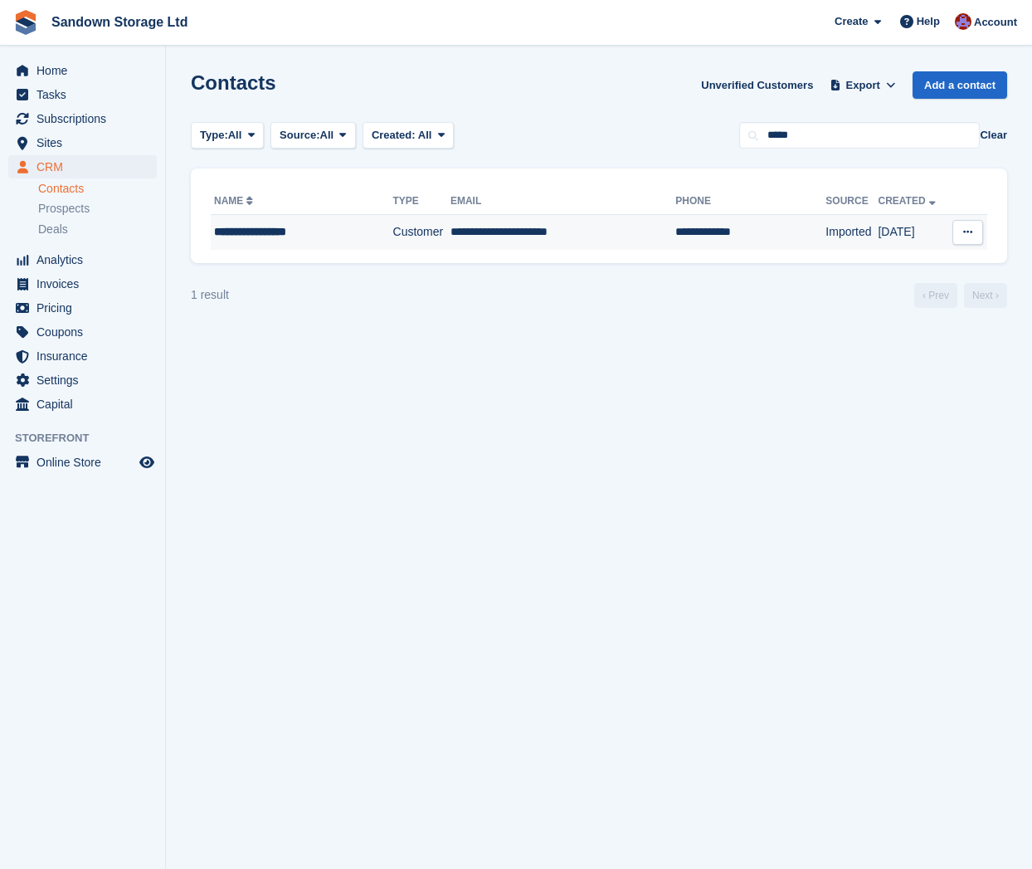
click at [343, 229] on div "**********" at bounding box center [292, 231] width 156 height 17
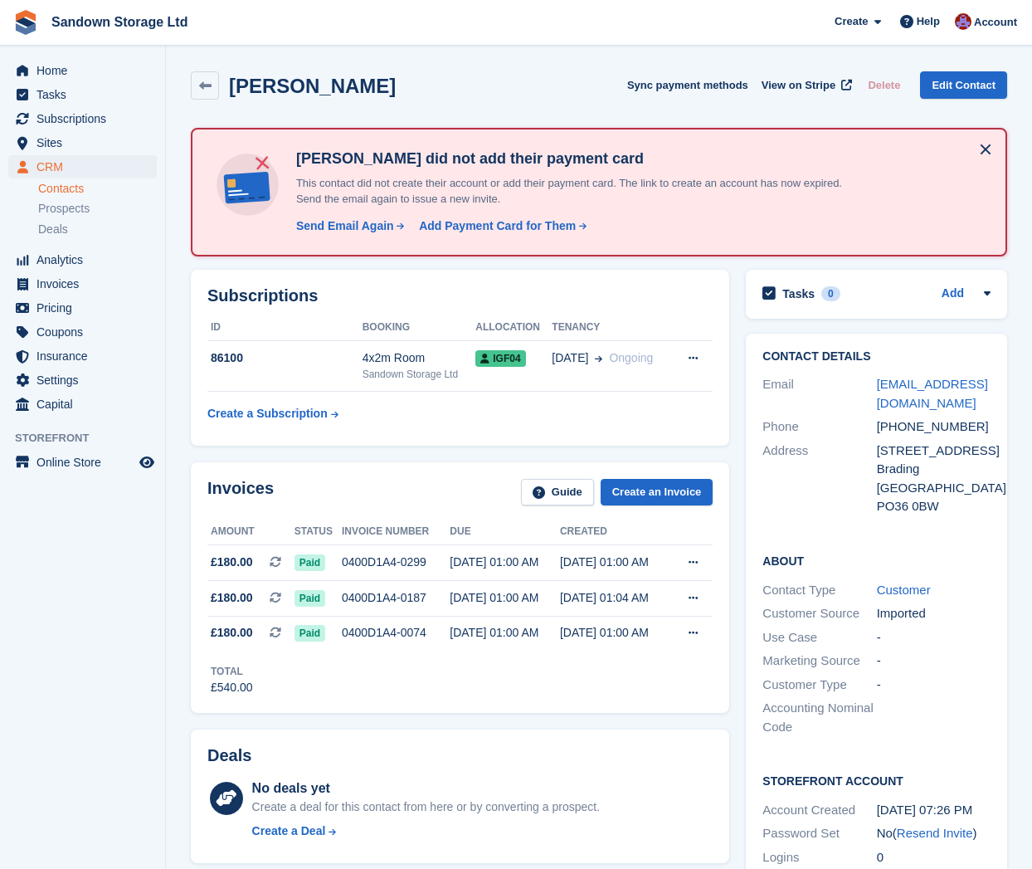
scroll to position [66, 0]
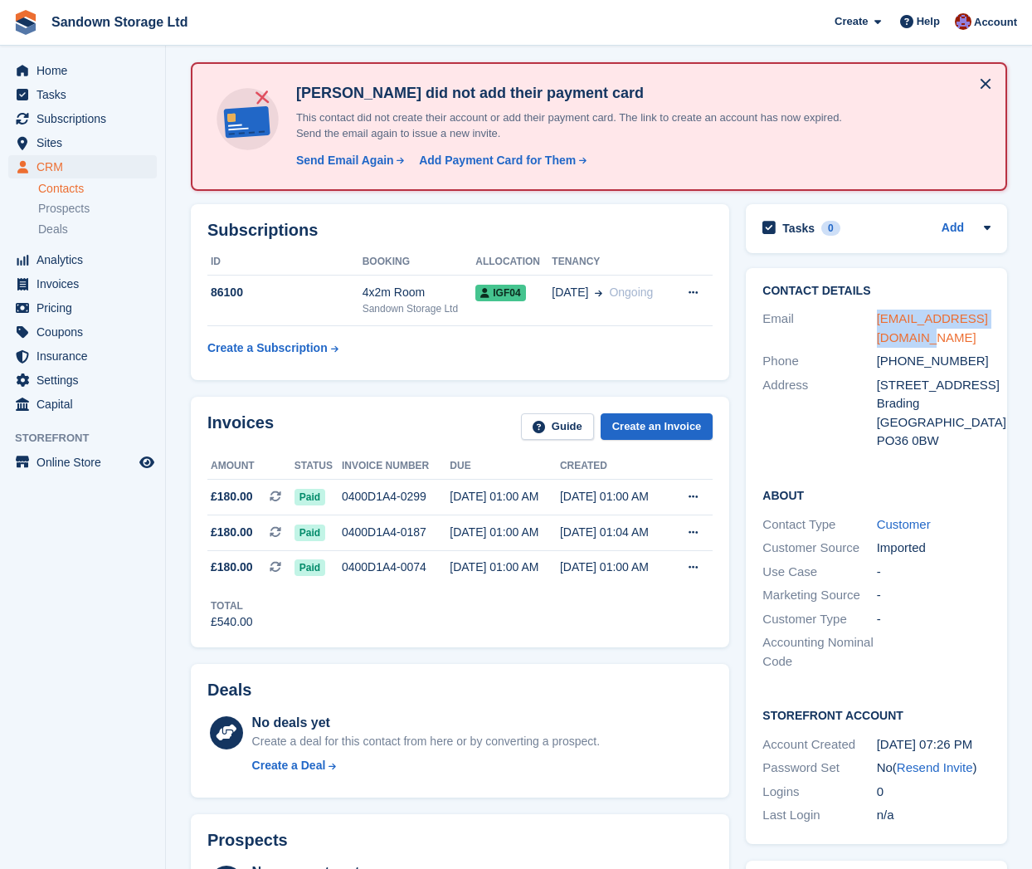
drag, startPoint x: 919, startPoint y: 336, endPoint x: 876, endPoint y: 319, distance: 46.2
click at [877, 319] on div "[EMAIL_ADDRESS][DOMAIN_NAME]" at bounding box center [934, 327] width 114 height 37
copy link "[EMAIL_ADDRESS][DOMAIN_NAME]"
click at [86, 166] on span "CRM" at bounding box center [87, 166] width 100 height 23
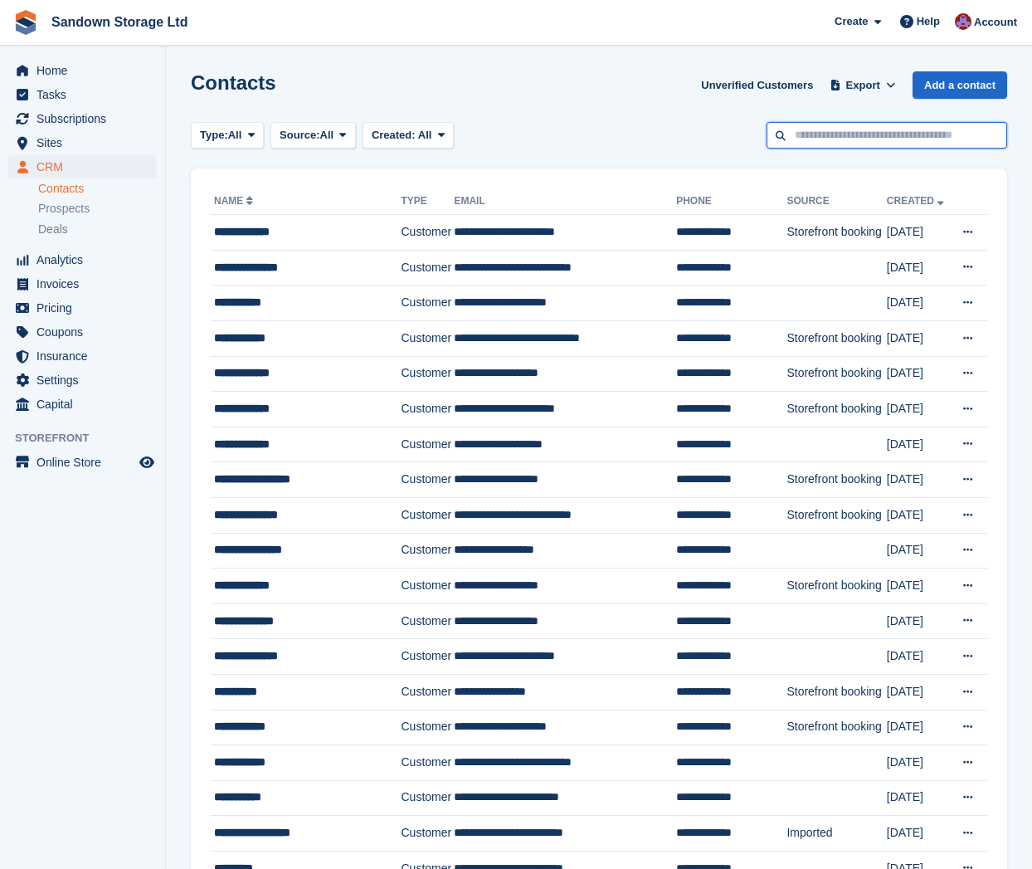
click at [810, 135] on input "text" at bounding box center [887, 135] width 241 height 27
type input "****"
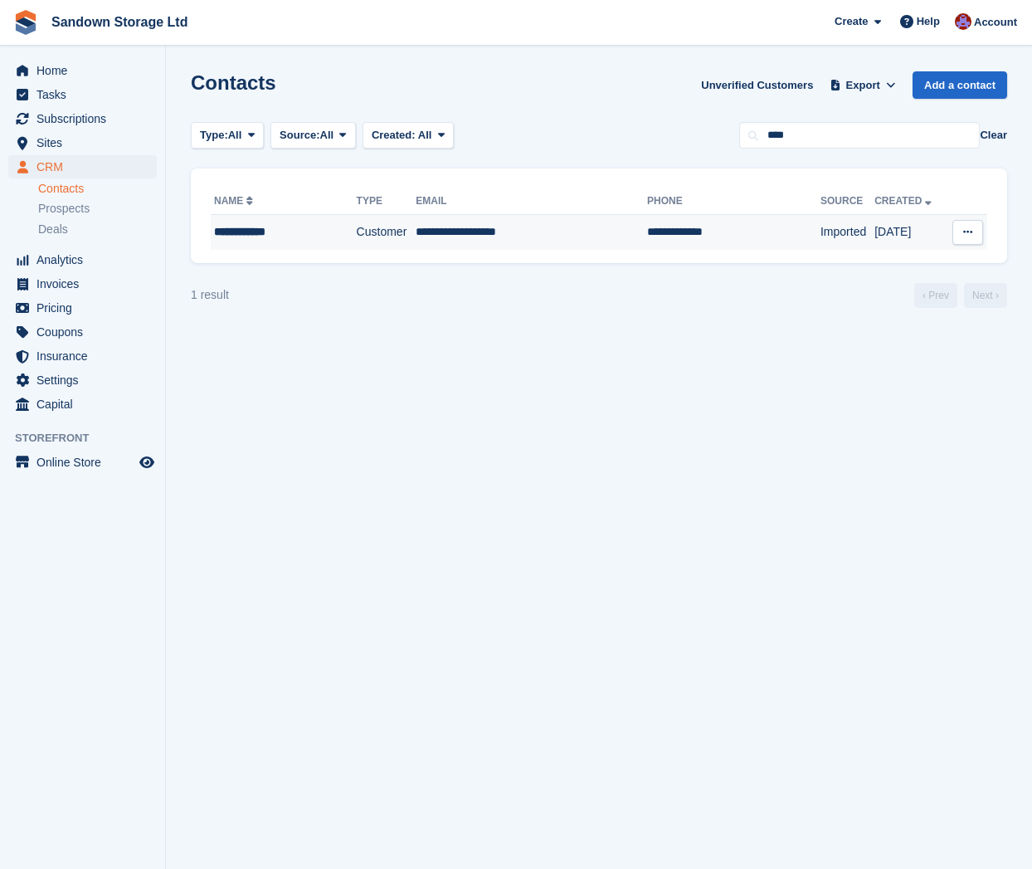
click at [565, 245] on td "**********" at bounding box center [531, 232] width 231 height 35
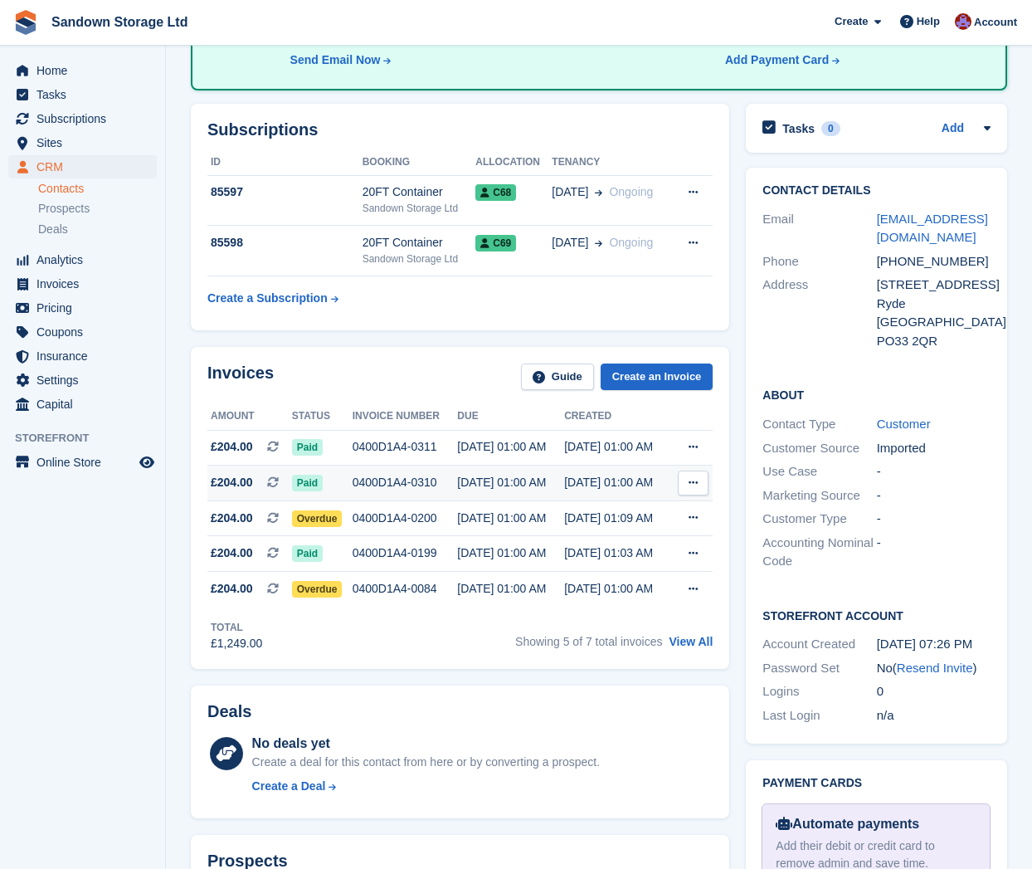
scroll to position [219, 0]
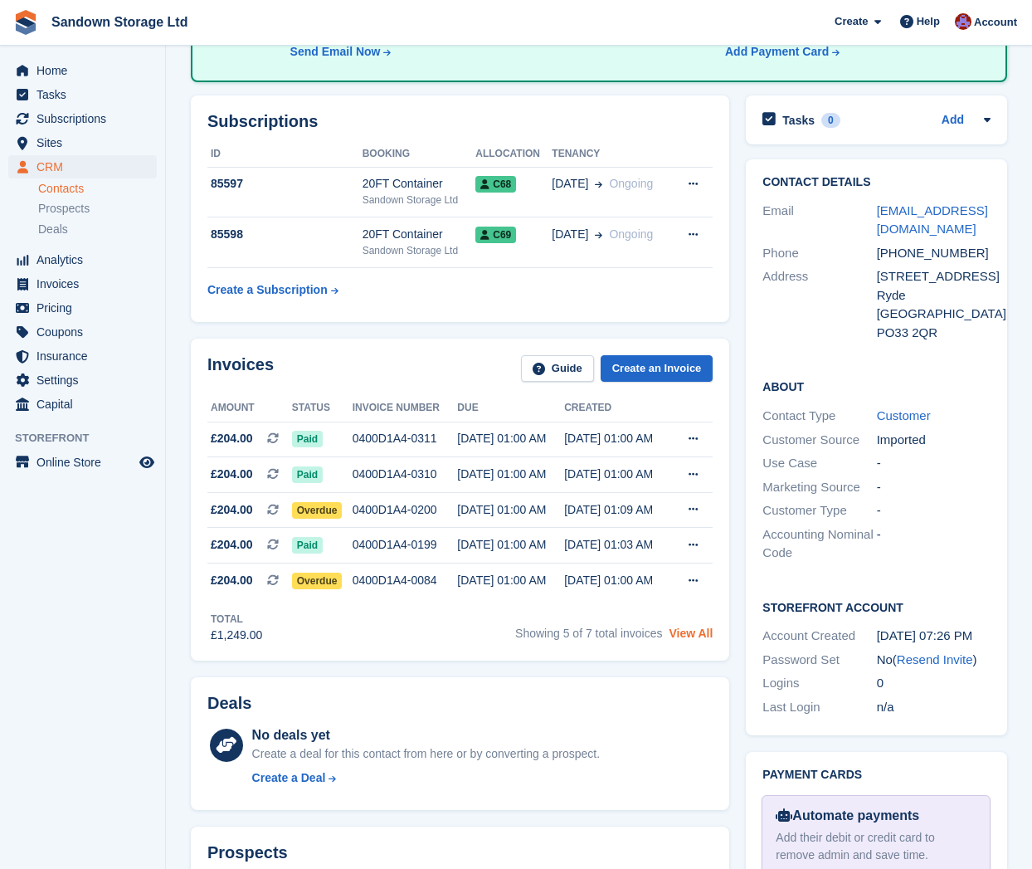
click at [693, 640] on link "View All" at bounding box center [691, 632] width 44 height 13
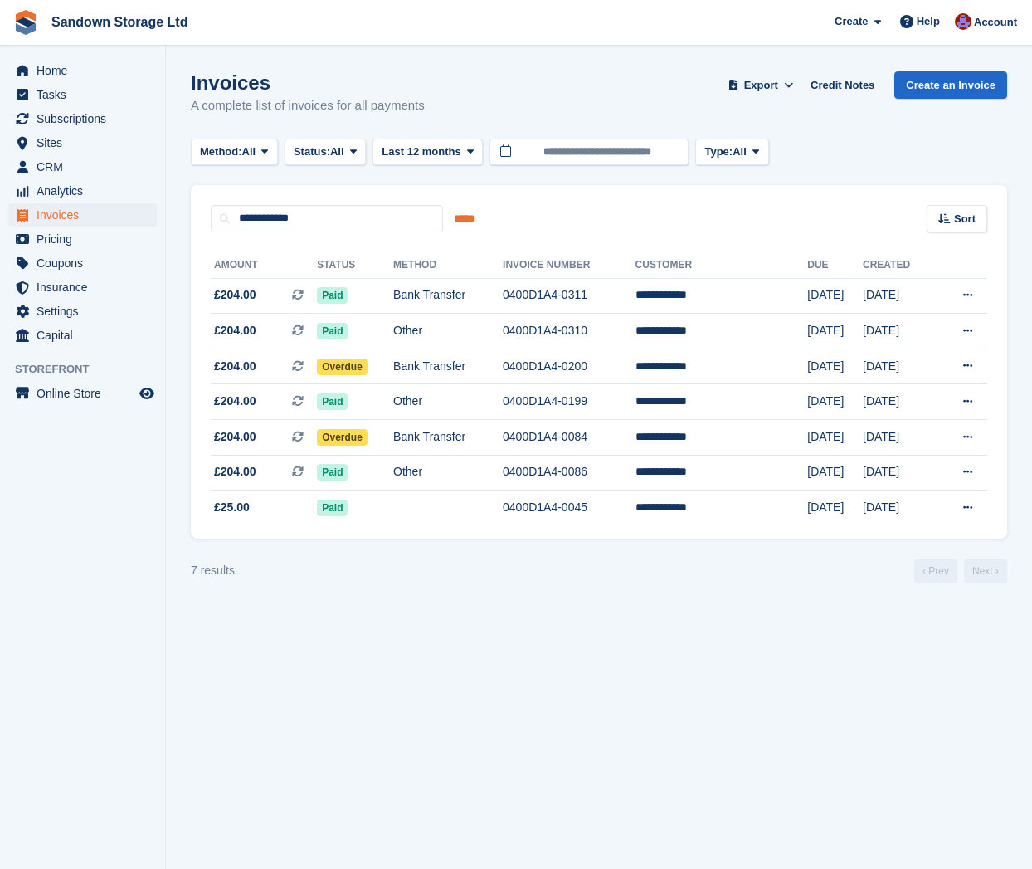
click at [476, 219] on input "*****" at bounding box center [464, 218] width 42 height 27
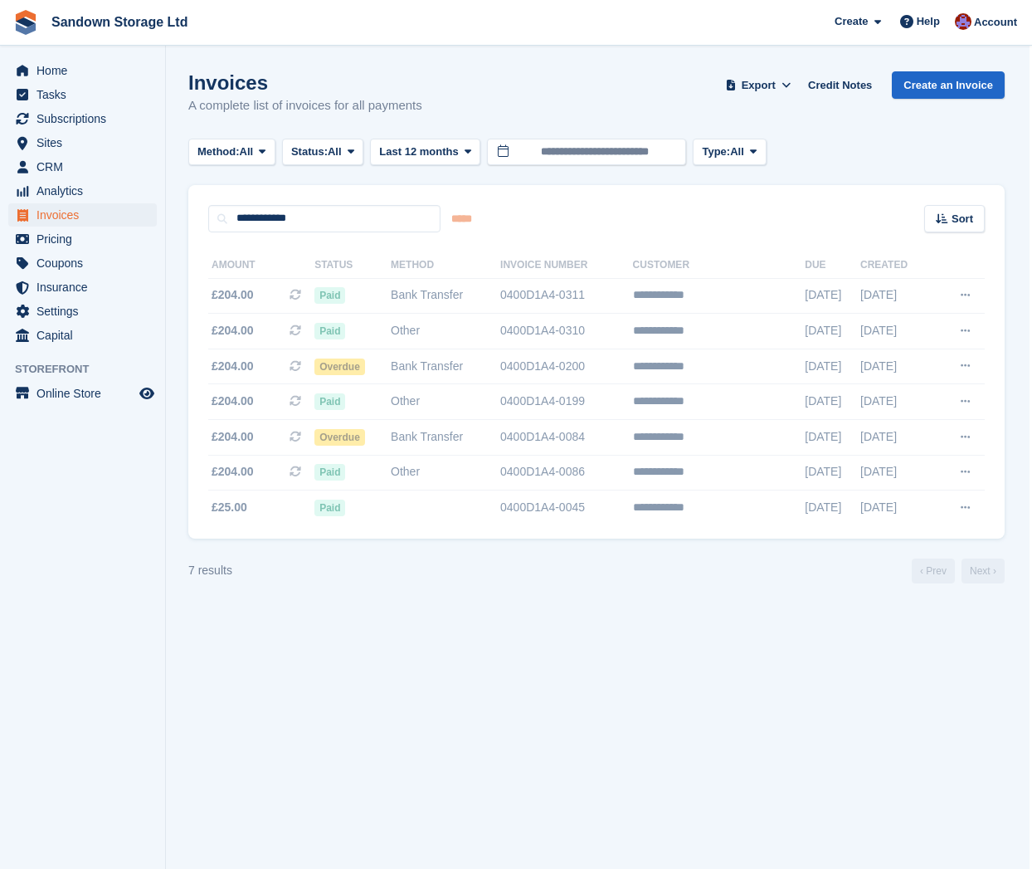
scroll to position [0, 4]
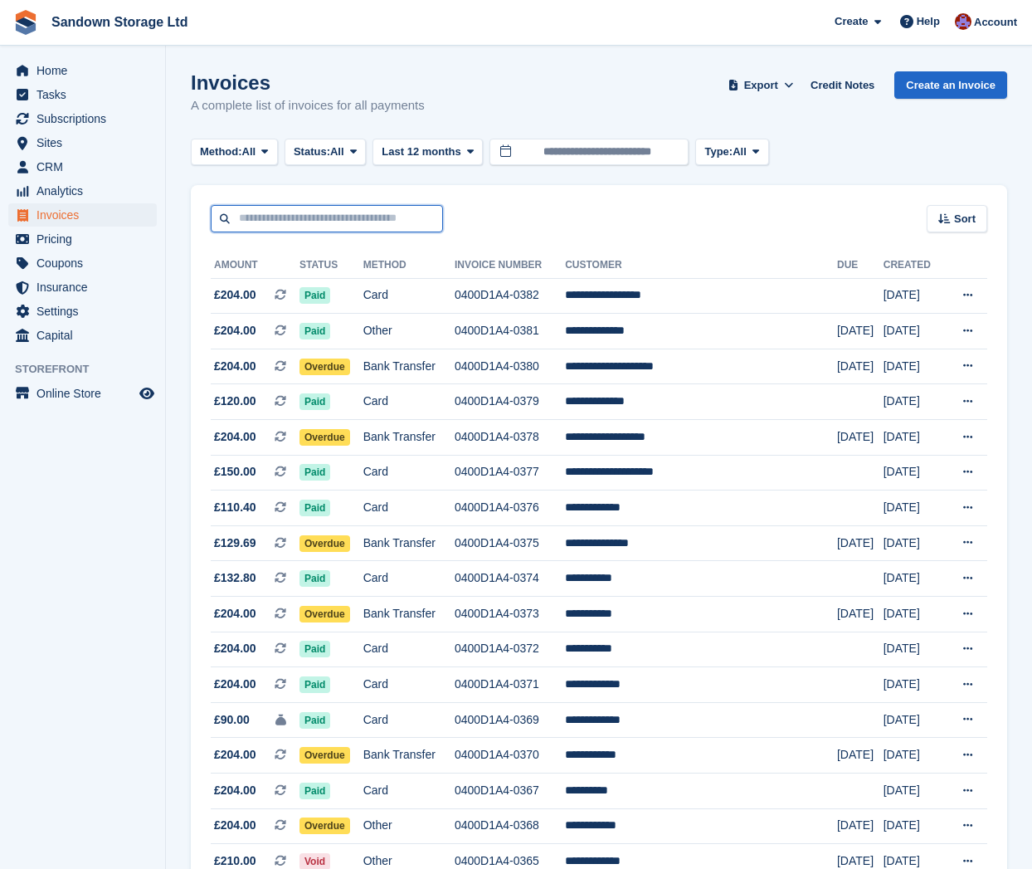
click at [294, 217] on input "text" at bounding box center [327, 218] width 232 height 27
type input "********"
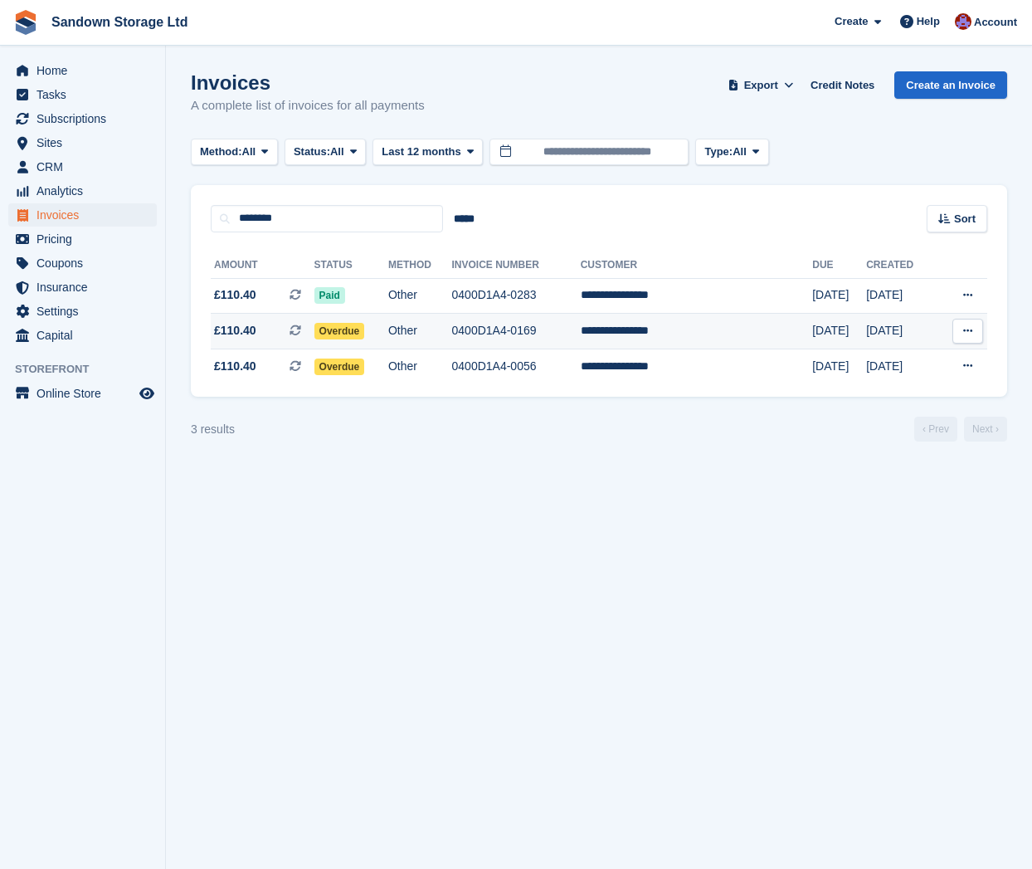
click at [452, 336] on td "Other" at bounding box center [420, 332] width 64 height 36
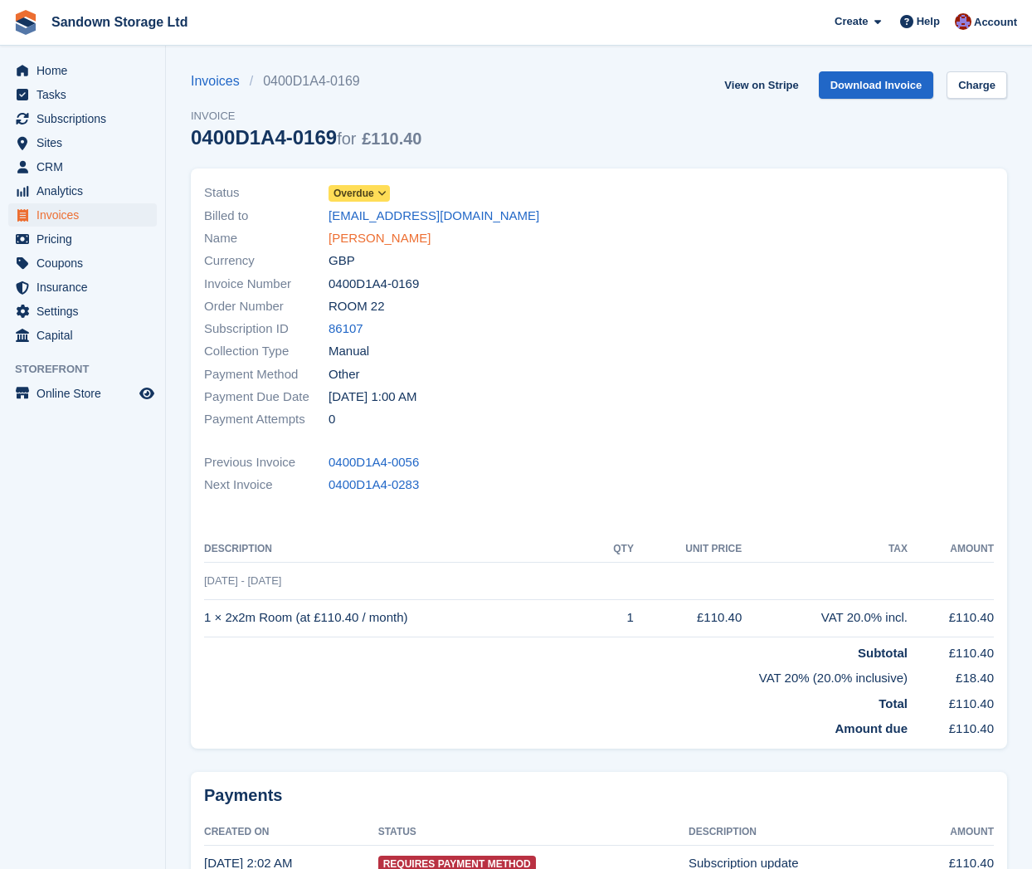
click at [401, 243] on link "[PERSON_NAME]" at bounding box center [380, 238] width 102 height 19
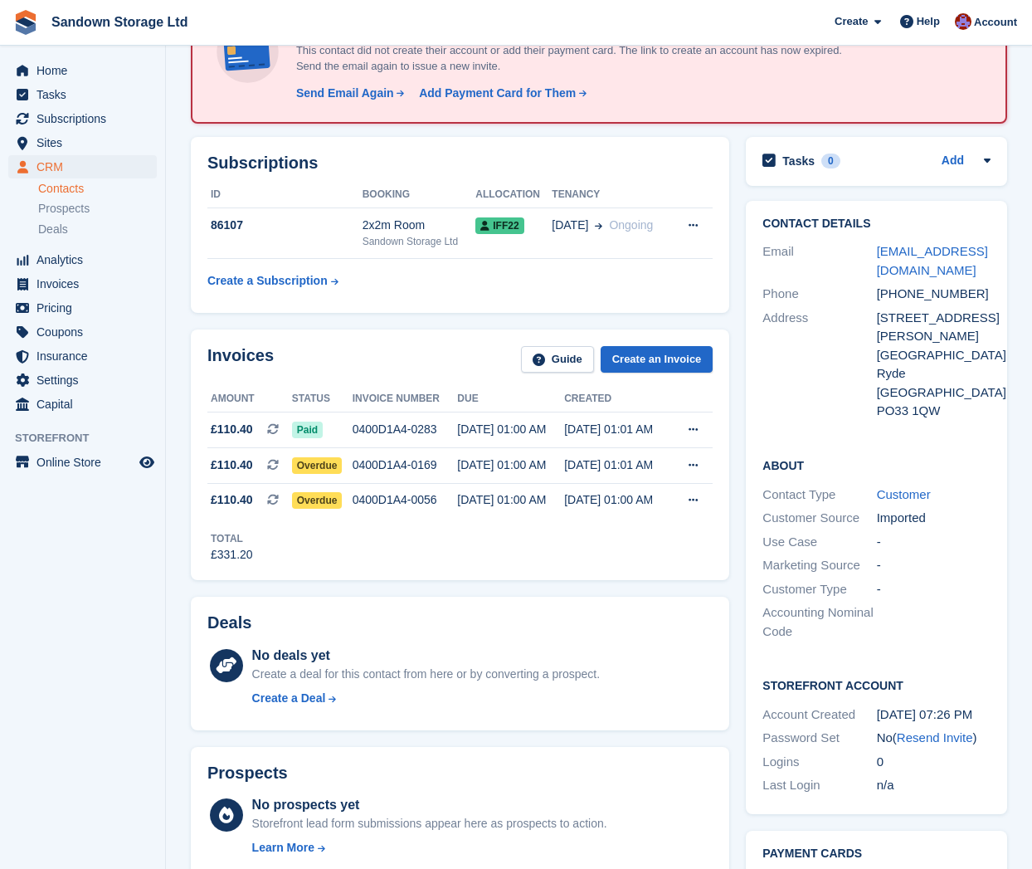
scroll to position [130, 0]
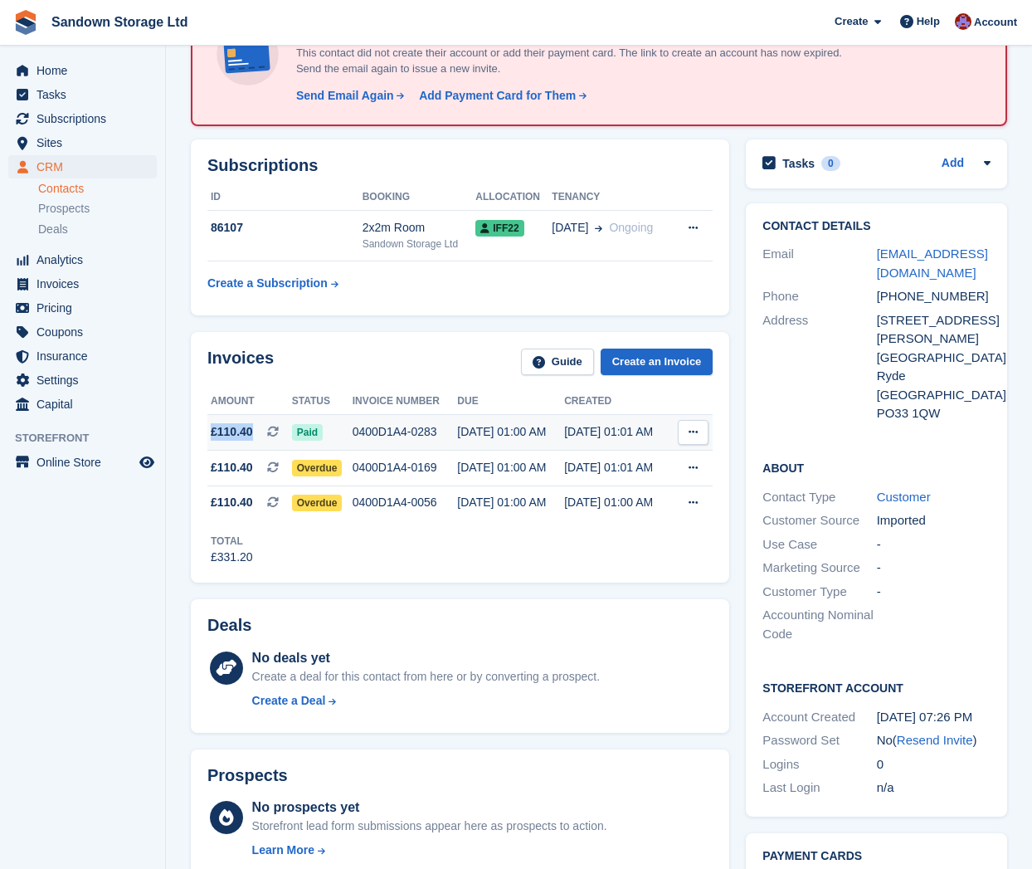
drag, startPoint x: 211, startPoint y: 431, endPoint x: 267, endPoint y: 416, distance: 58.1
click at [260, 426] on span "£110.40 This is a recurring subscription invoice." at bounding box center [249, 431] width 85 height 17
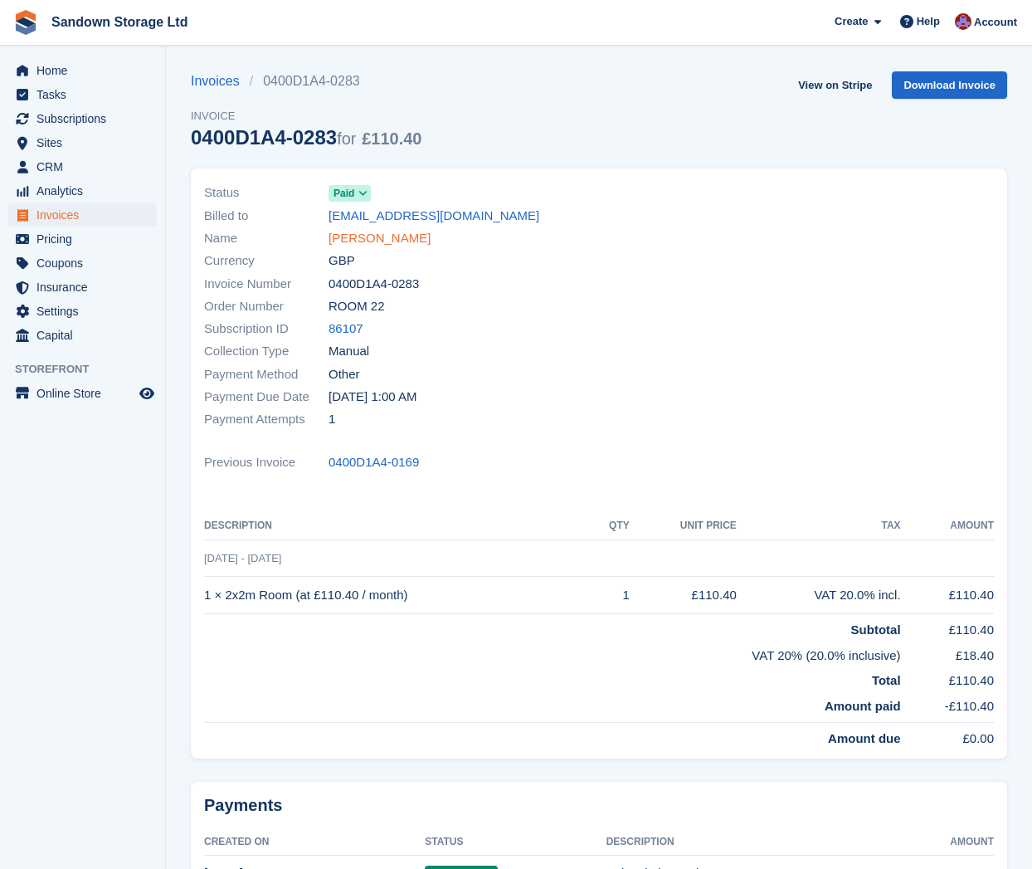
click at [410, 243] on link "[PERSON_NAME]" at bounding box center [380, 238] width 102 height 19
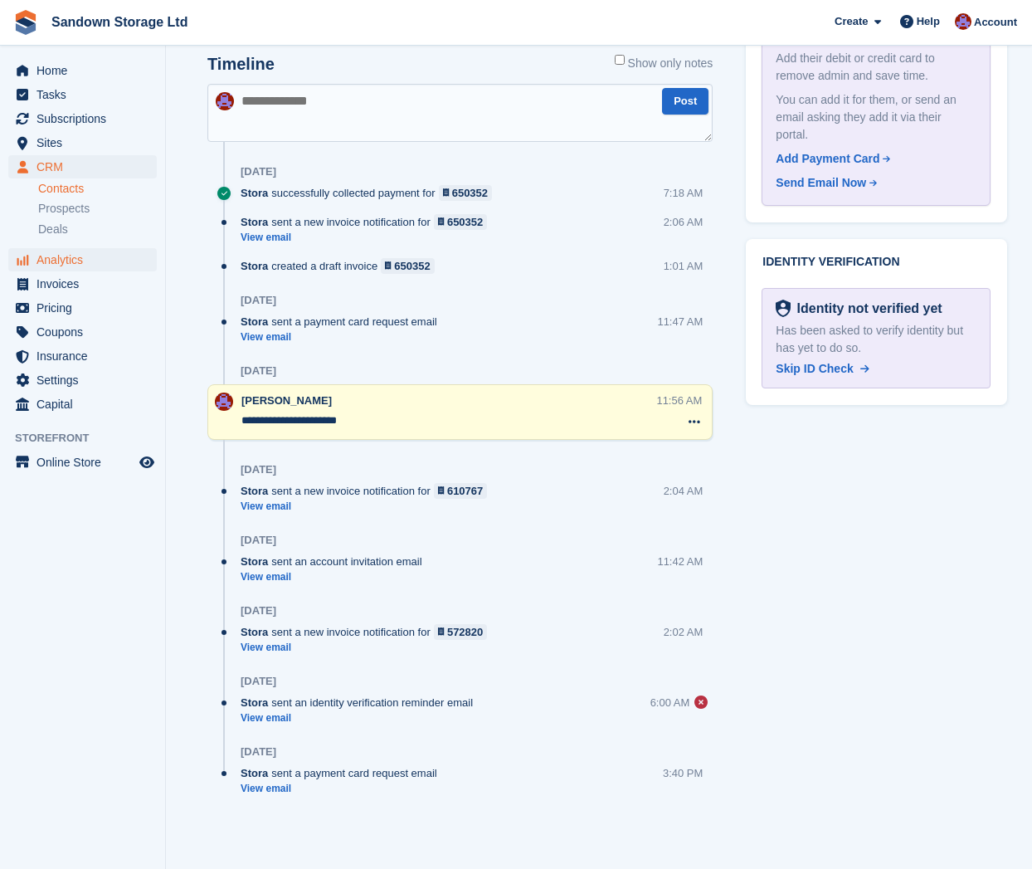
scroll to position [990, 0]
click at [315, 109] on textarea at bounding box center [459, 114] width 505 height 58
type textarea "**********"
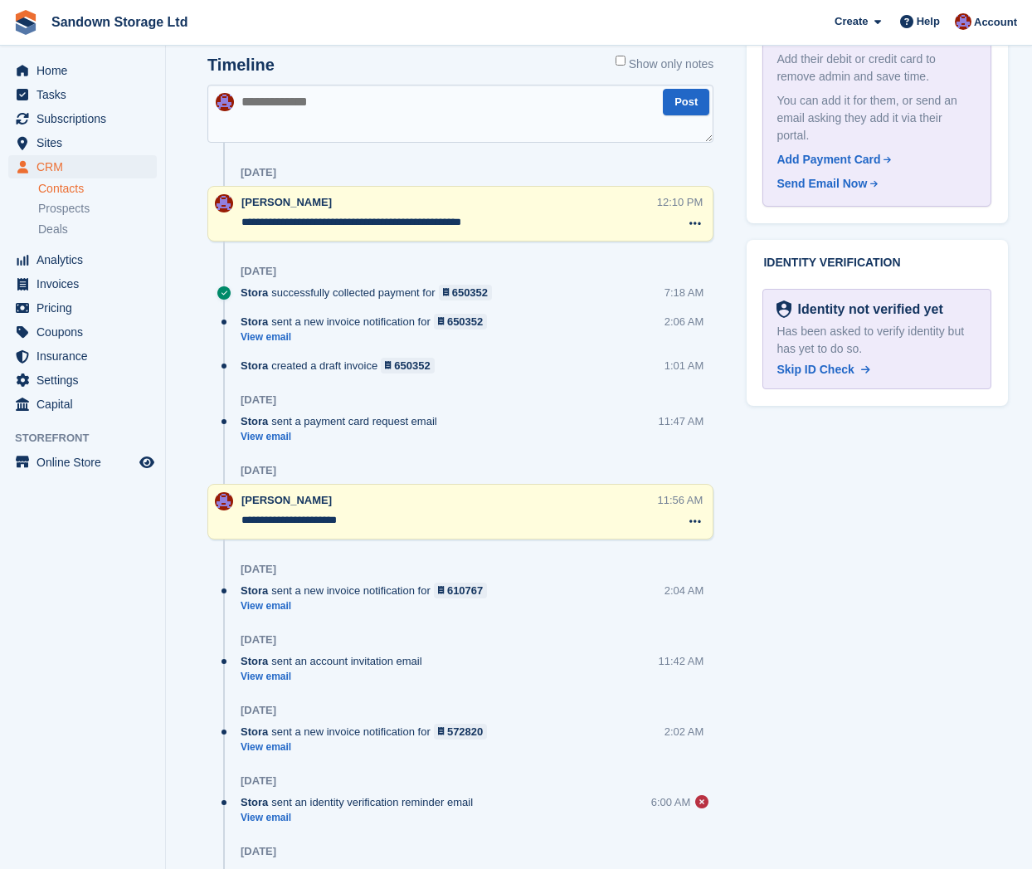
click at [509, 217] on textarea "**********" at bounding box center [449, 222] width 416 height 17
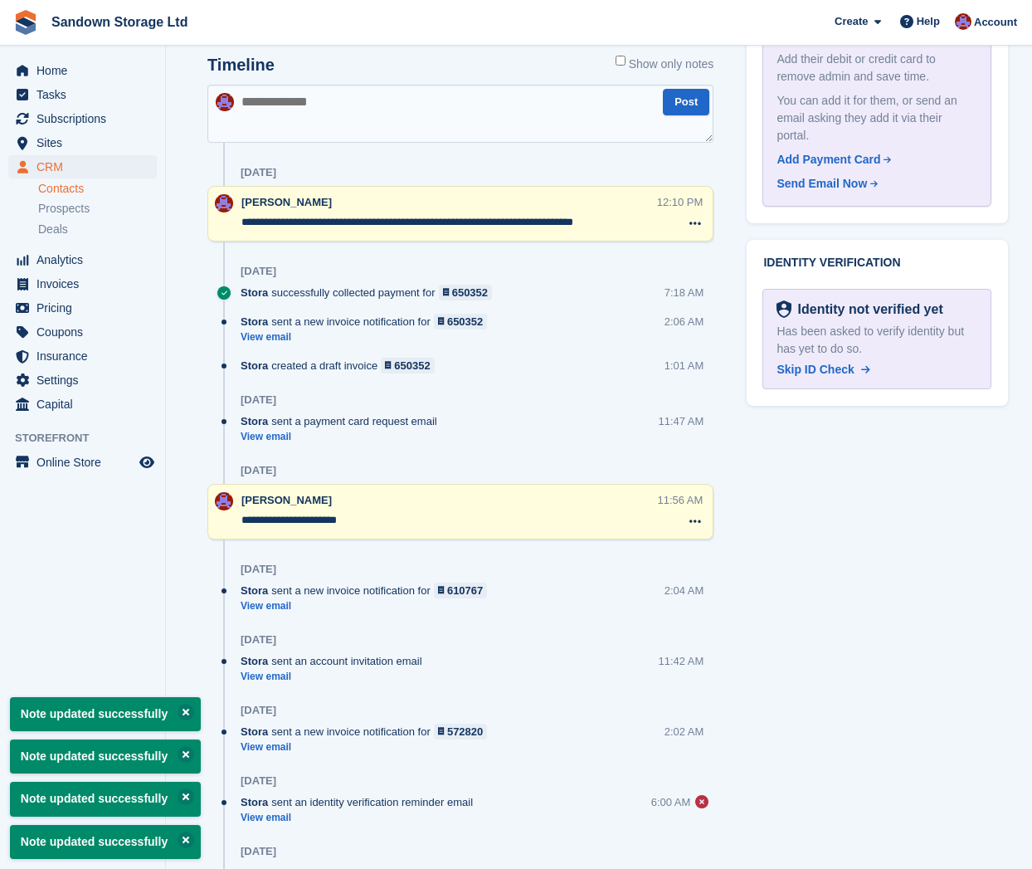
type textarea "**********"
click at [927, 474] on div "Tasks 0 Add No tasks related to Rhiannon Harbour Contact Details Email rhiannon…" at bounding box center [877, 113] width 278 height 1682
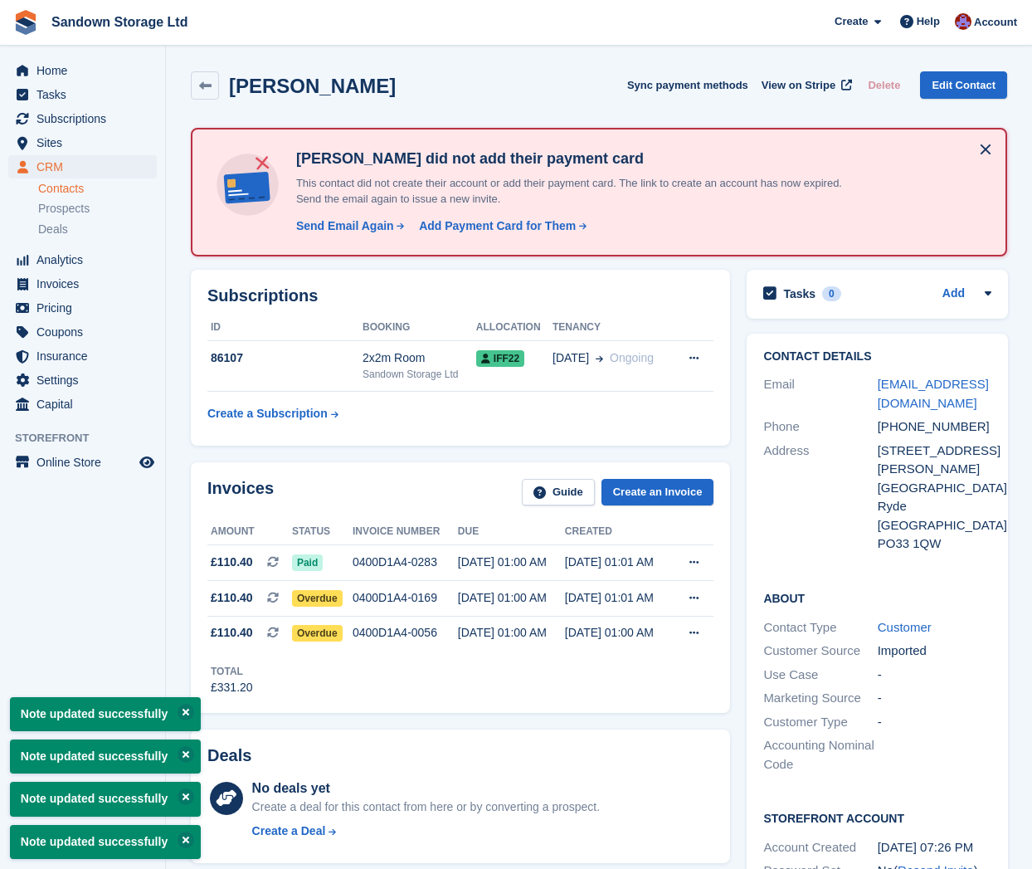
scroll to position [0, 0]
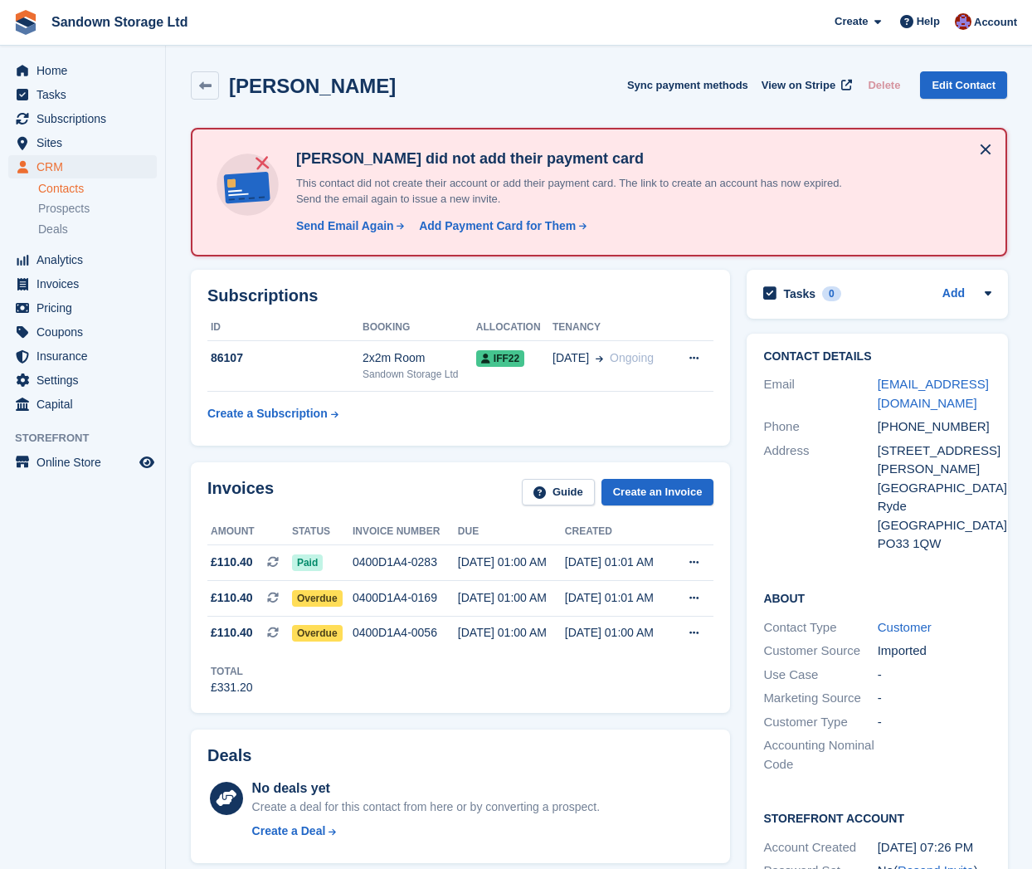
click at [987, 153] on button at bounding box center [985, 149] width 27 height 27
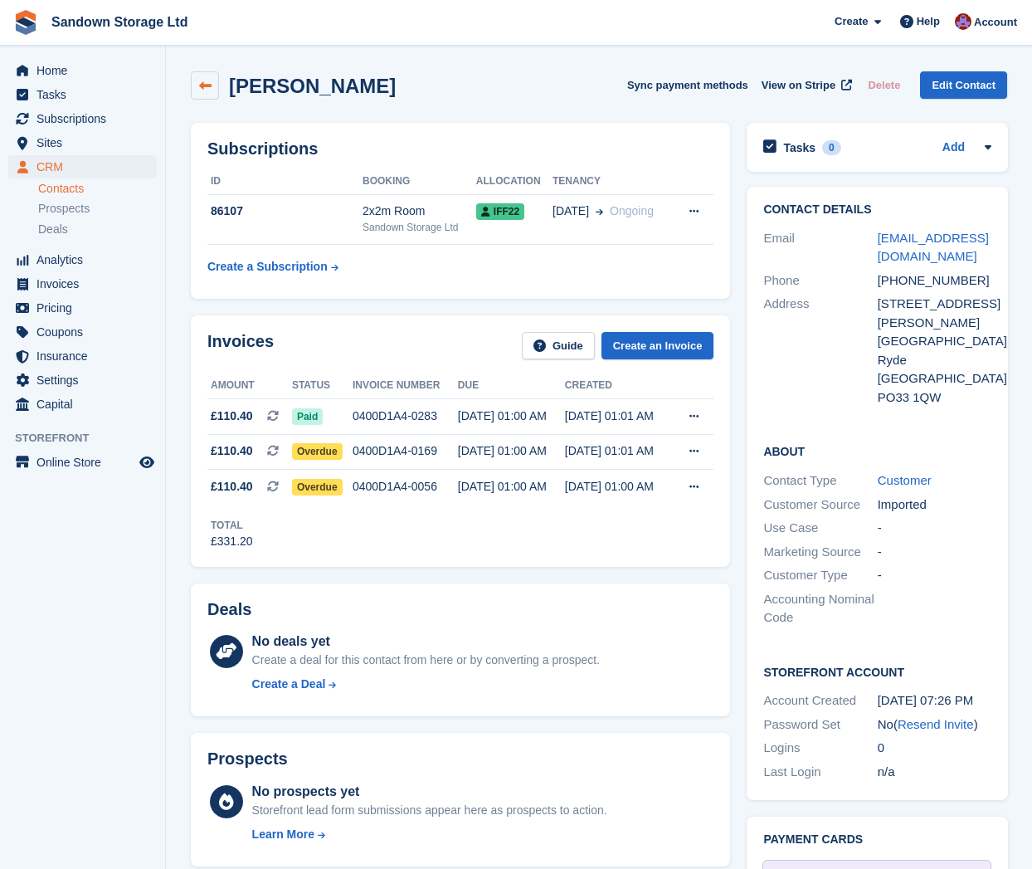
click at [207, 85] on icon at bounding box center [205, 86] width 12 height 12
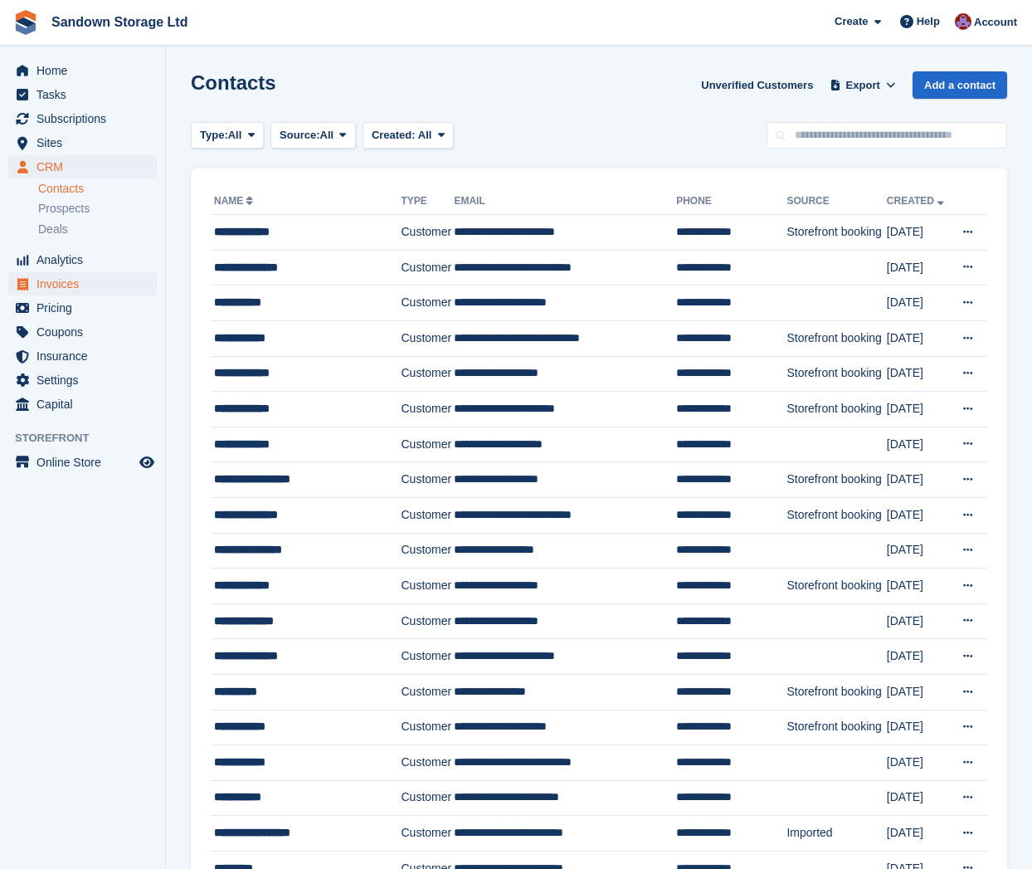
click at [79, 283] on span "Invoices" at bounding box center [87, 283] width 100 height 23
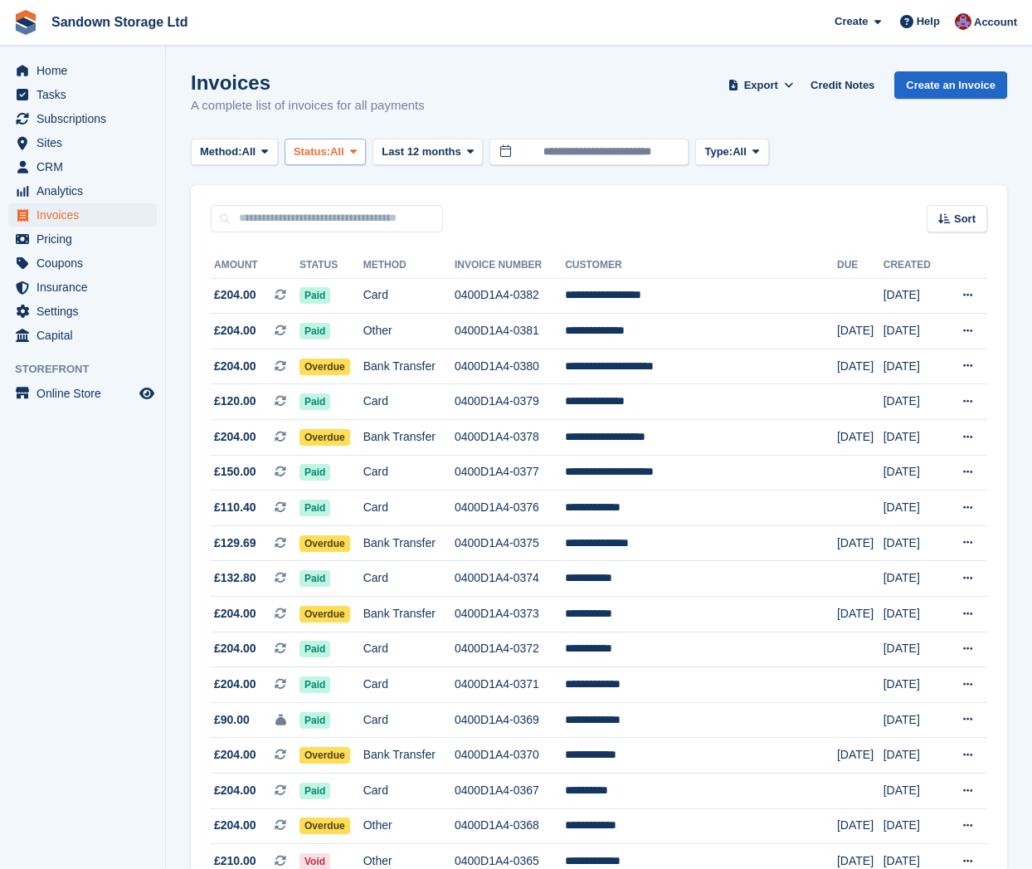
click at [344, 158] on span "All" at bounding box center [337, 152] width 14 height 17
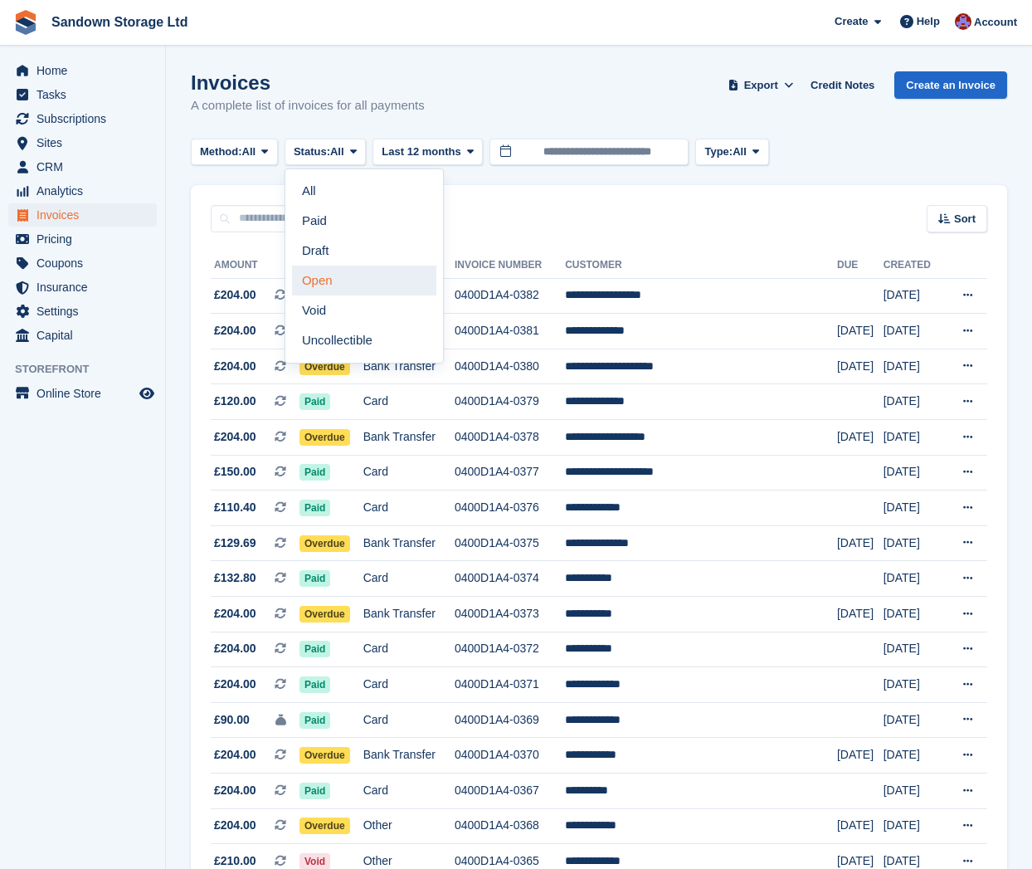
click at [351, 280] on link "Open" at bounding box center [364, 280] width 144 height 30
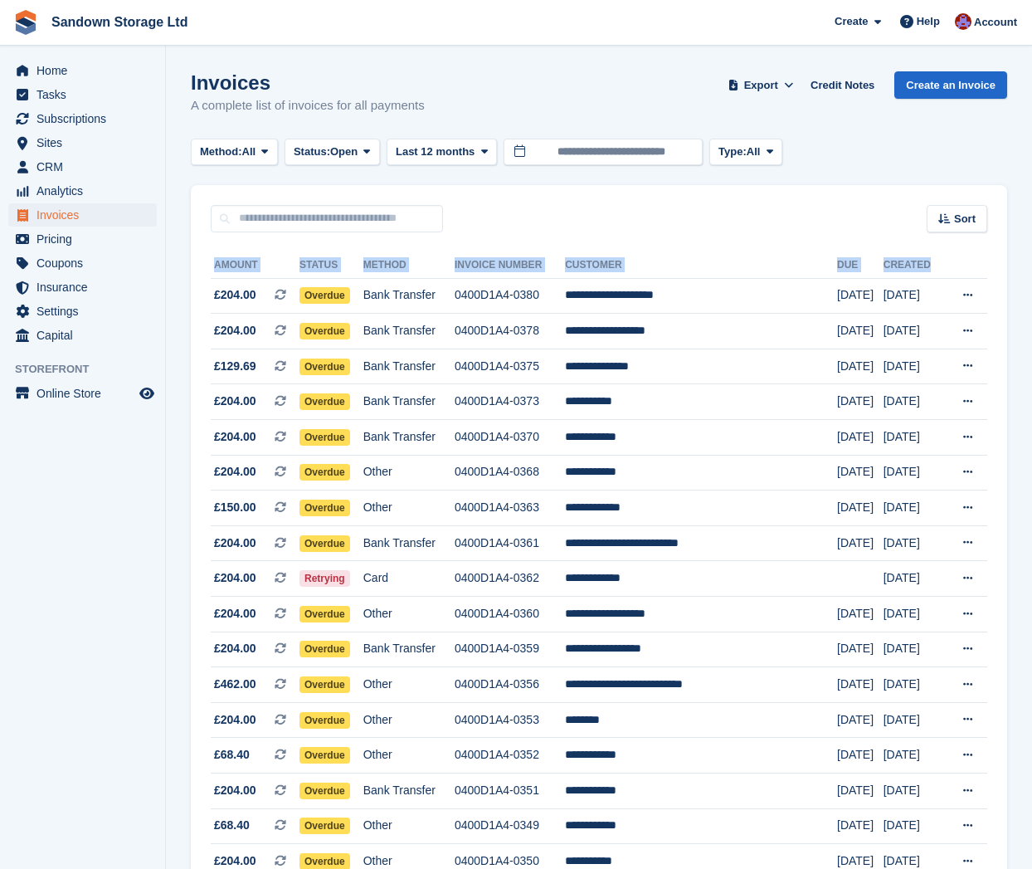
drag, startPoint x: 212, startPoint y: 264, endPoint x: 888, endPoint y: 256, distance: 675.3
click at [935, 265] on tr "Amount Status Method Invoice Number Customer Due Created" at bounding box center [599, 265] width 776 height 27
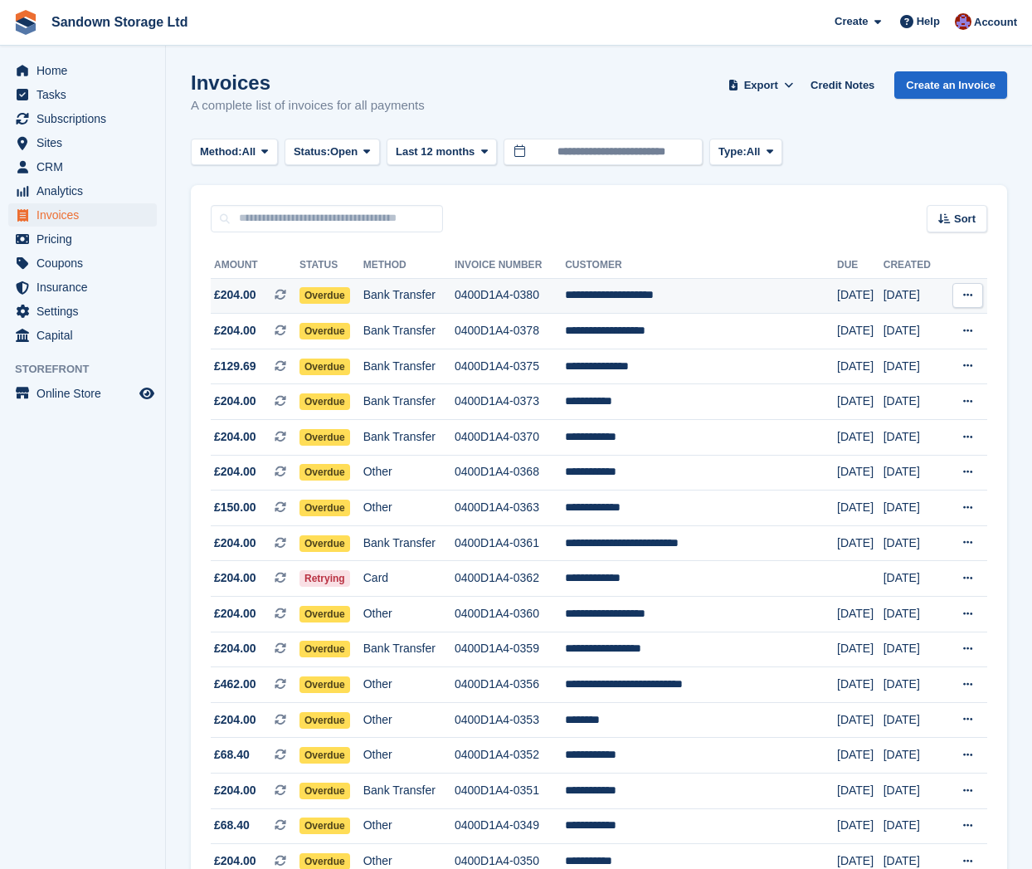
click at [747, 295] on td "**********" at bounding box center [701, 296] width 272 height 36
